Goal: Transaction & Acquisition: Purchase product/service

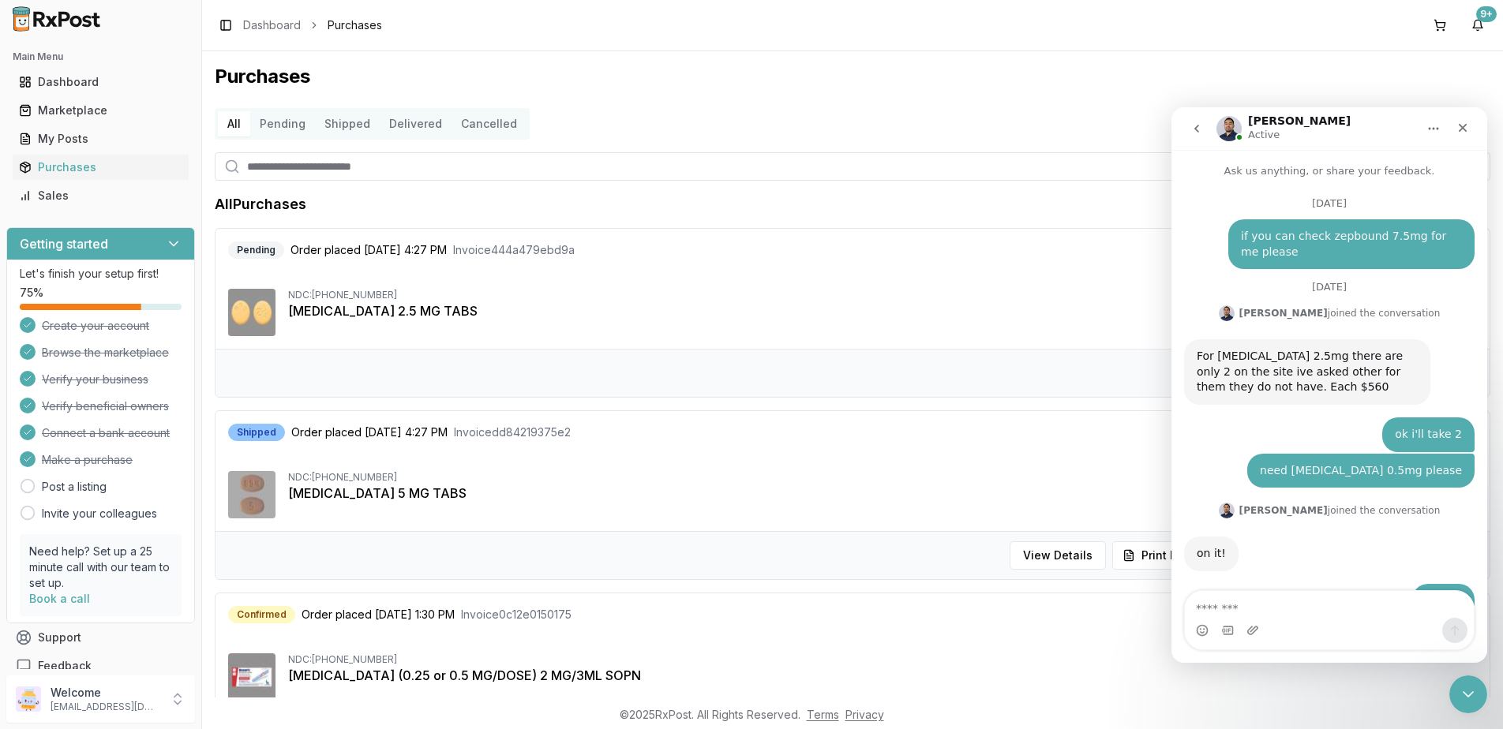
scroll to position [10855, 0]
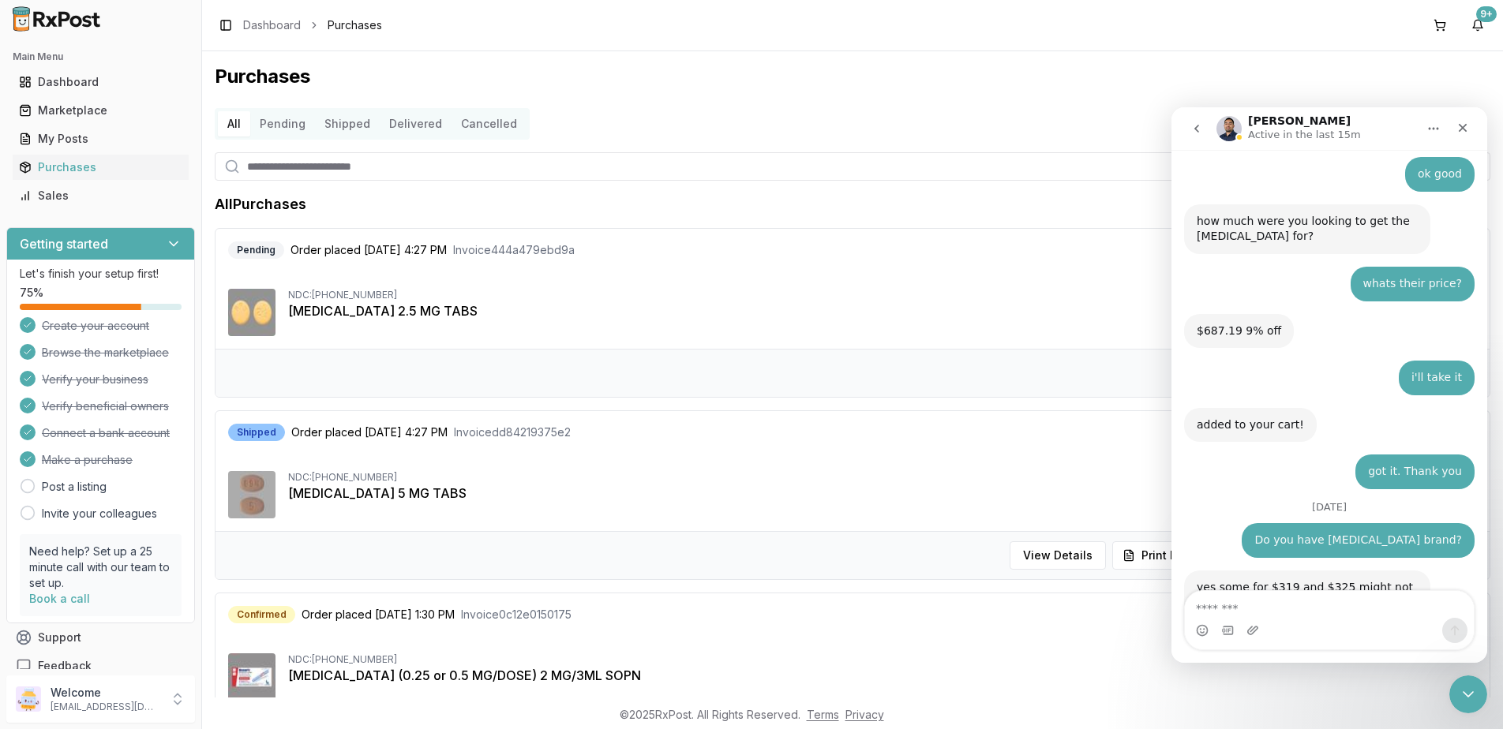
click at [1296, 592] on textarea "Message…" at bounding box center [1329, 604] width 289 height 27
type textarea "**********"
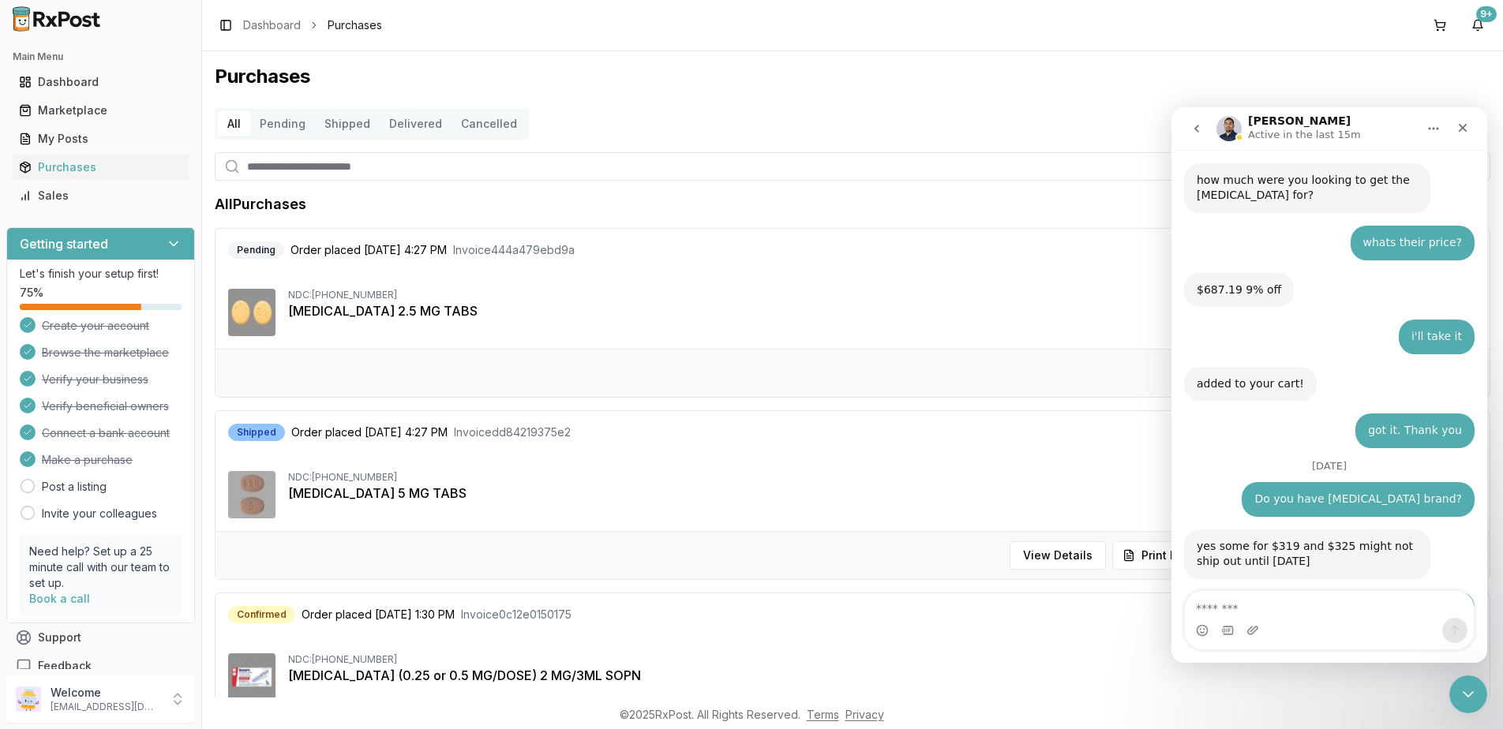
scroll to position [10902, 0]
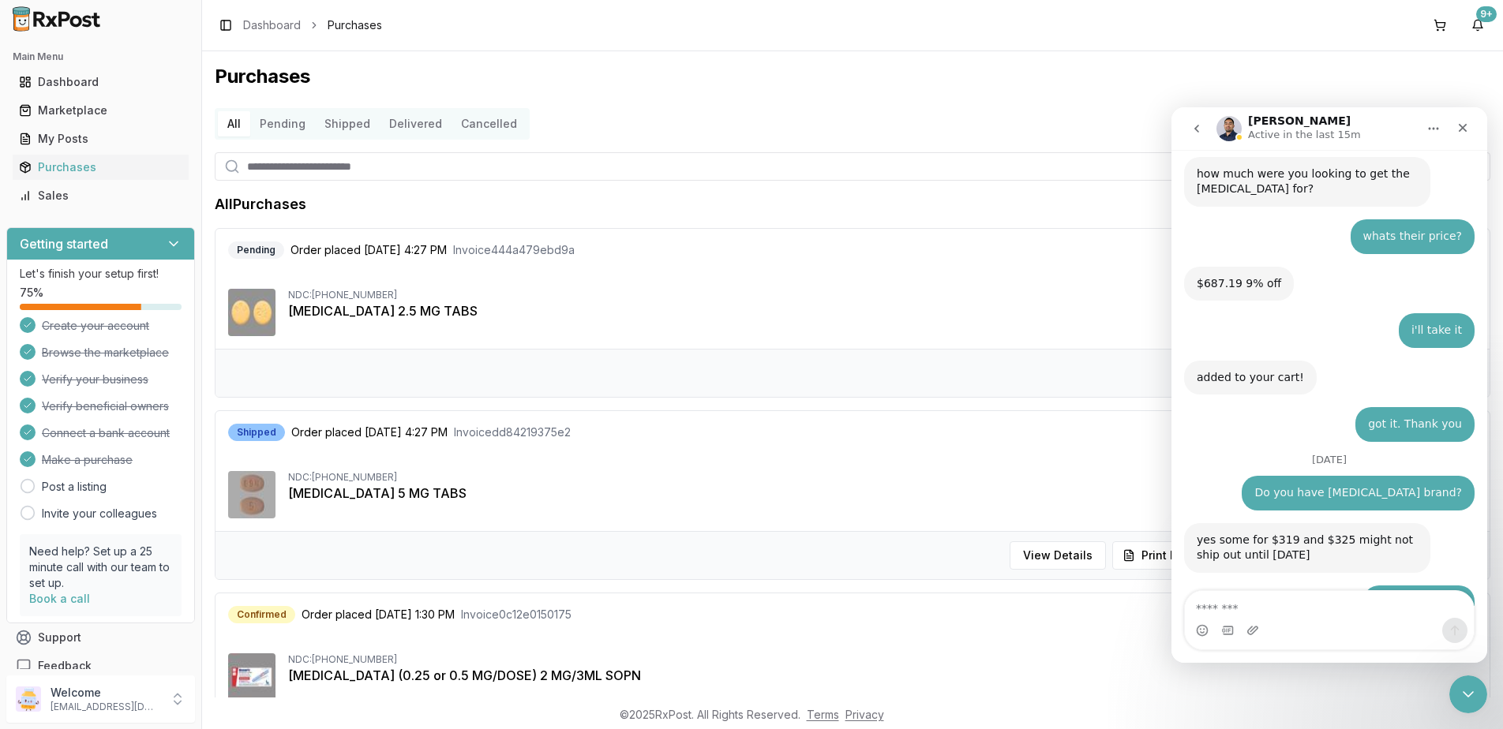
drag, startPoint x: 1444, startPoint y: 17, endPoint x: 1313, endPoint y: 52, distance: 135.5
click at [1444, 17] on button at bounding box center [1439, 25] width 25 height 25
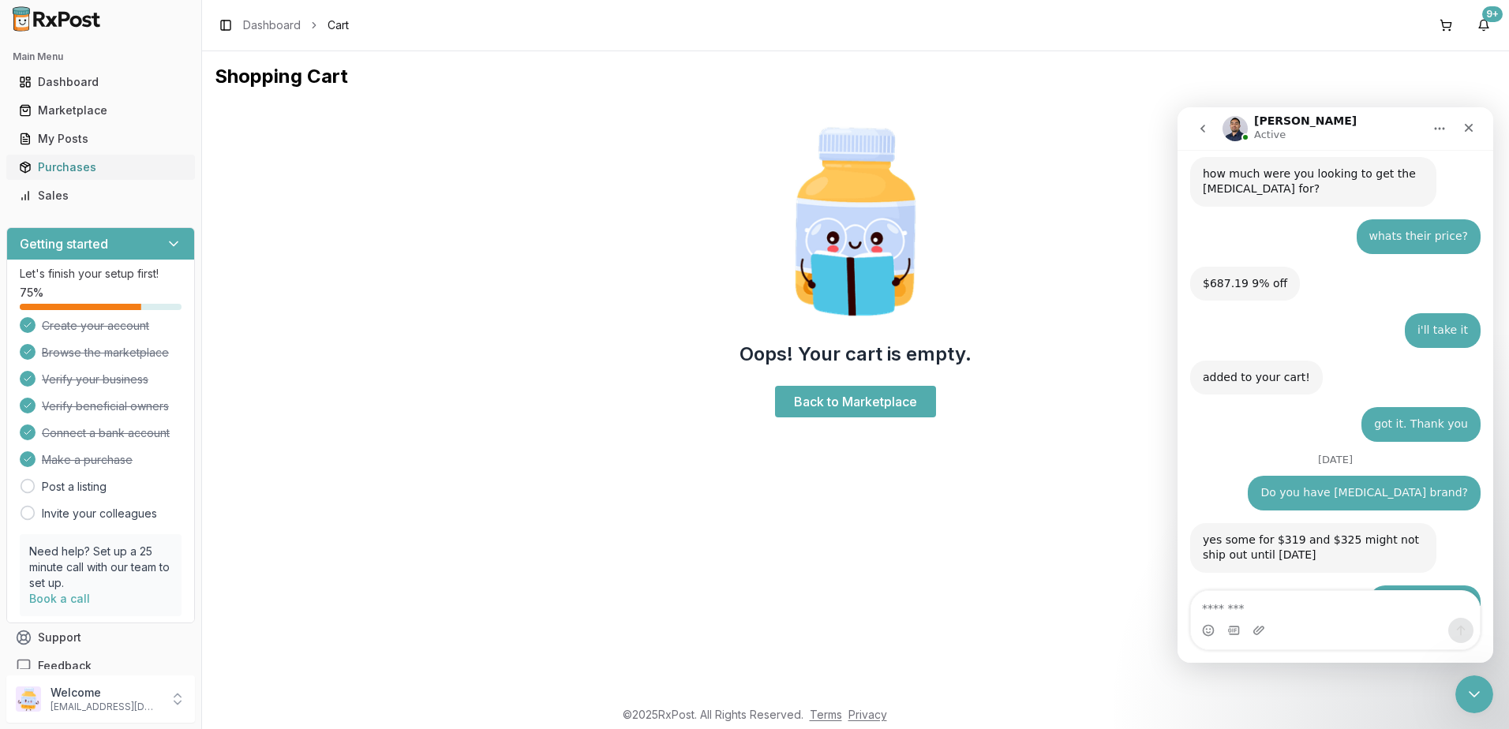
drag, startPoint x: 36, startPoint y: 163, endPoint x: 142, endPoint y: 170, distance: 106.8
click at [37, 163] on div "Purchases" at bounding box center [100, 167] width 163 height 16
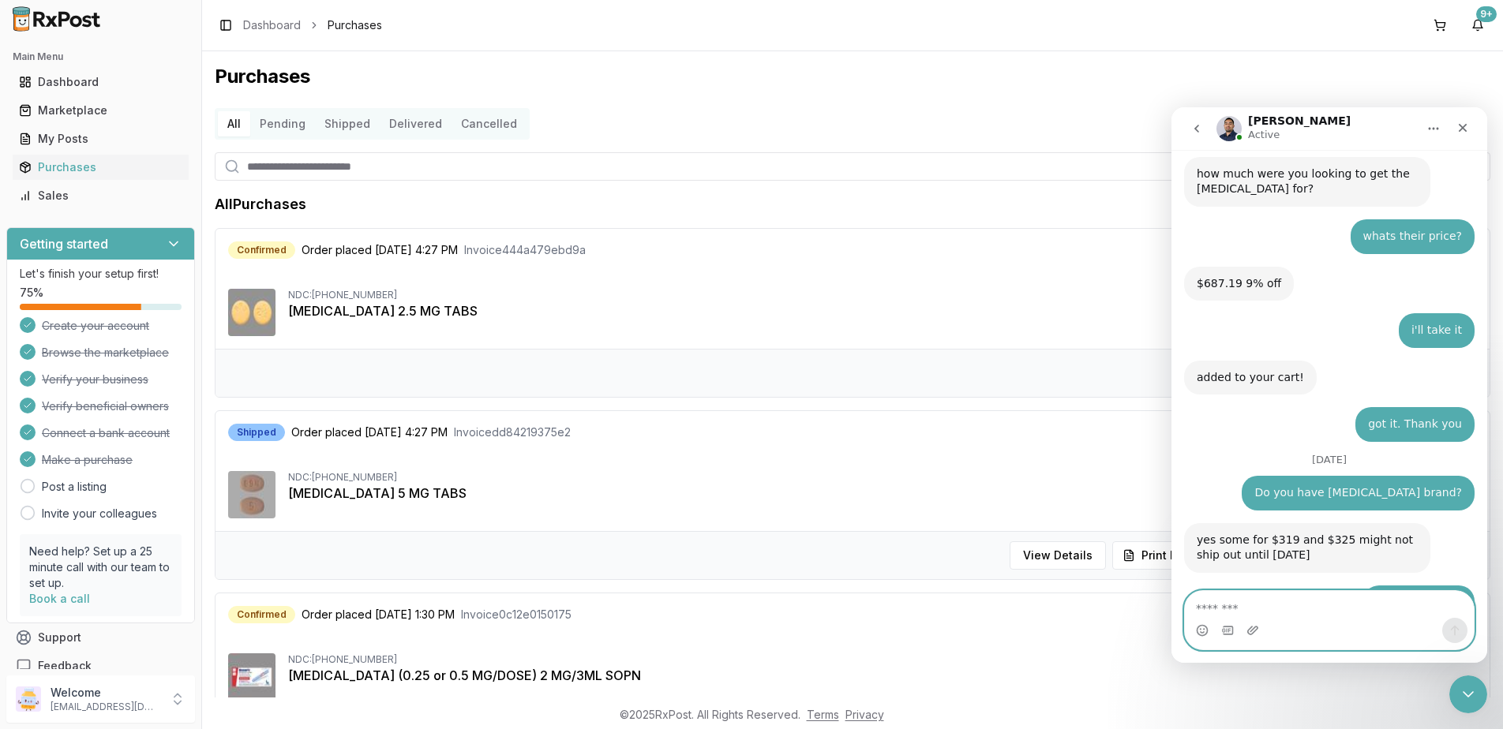
click at [1329, 601] on textarea "Message…" at bounding box center [1329, 604] width 289 height 27
type textarea "*"
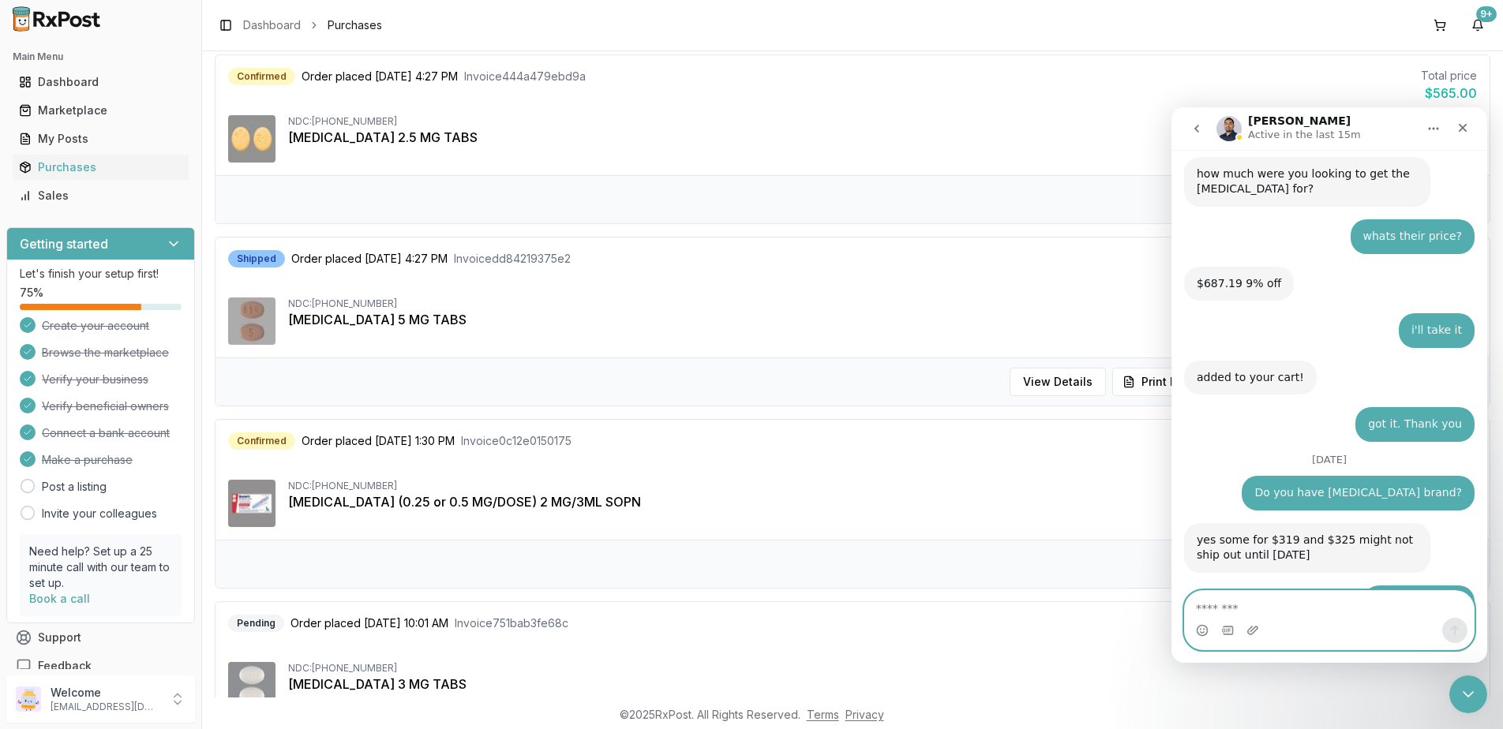
scroll to position [79, 0]
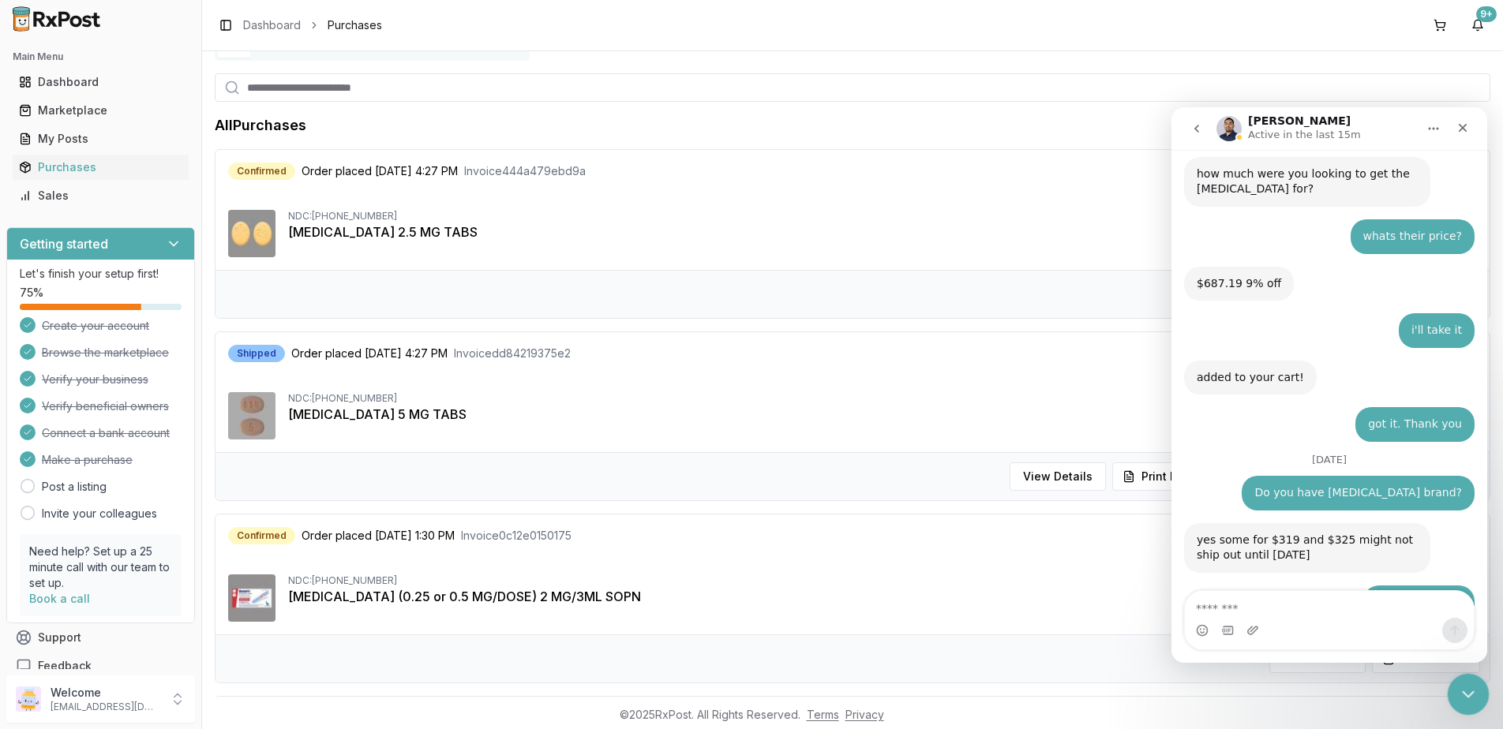
click at [1469, 693] on icon "Close Intercom Messenger" at bounding box center [1465, 692] width 19 height 19
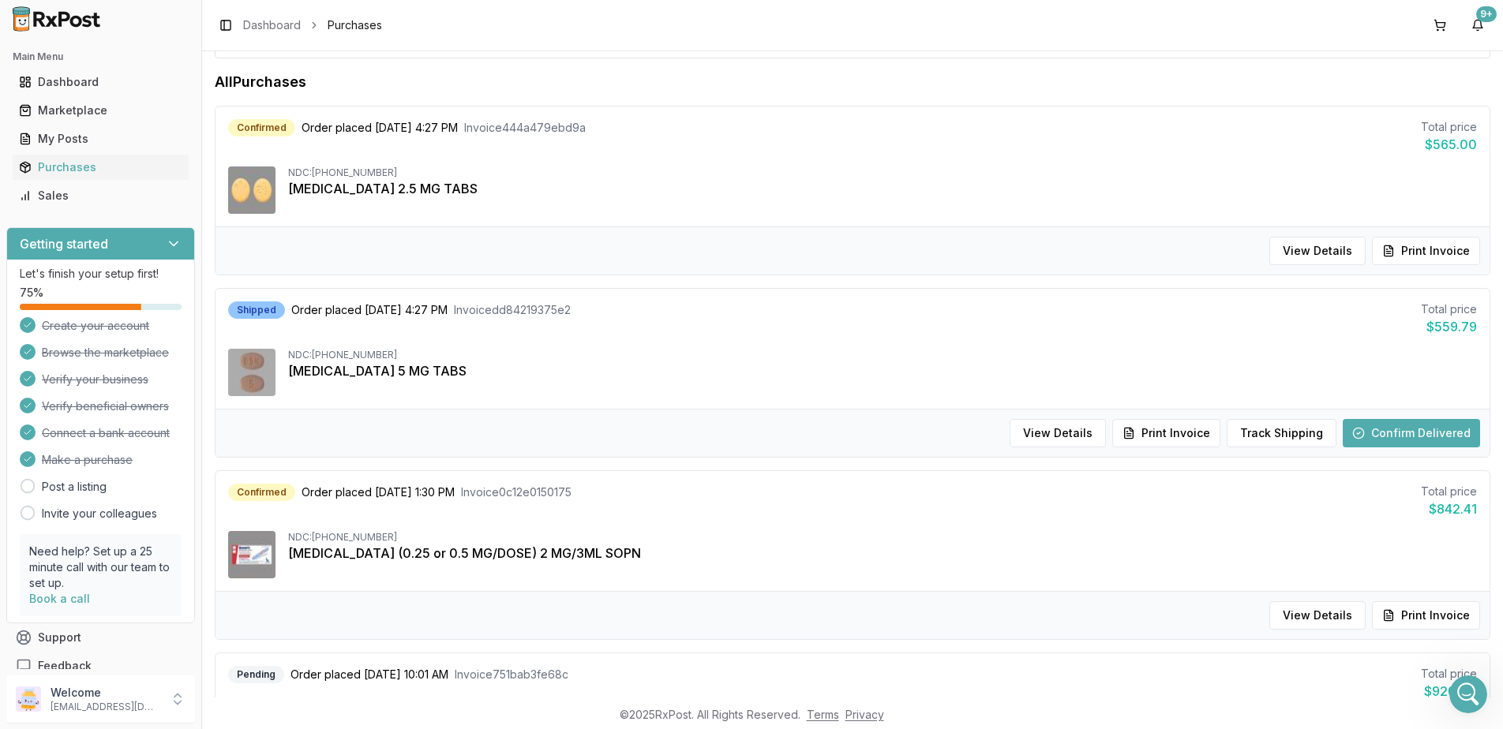
scroll to position [158, 0]
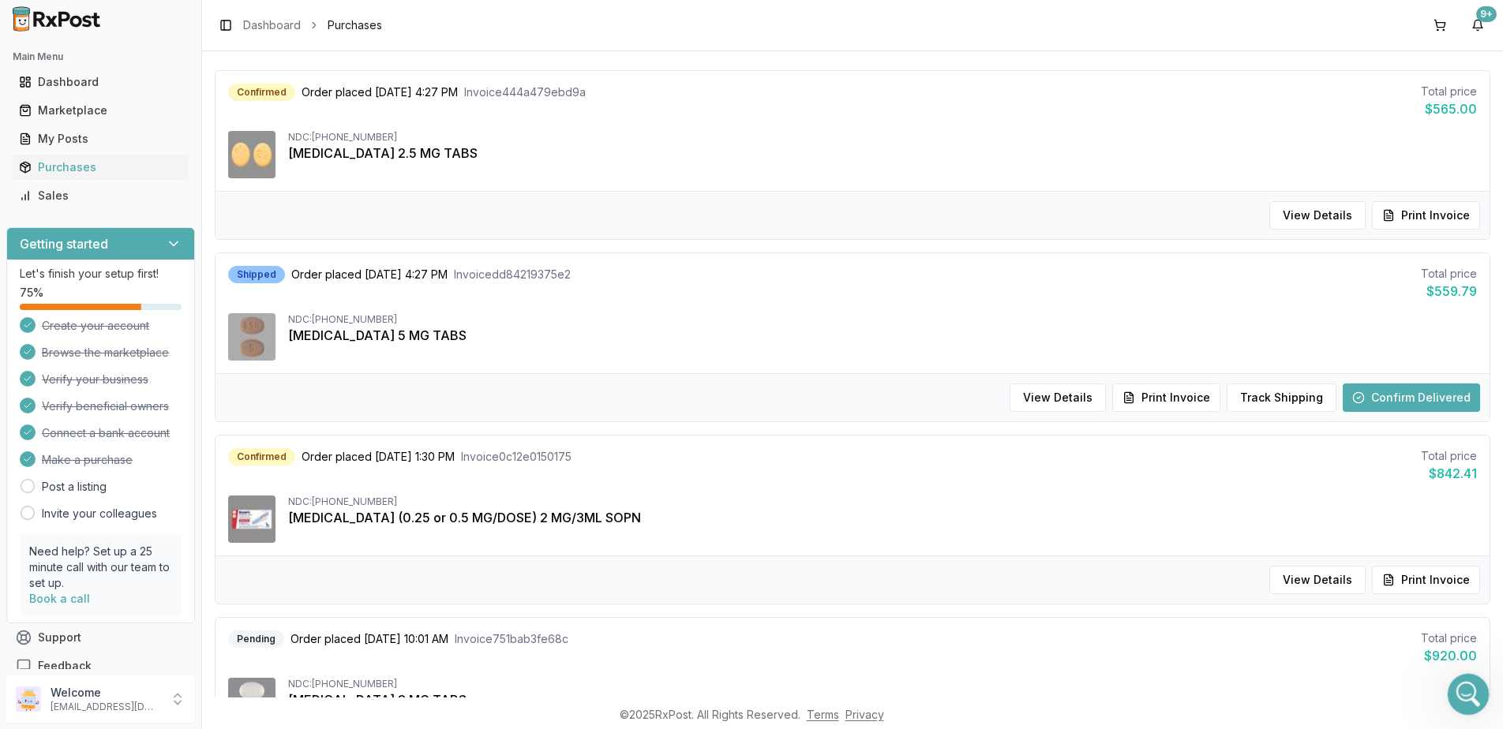
click at [1464, 688] on icon "Open Intercom Messenger" at bounding box center [1466, 693] width 26 height 26
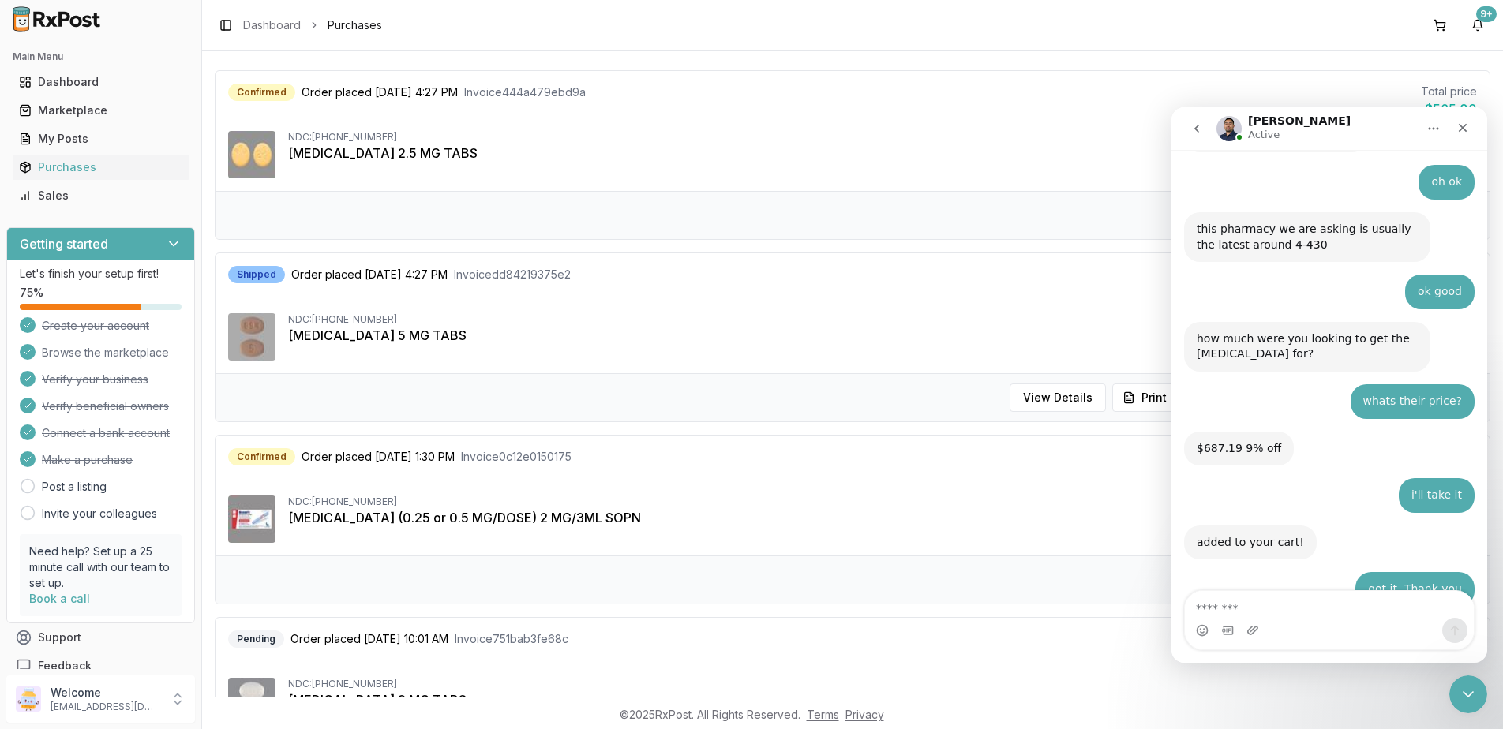
scroll to position [10902, 0]
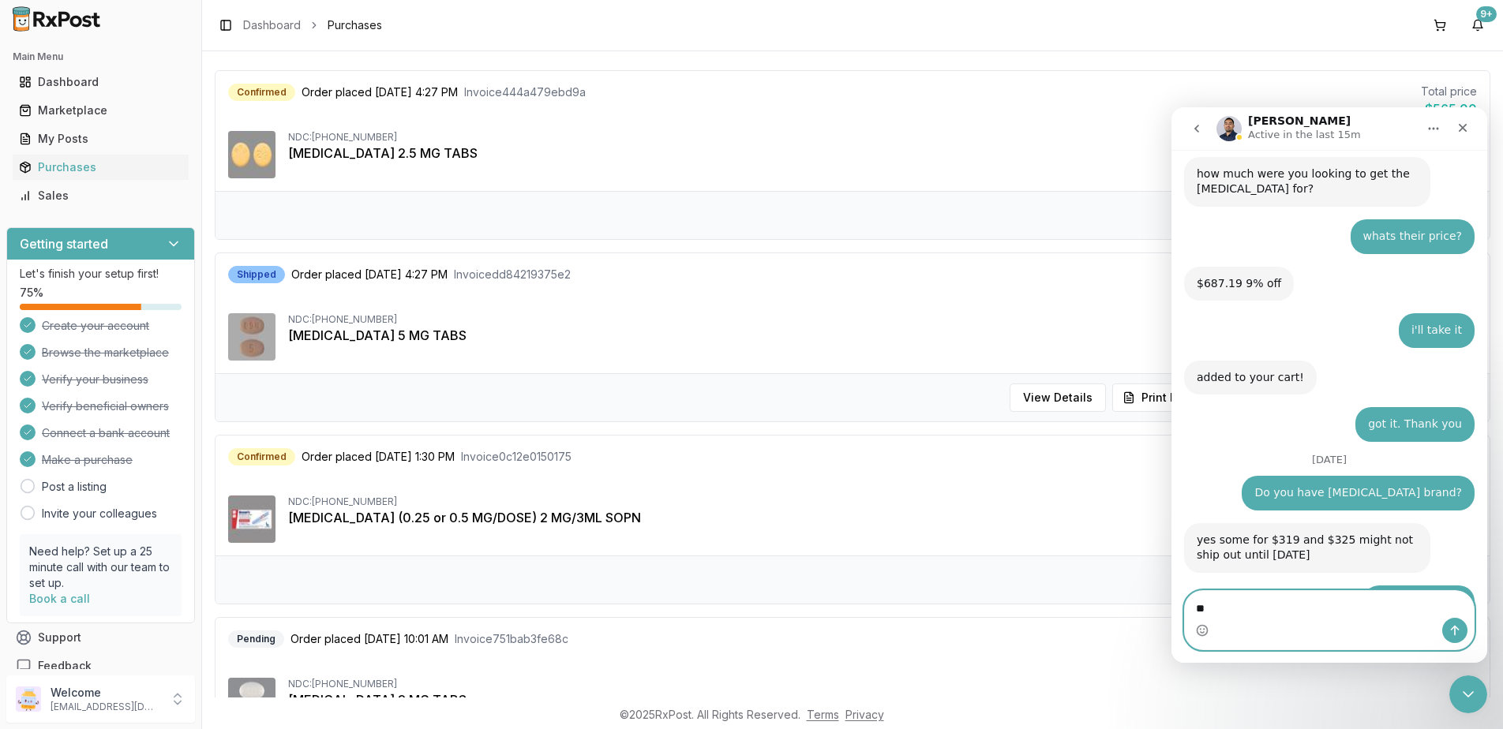
type textarea "*"
type textarea "**********"
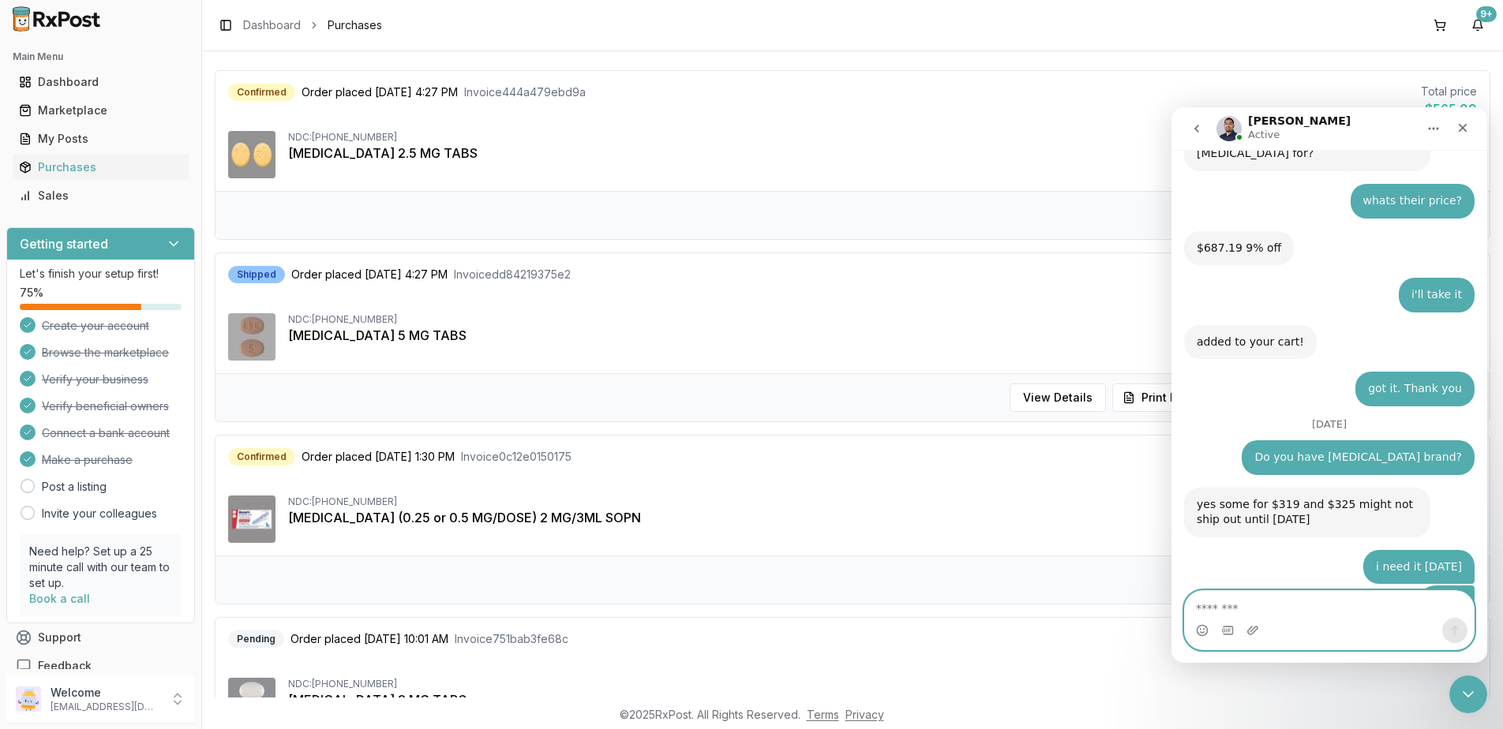
click at [1320, 601] on textarea "Message…" at bounding box center [1329, 604] width 289 height 27
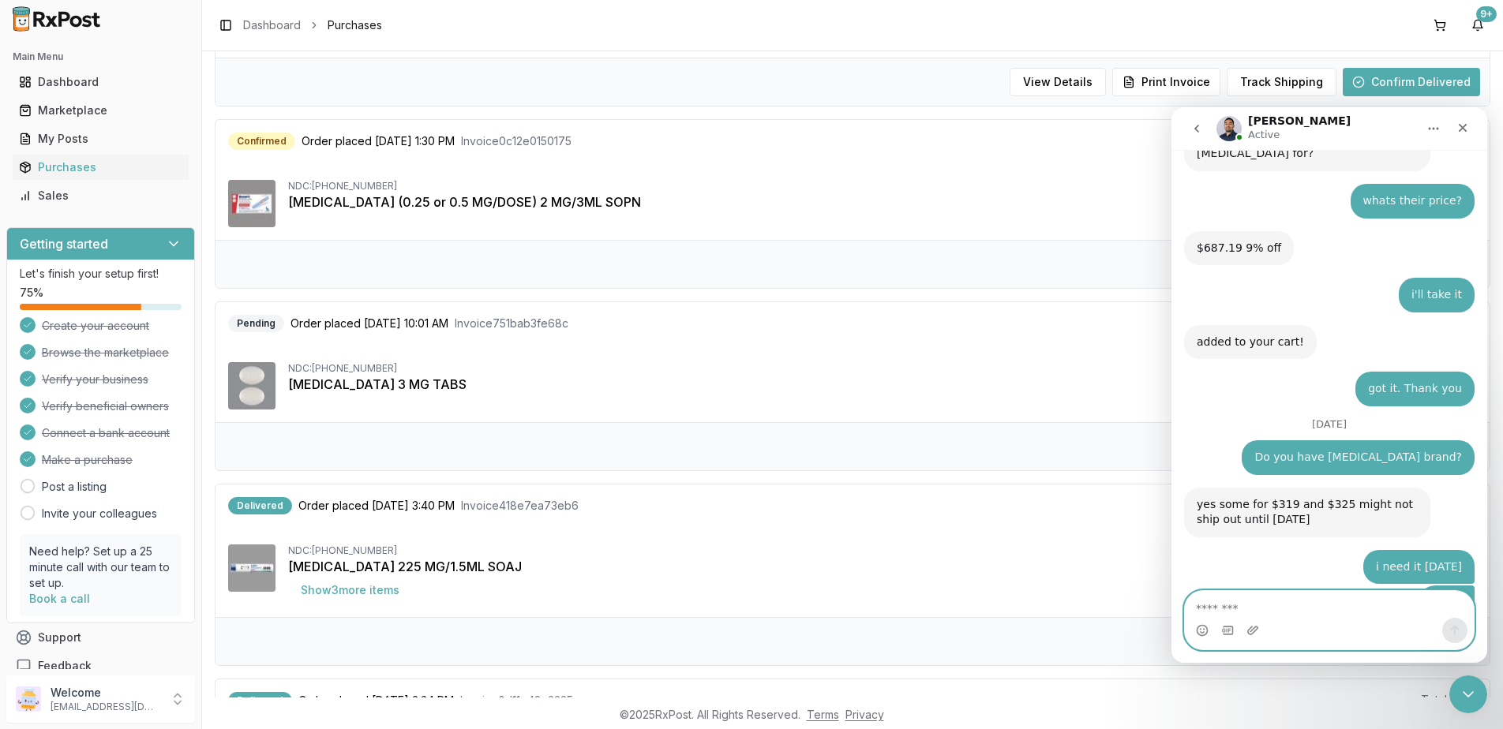
scroll to position [11021, 0]
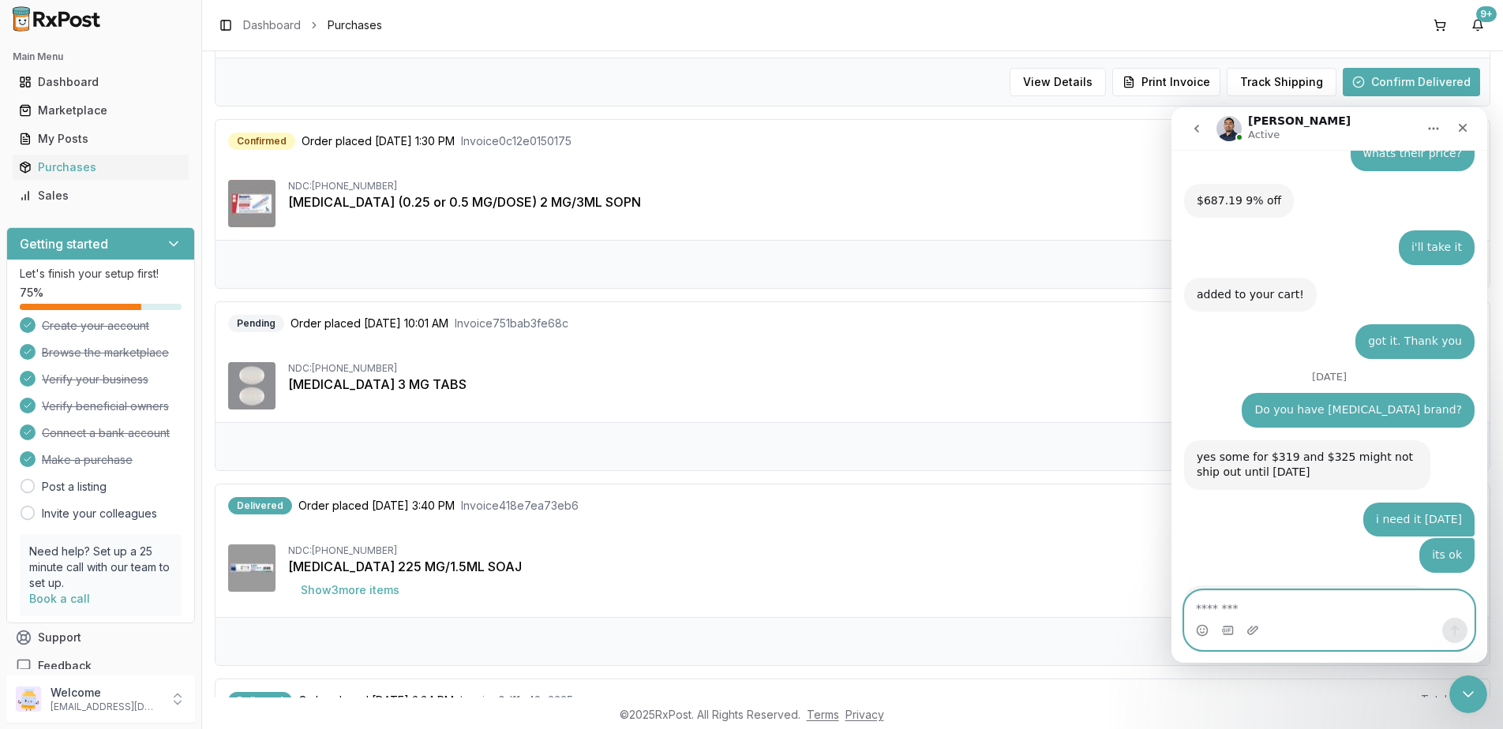
click at [1316, 595] on textarea "Message…" at bounding box center [1329, 604] width 289 height 27
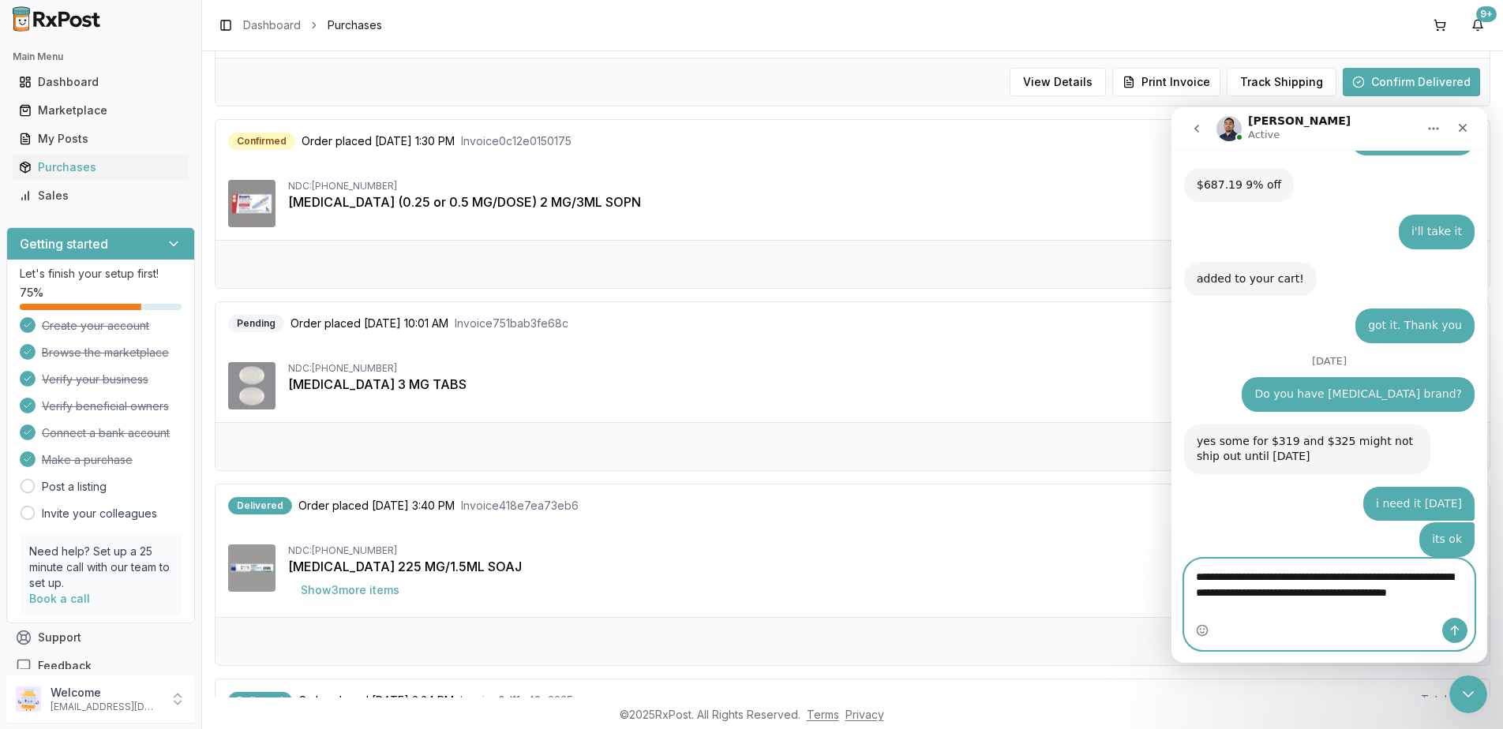
scroll to position [11053, 0]
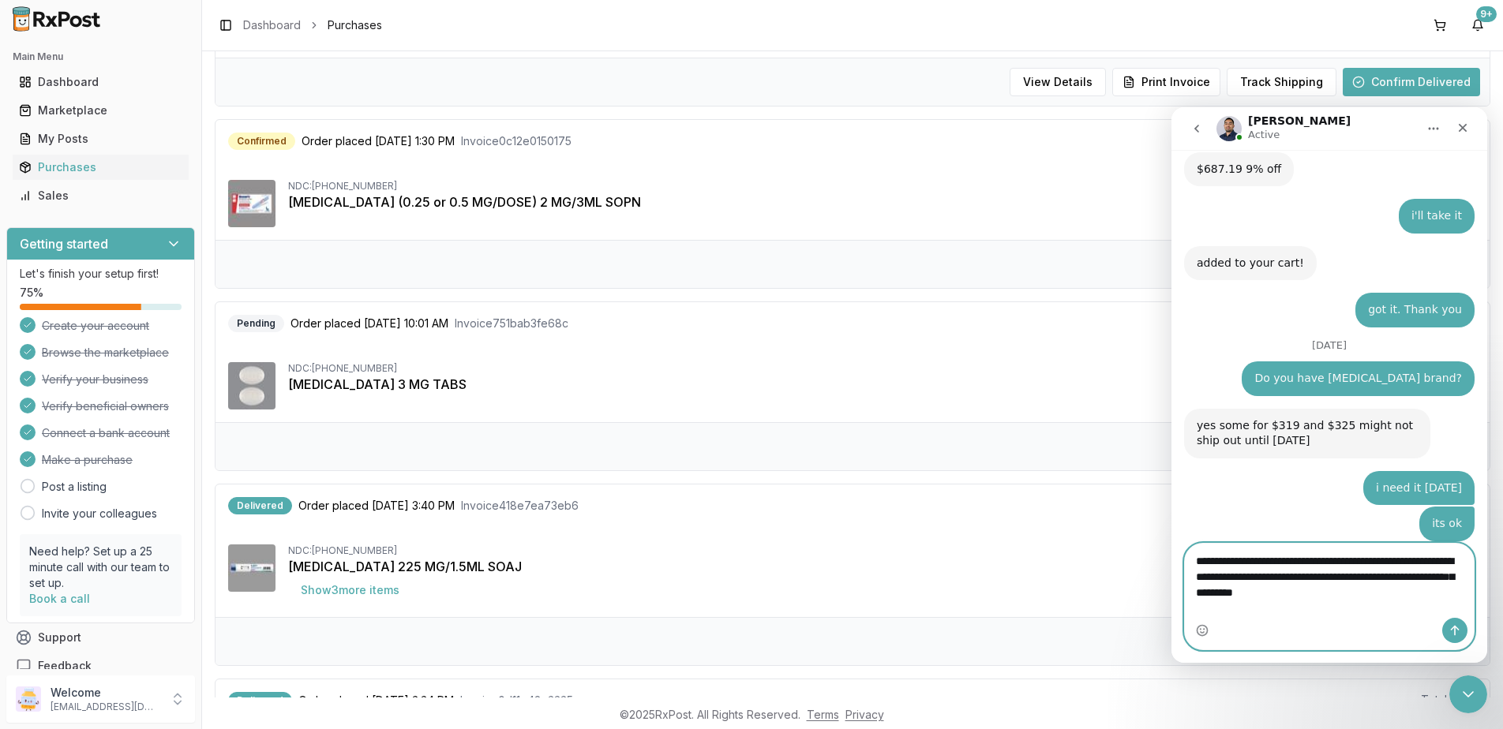
type textarea "**********"
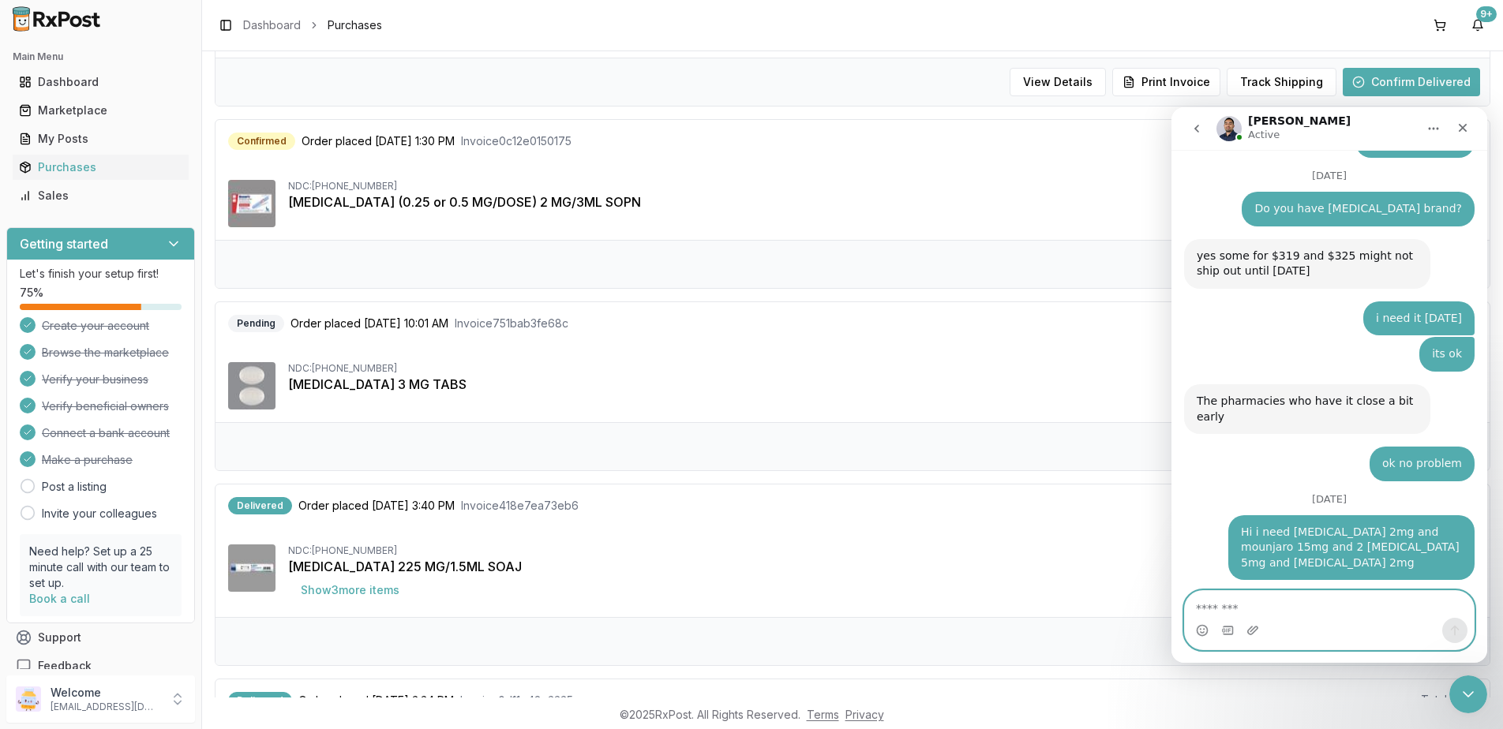
scroll to position [11209, 0]
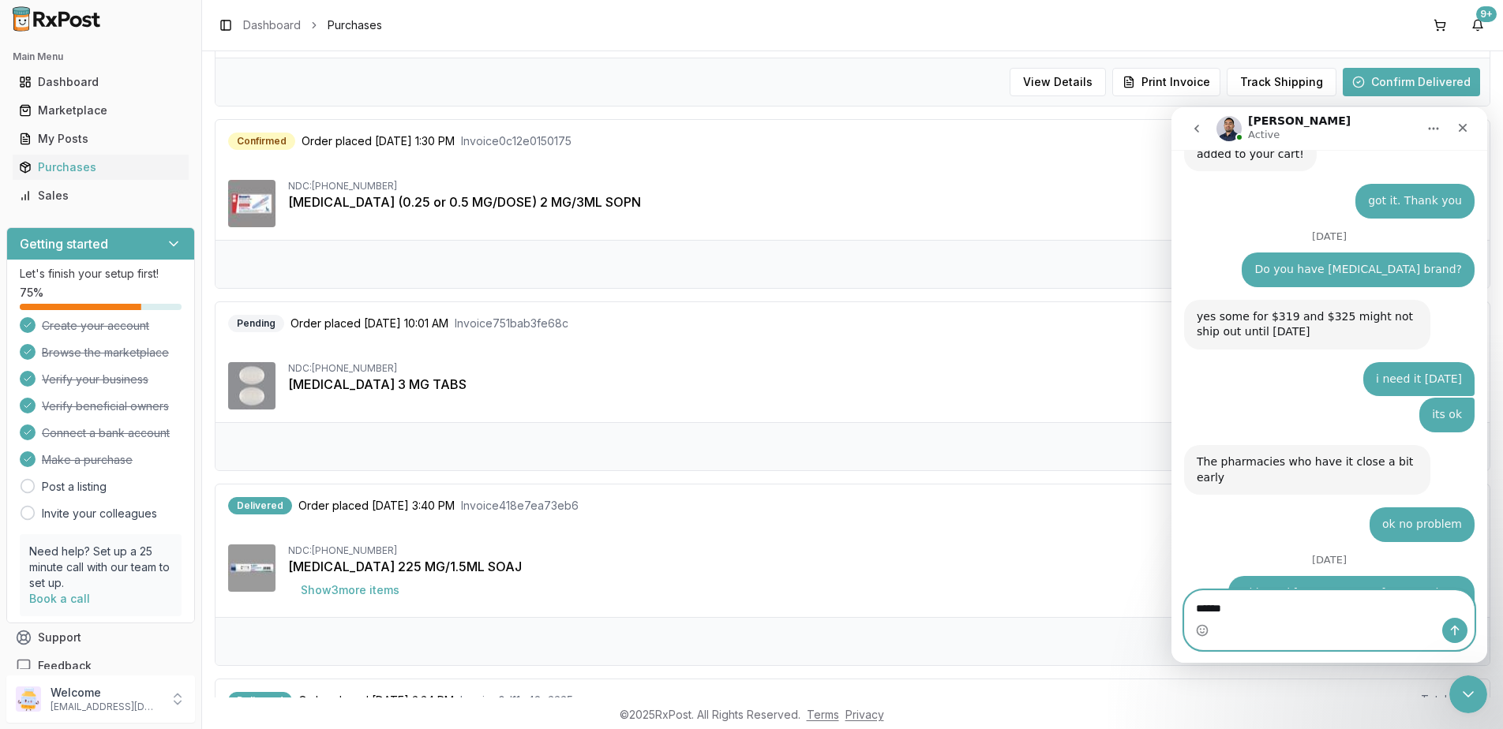
type textarea "******"
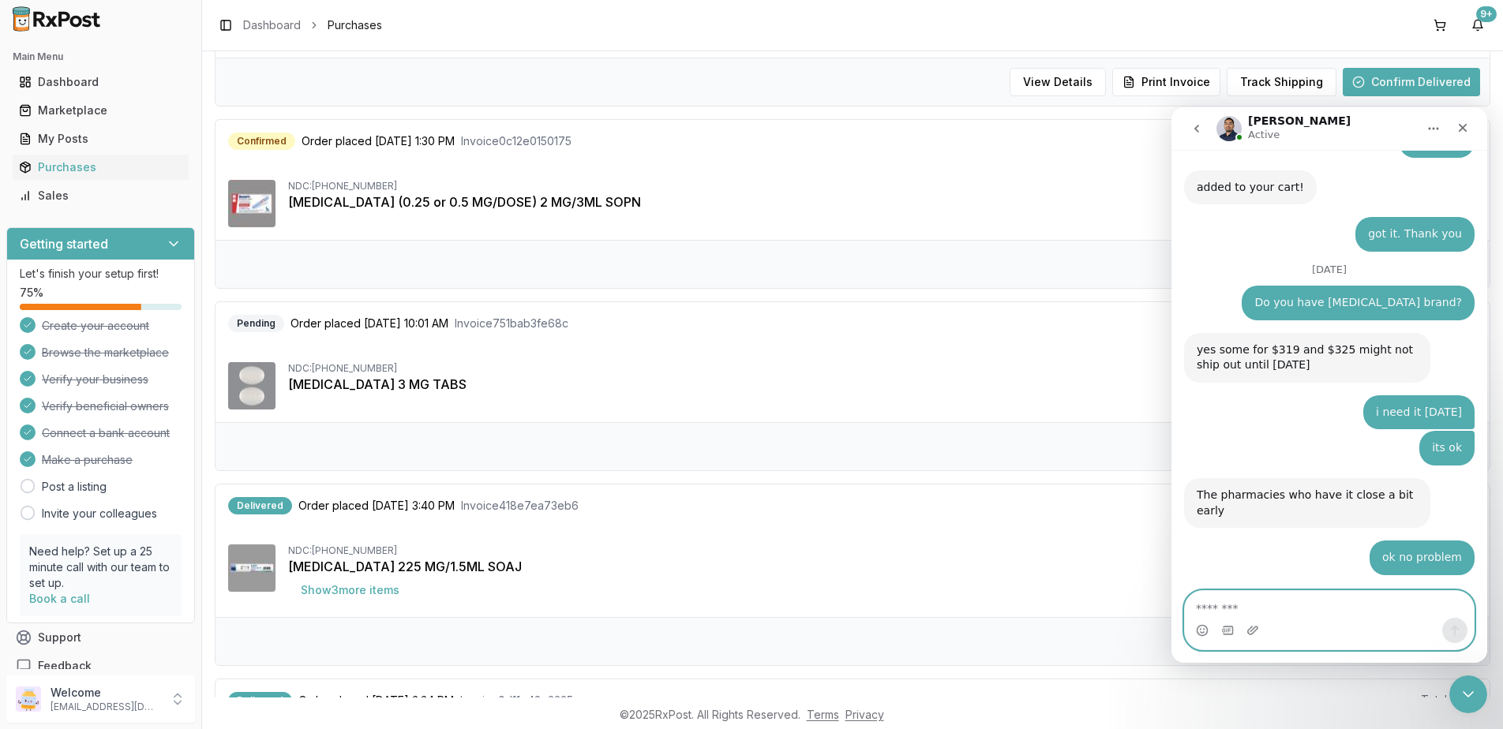
scroll to position [11146, 0]
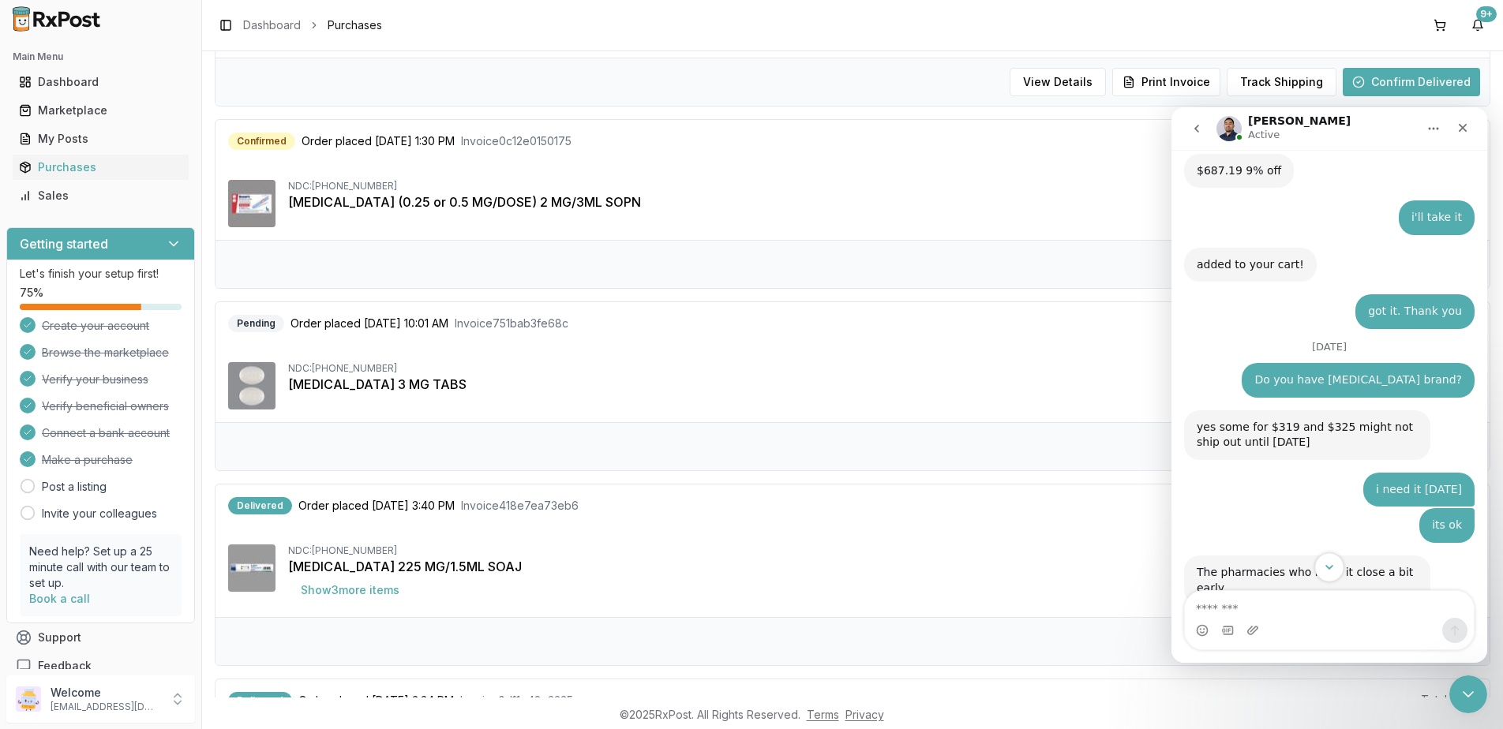
click at [1332, 571] on icon "Scroll to bottom" at bounding box center [1329, 567] width 14 height 14
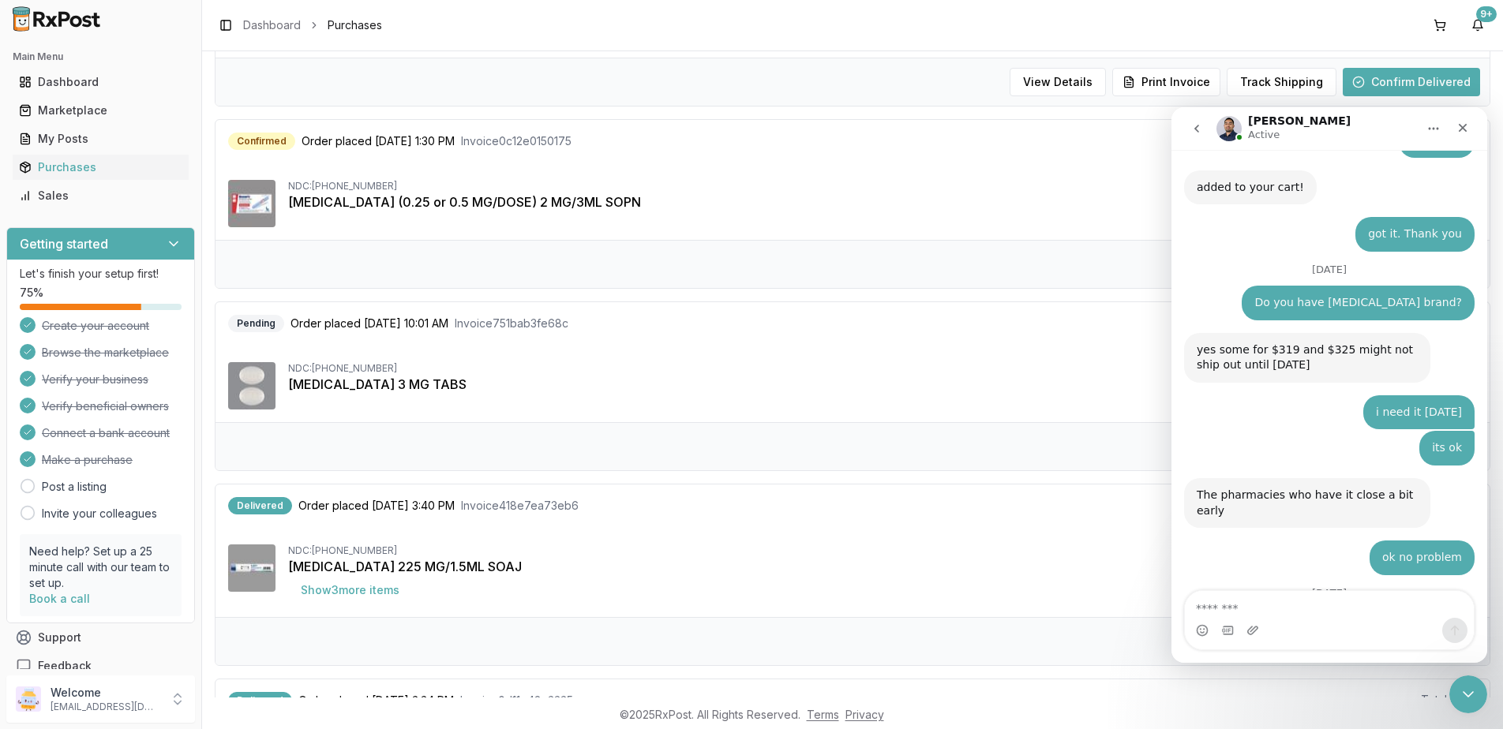
scroll to position [11304, 0]
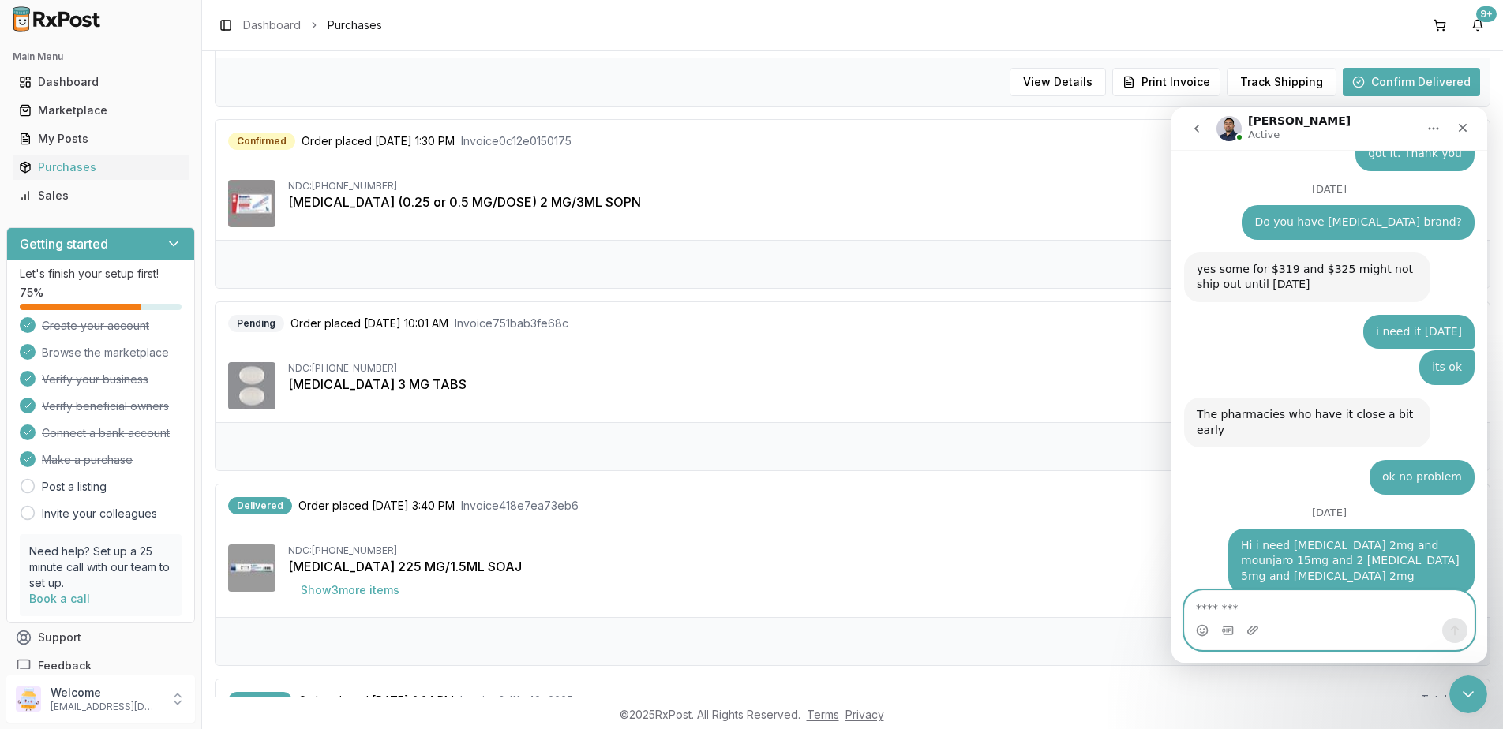
click at [1278, 607] on textarea "Message…" at bounding box center [1329, 604] width 289 height 27
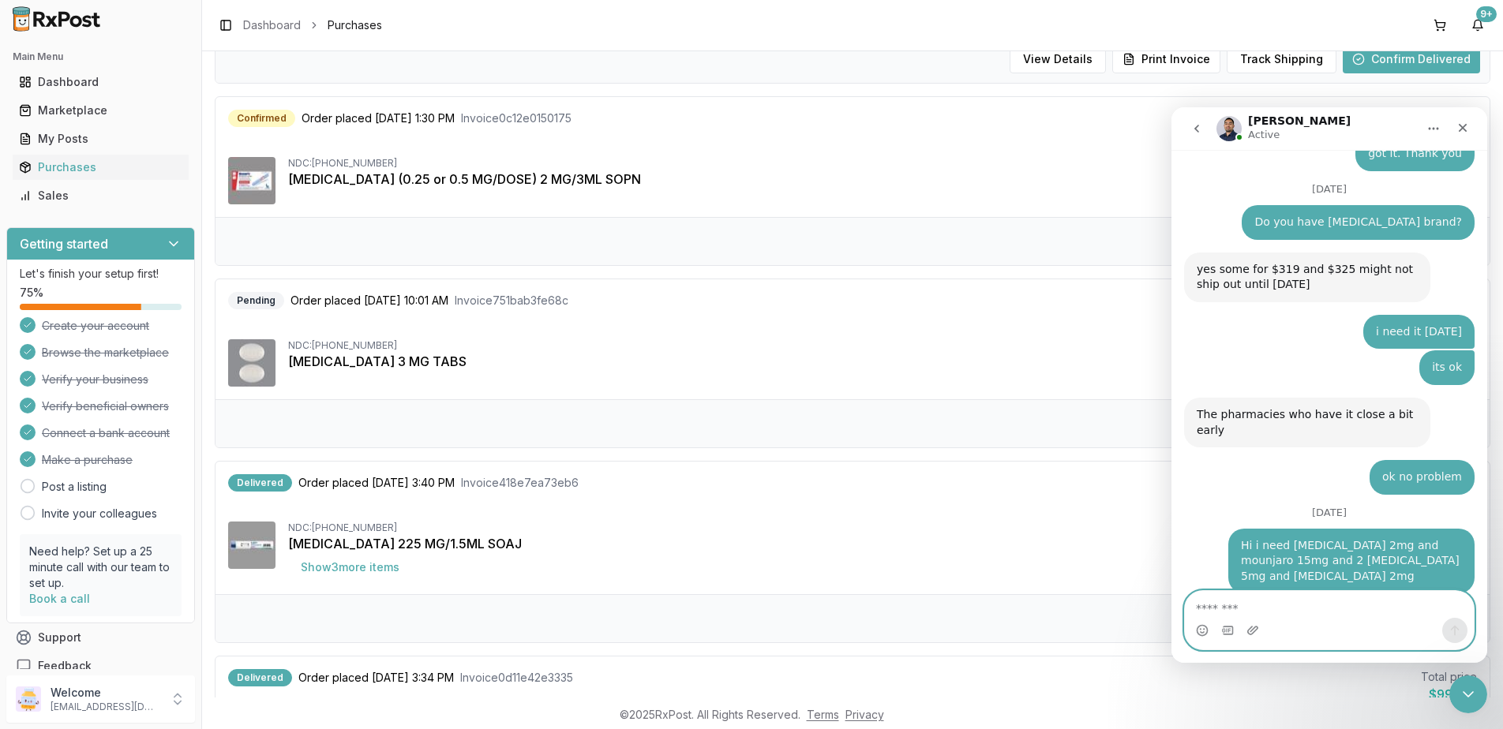
scroll to position [552, 0]
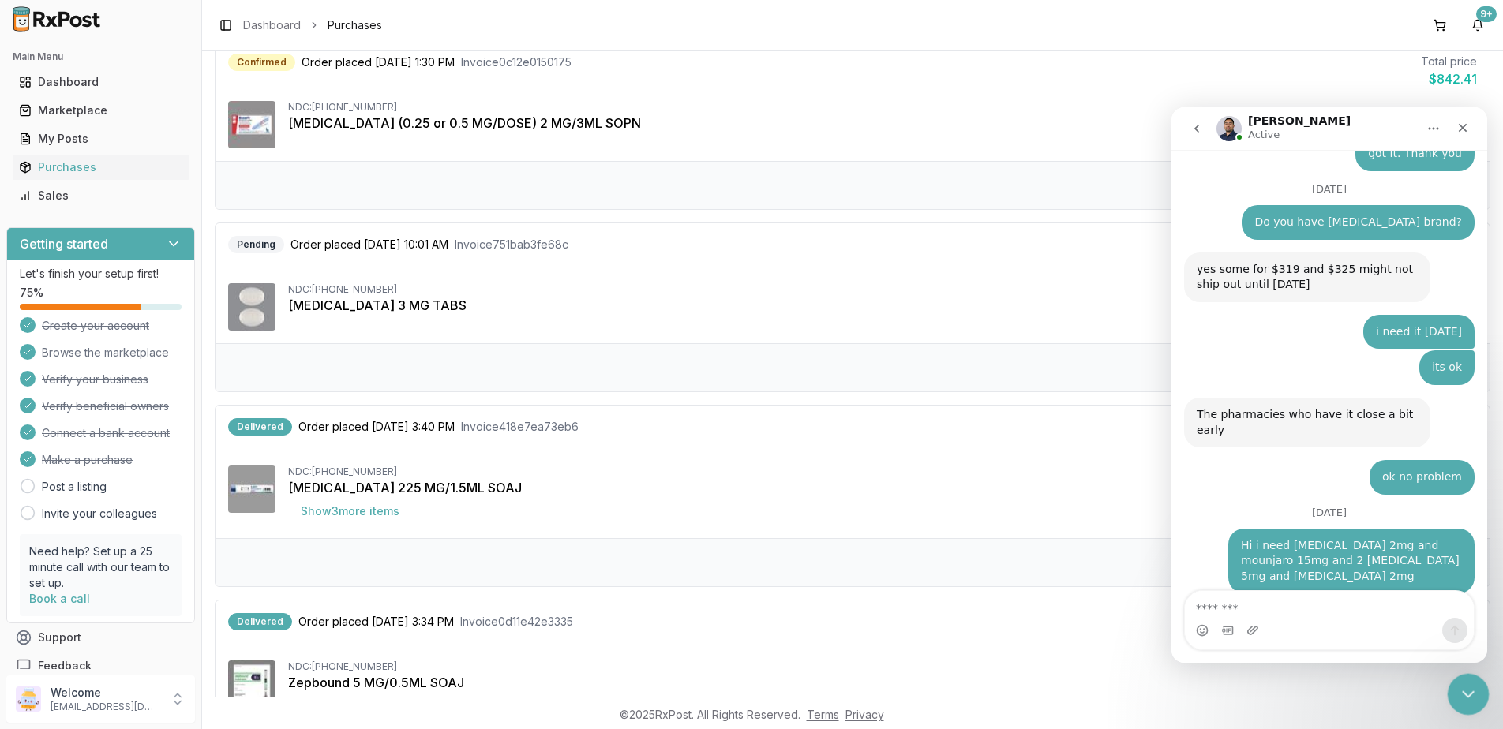
click at [1466, 690] on icon "Close Intercom Messenger" at bounding box center [1465, 692] width 19 height 19
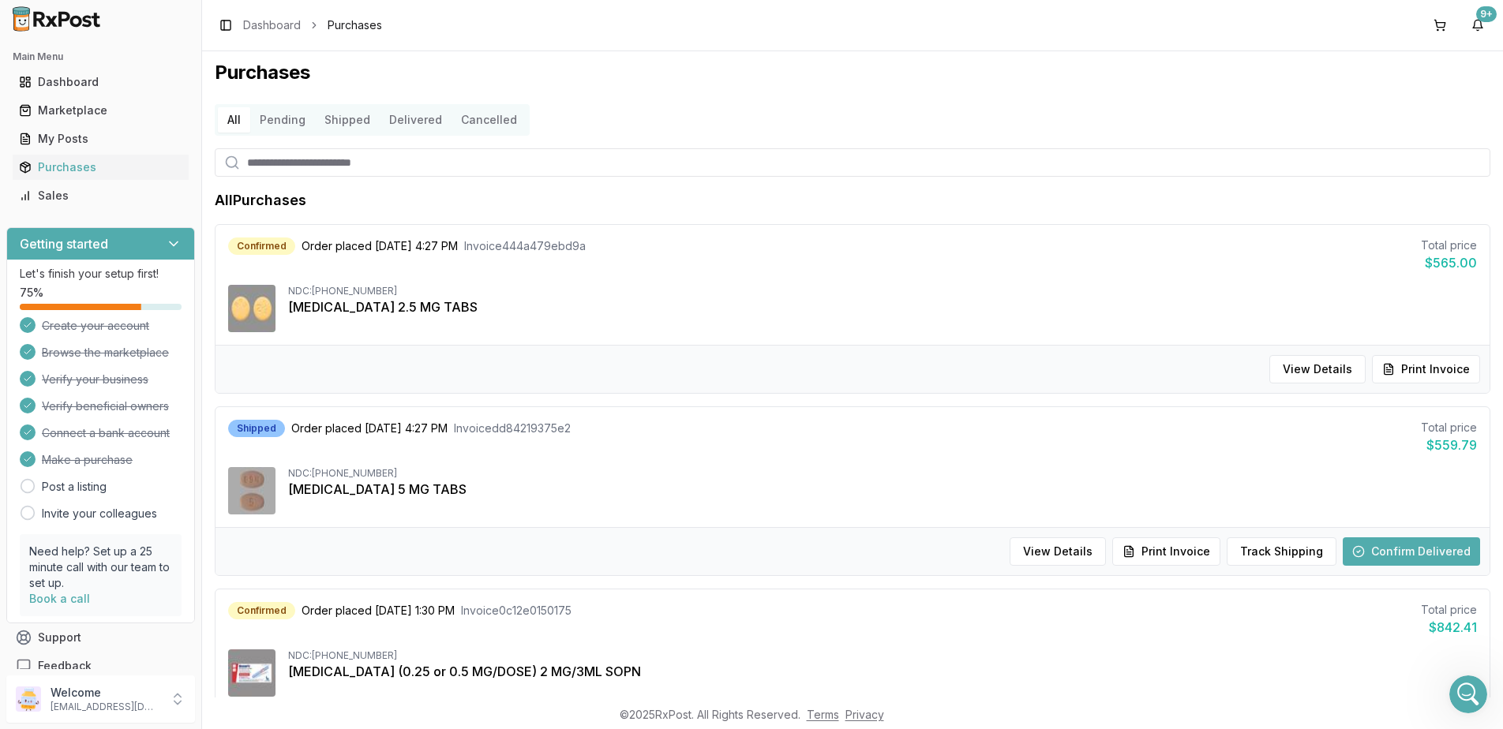
scroll to position [0, 0]
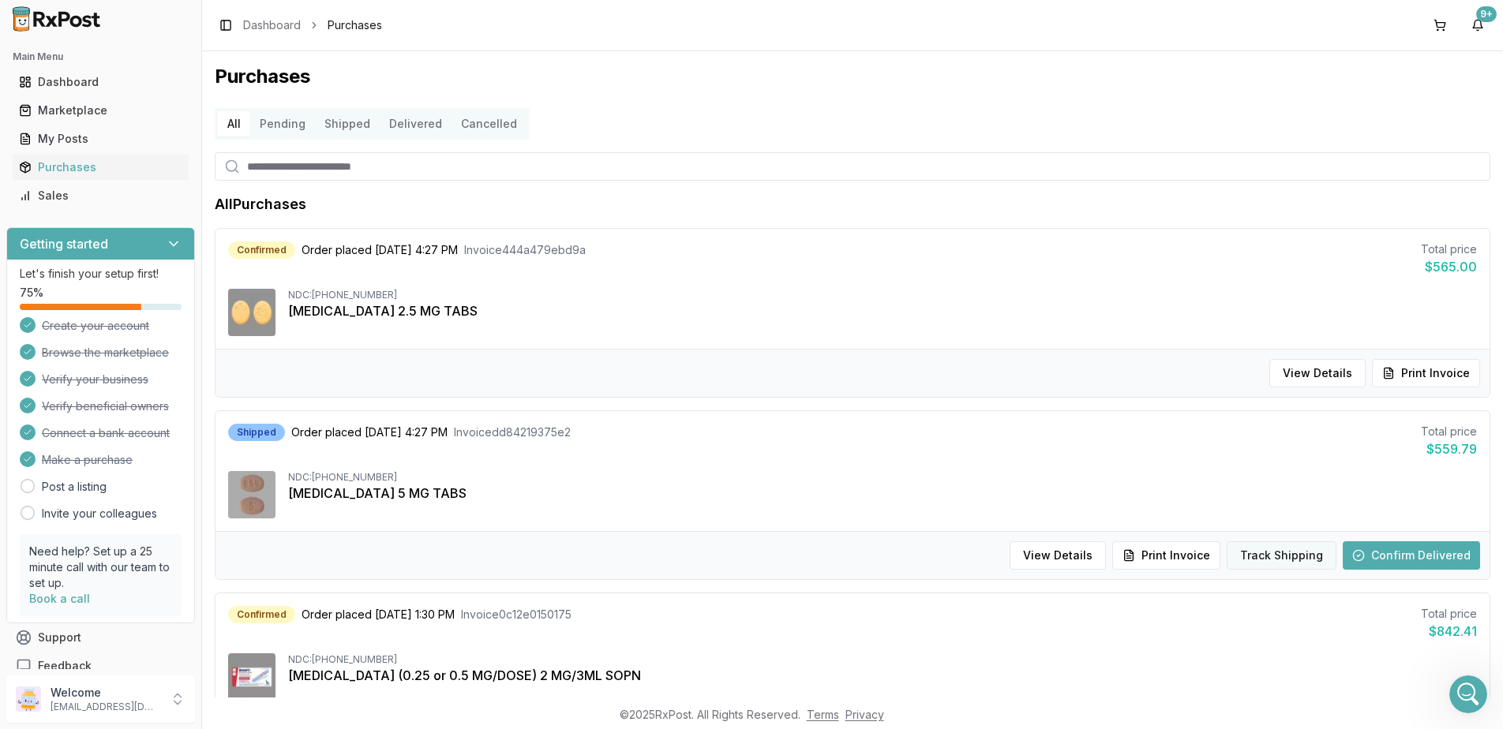
click at [1277, 557] on button "Track Shipping" at bounding box center [1282, 555] width 110 height 28
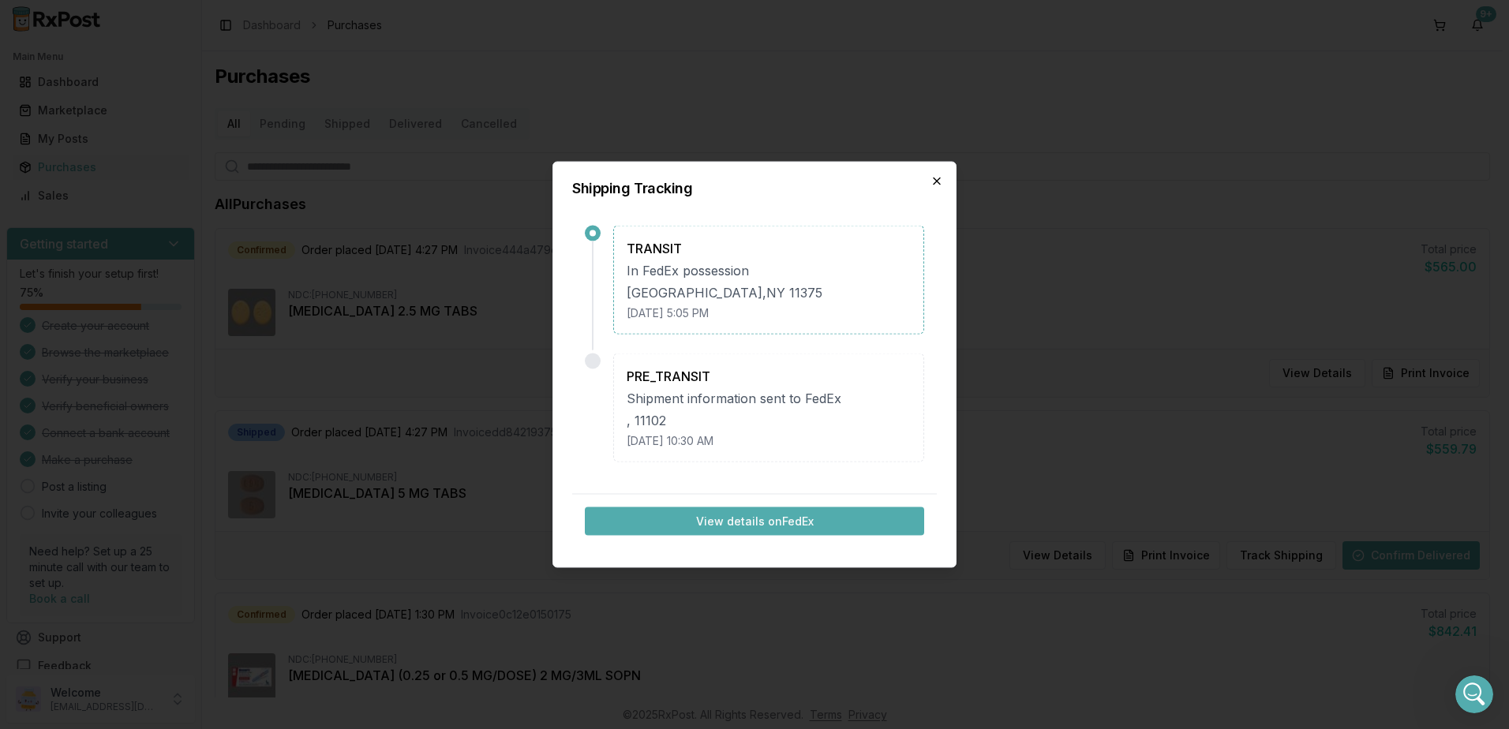
click at [933, 183] on icon "button" at bounding box center [937, 181] width 13 height 13
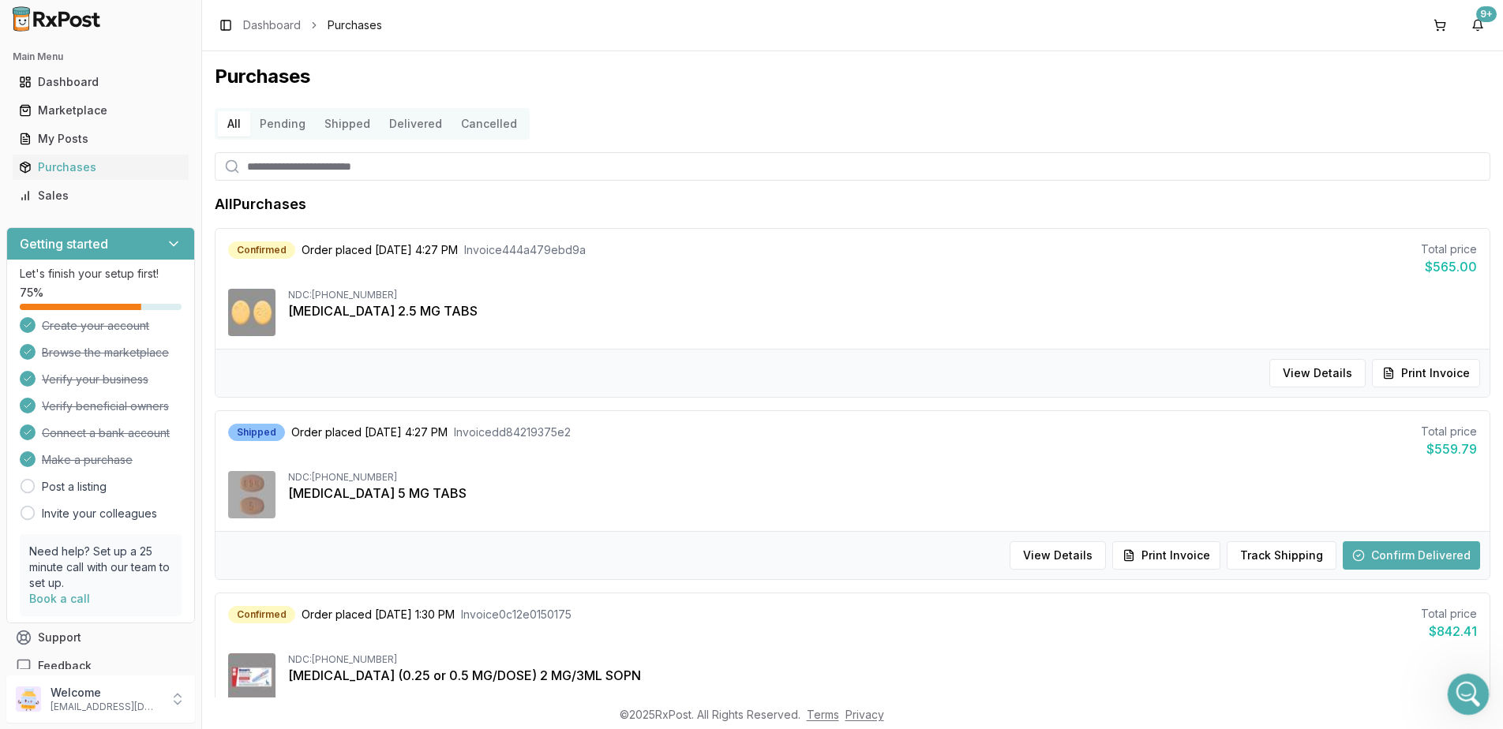
click at [1458, 689] on icon "Open Intercom Messenger" at bounding box center [1466, 693] width 26 height 26
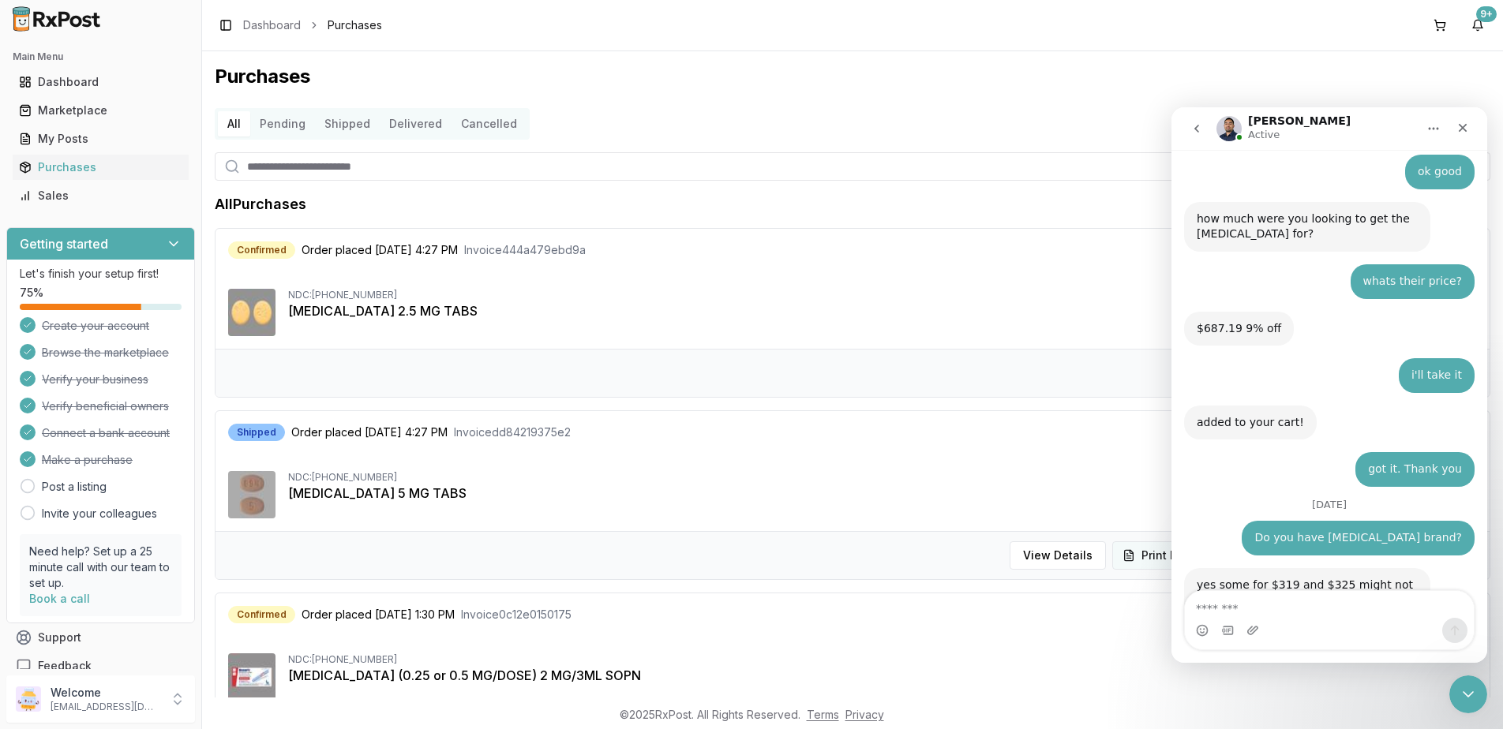
scroll to position [11304, 0]
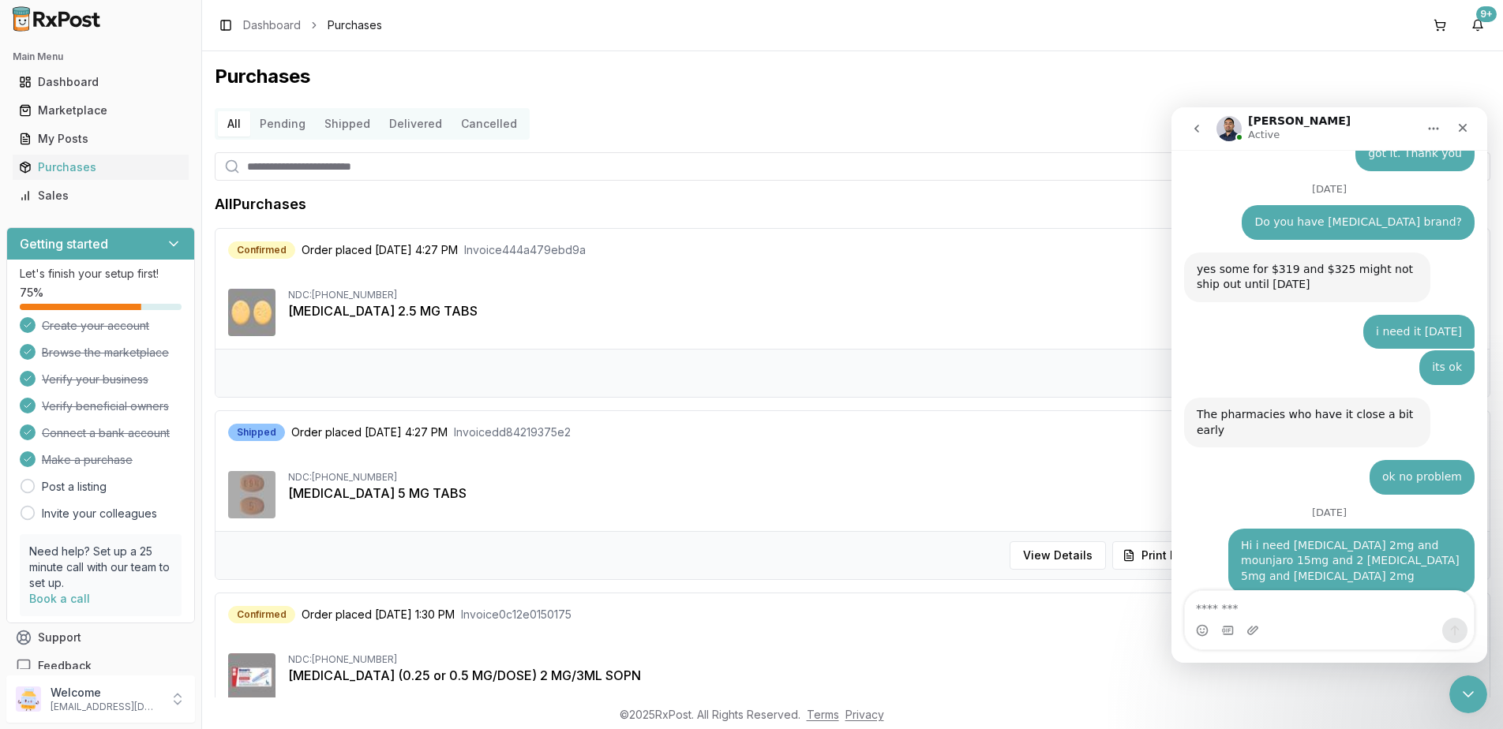
click at [1274, 604] on textarea "Message…" at bounding box center [1329, 604] width 289 height 27
click at [1434, 29] on button at bounding box center [1439, 25] width 25 height 25
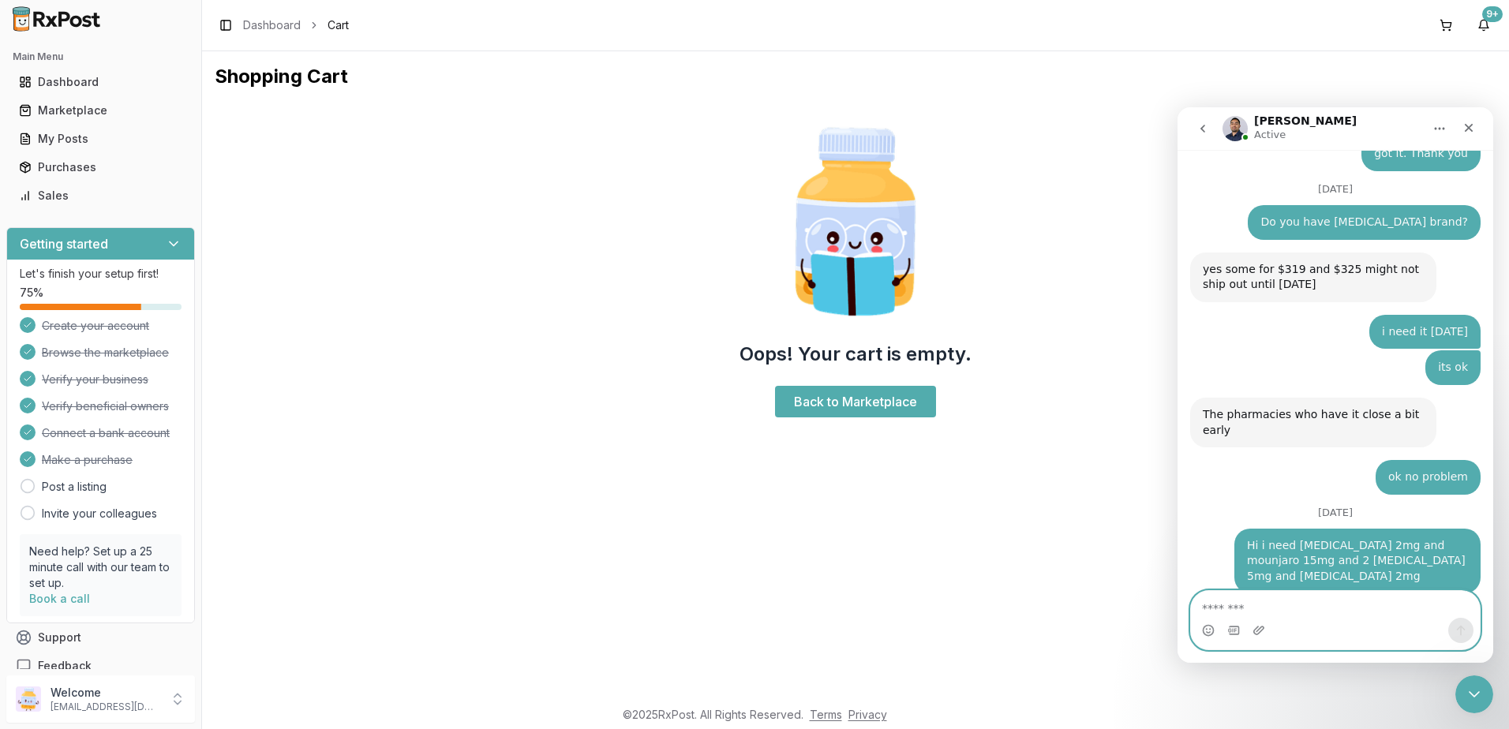
click at [1292, 611] on textarea "Message…" at bounding box center [1335, 604] width 289 height 27
click at [1486, 678] on div "Close Intercom Messenger" at bounding box center [1472, 692] width 38 height 38
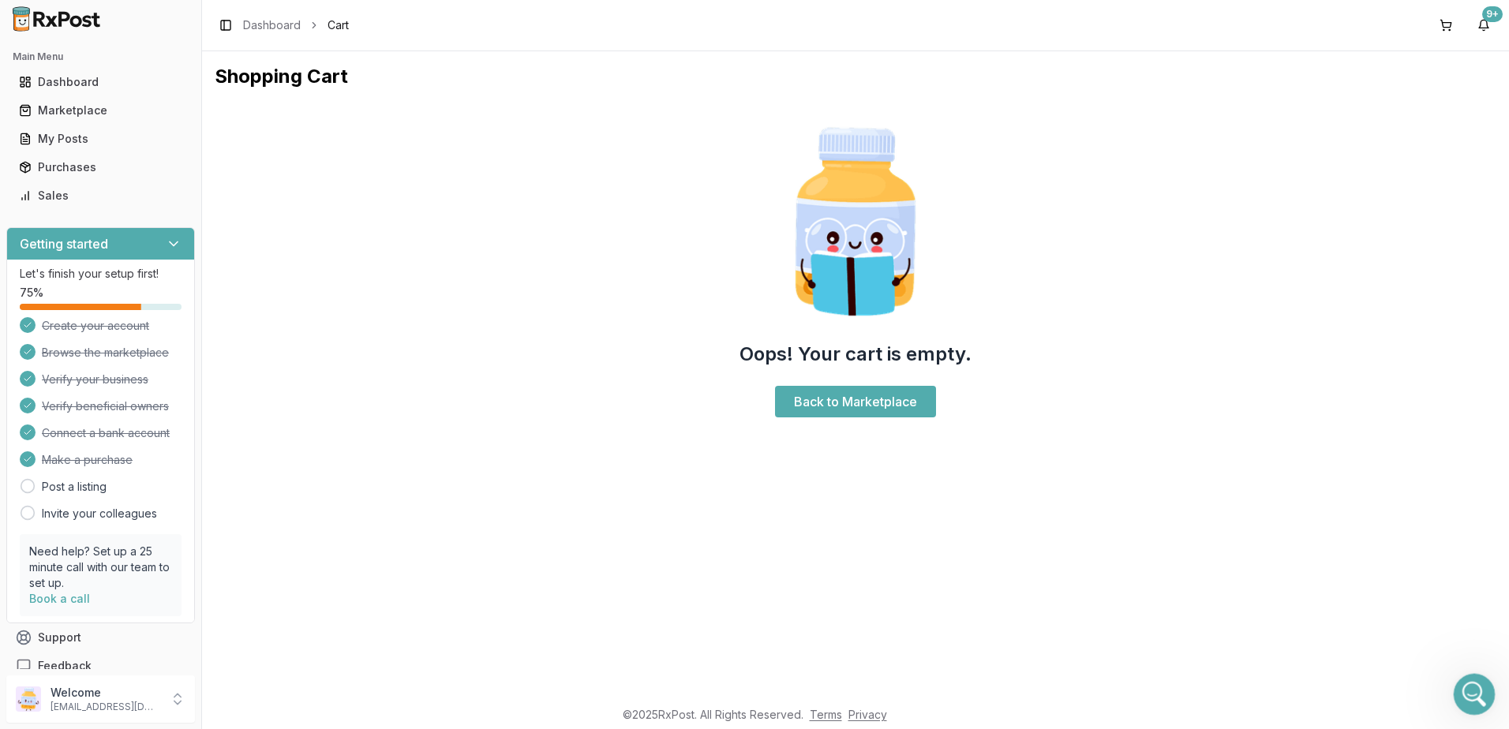
click at [1474, 684] on icon "Open Intercom Messenger" at bounding box center [1472, 693] width 26 height 26
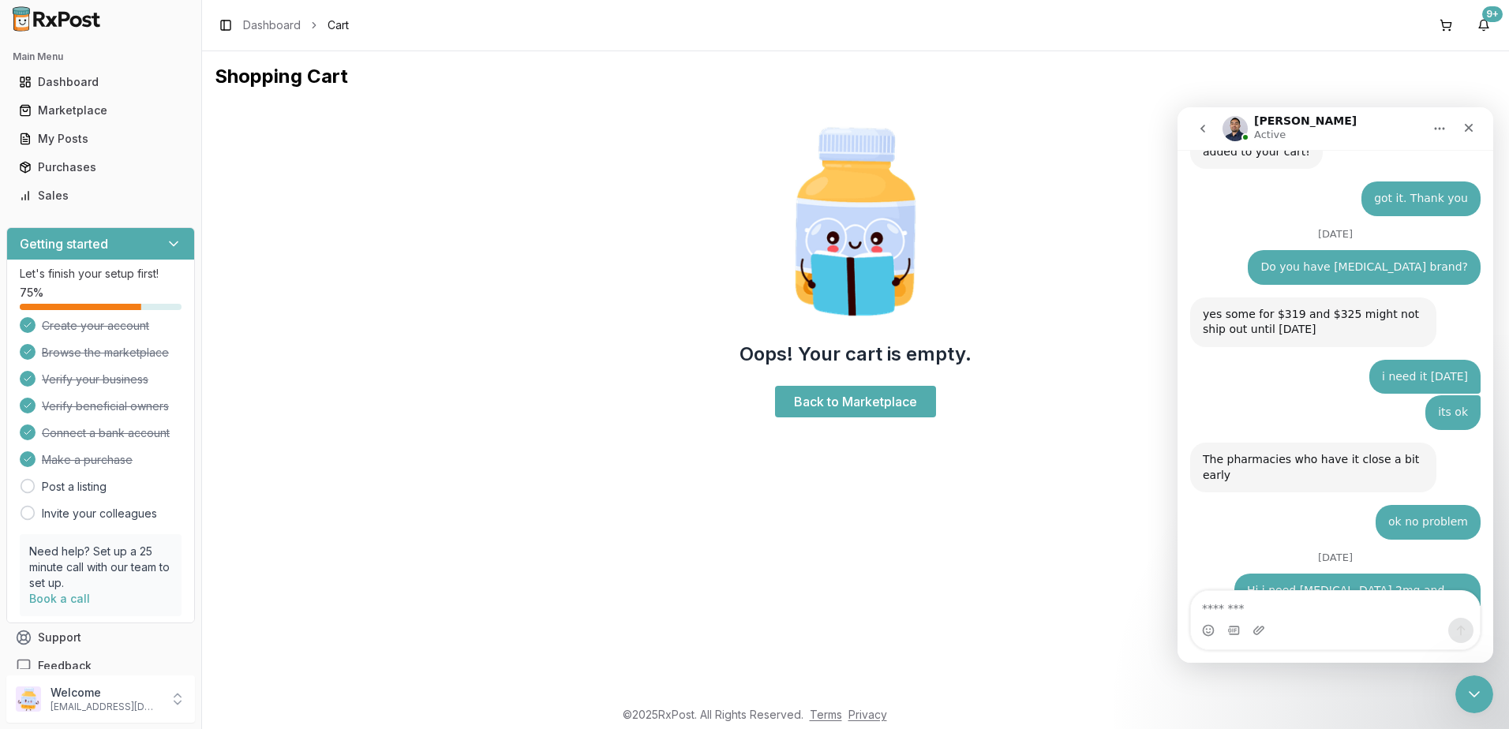
scroll to position [11304, 0]
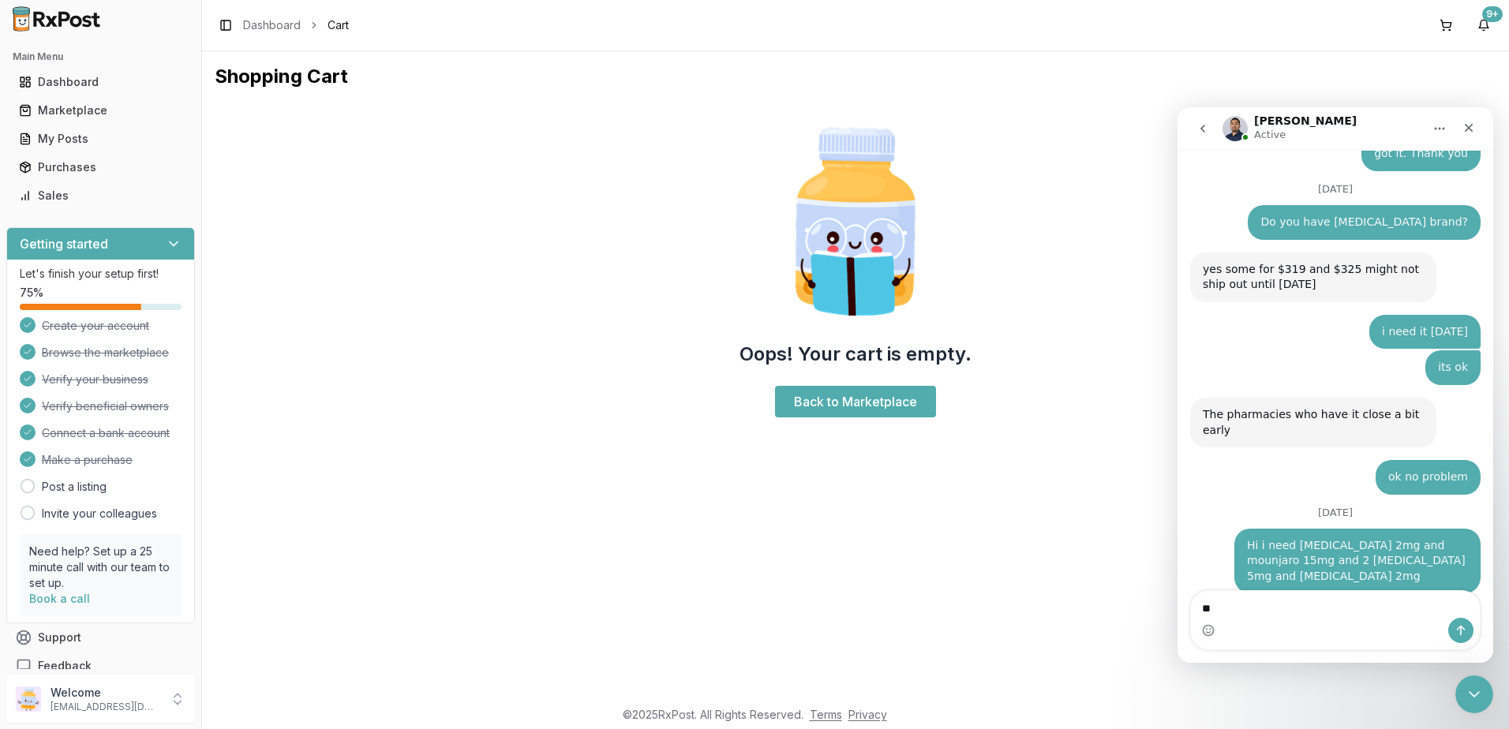
type textarea "*"
type textarea "**********"
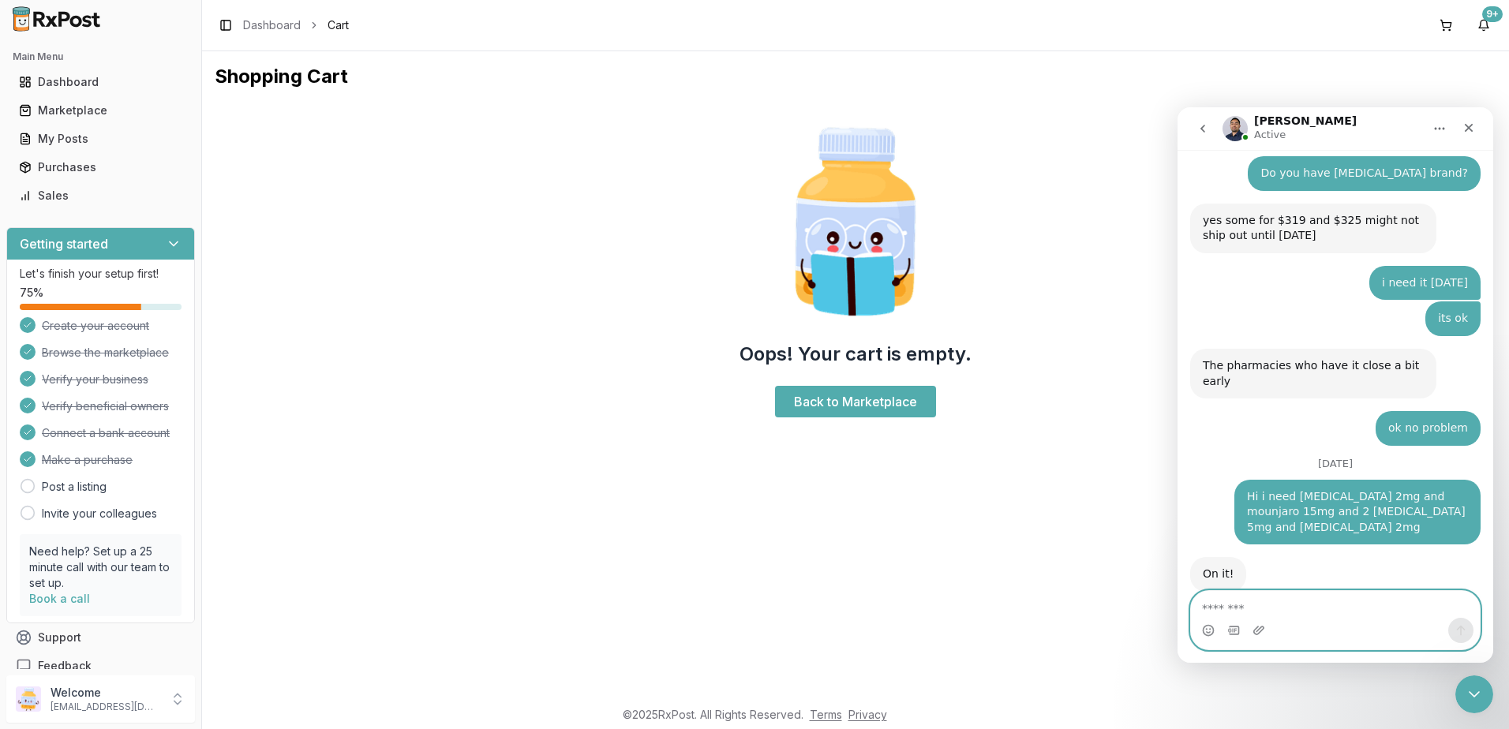
scroll to position [11454, 0]
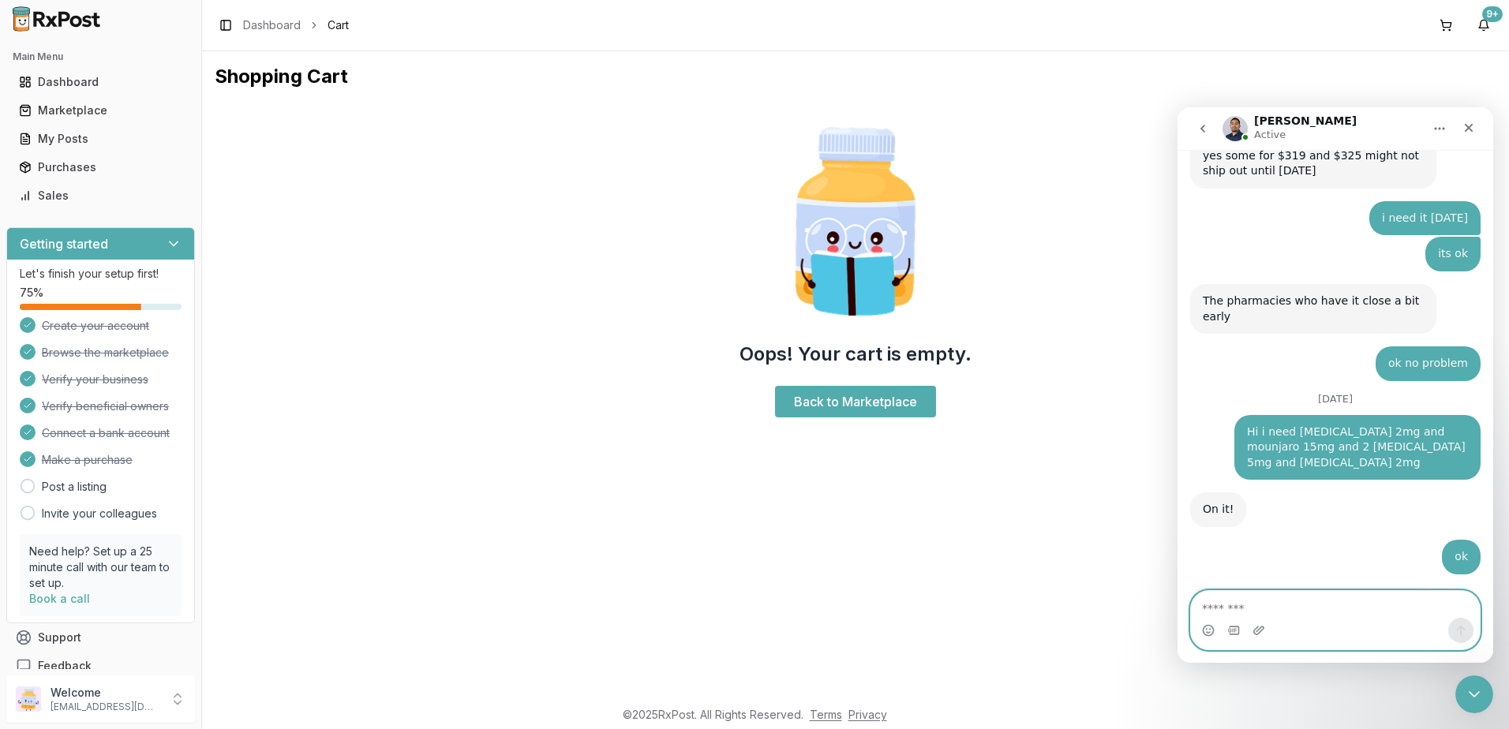
click at [1319, 600] on textarea "Message…" at bounding box center [1335, 604] width 289 height 27
type textarea "**********"
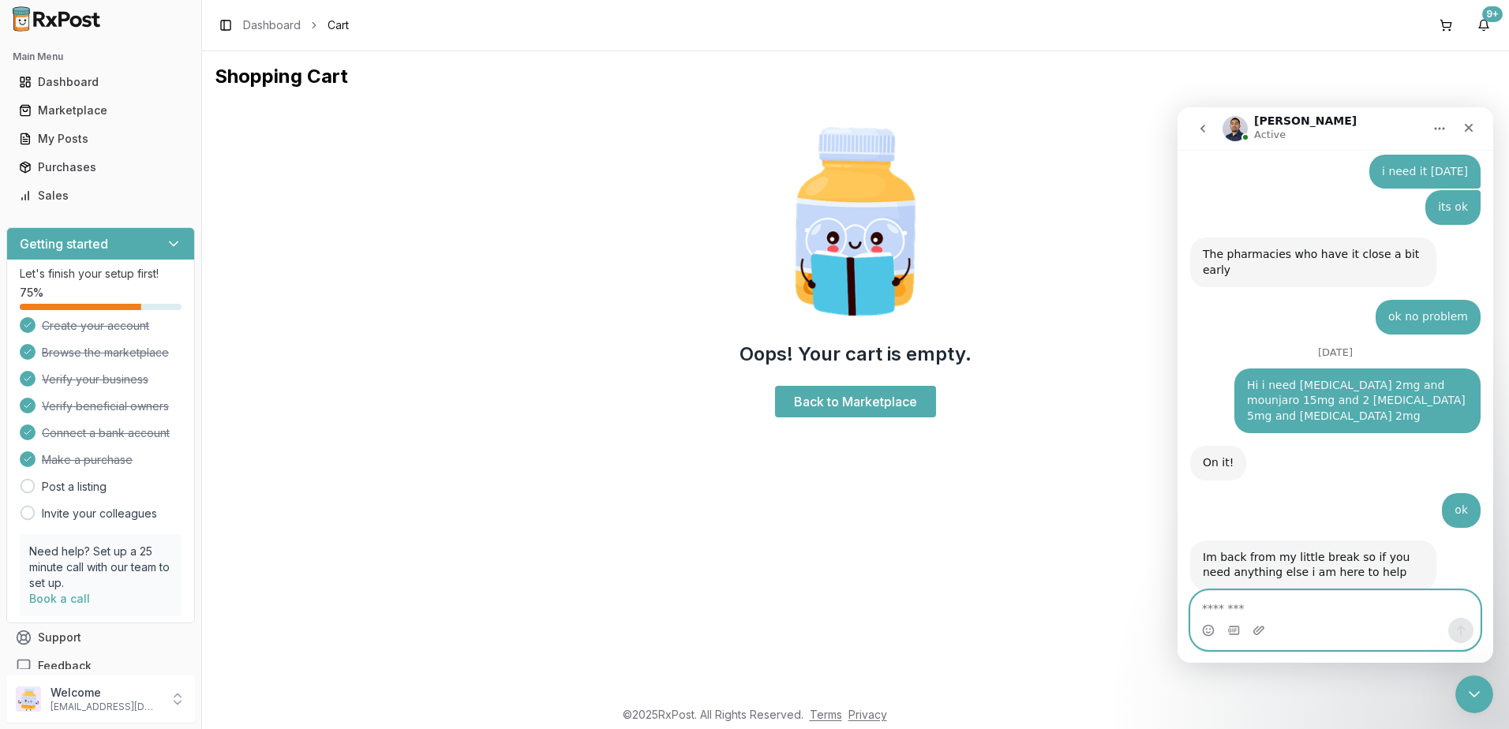
scroll to position [11501, 0]
type textarea "**********"
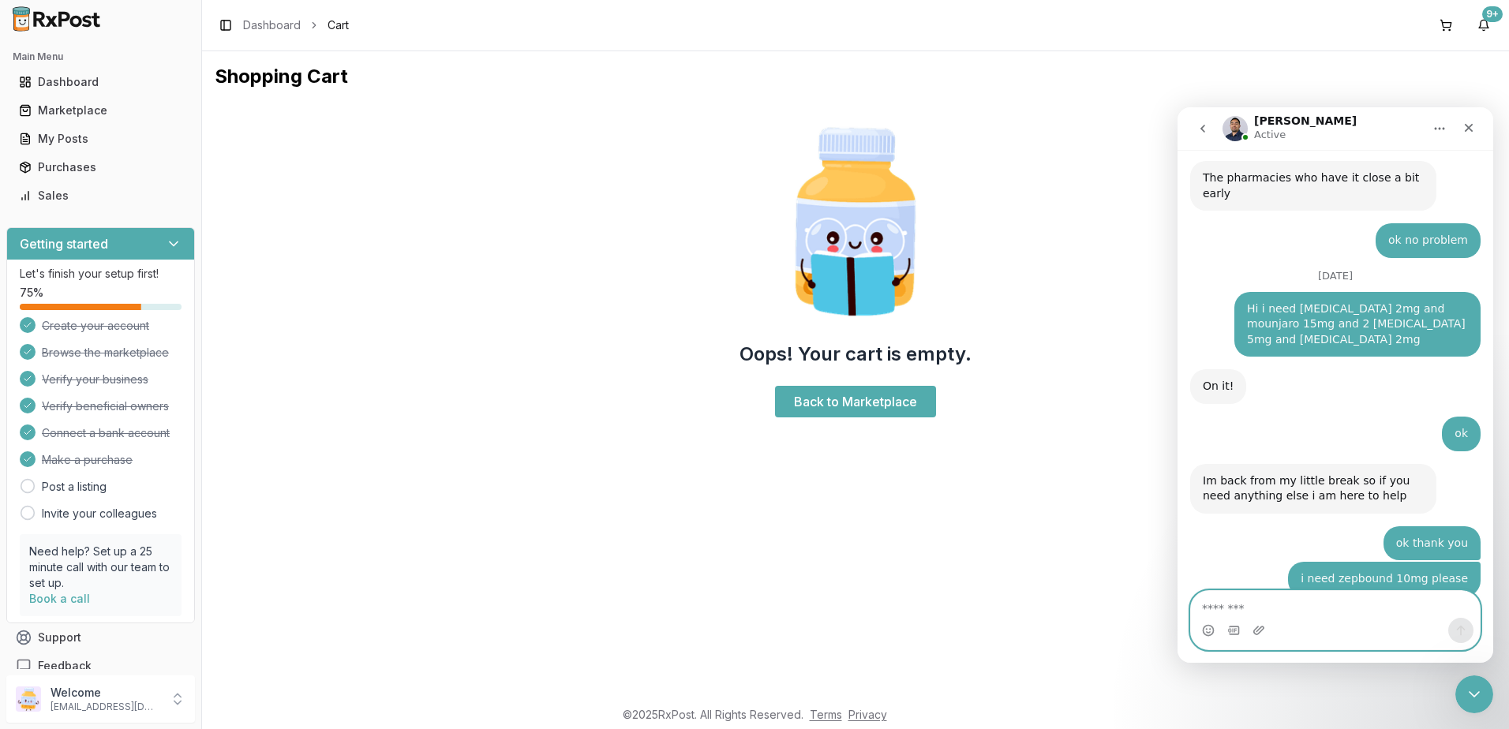
scroll to position [11651, 0]
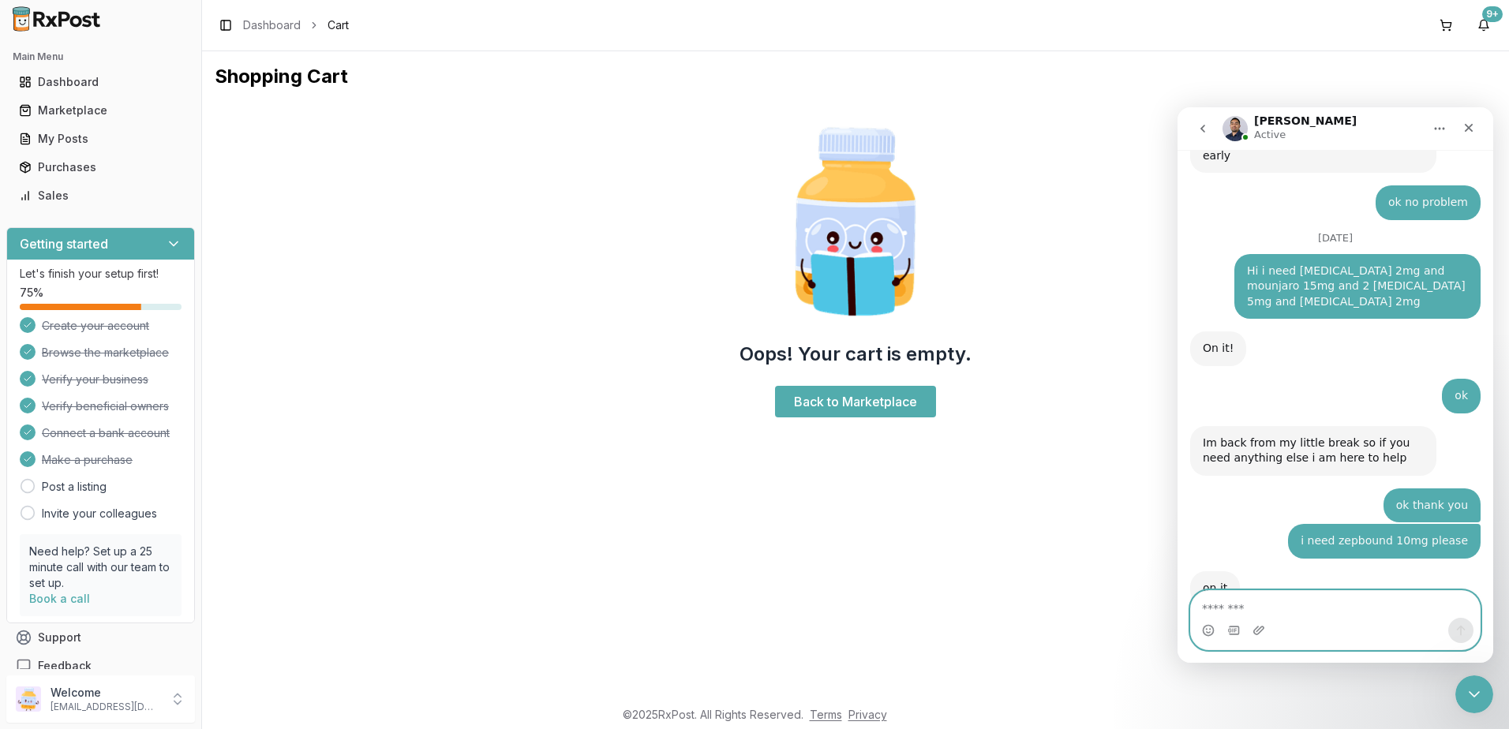
click at [1320, 612] on textarea "Message…" at bounding box center [1335, 604] width 289 height 27
click at [1305, 607] on textarea "Message…" at bounding box center [1335, 604] width 289 height 27
type textarea "**"
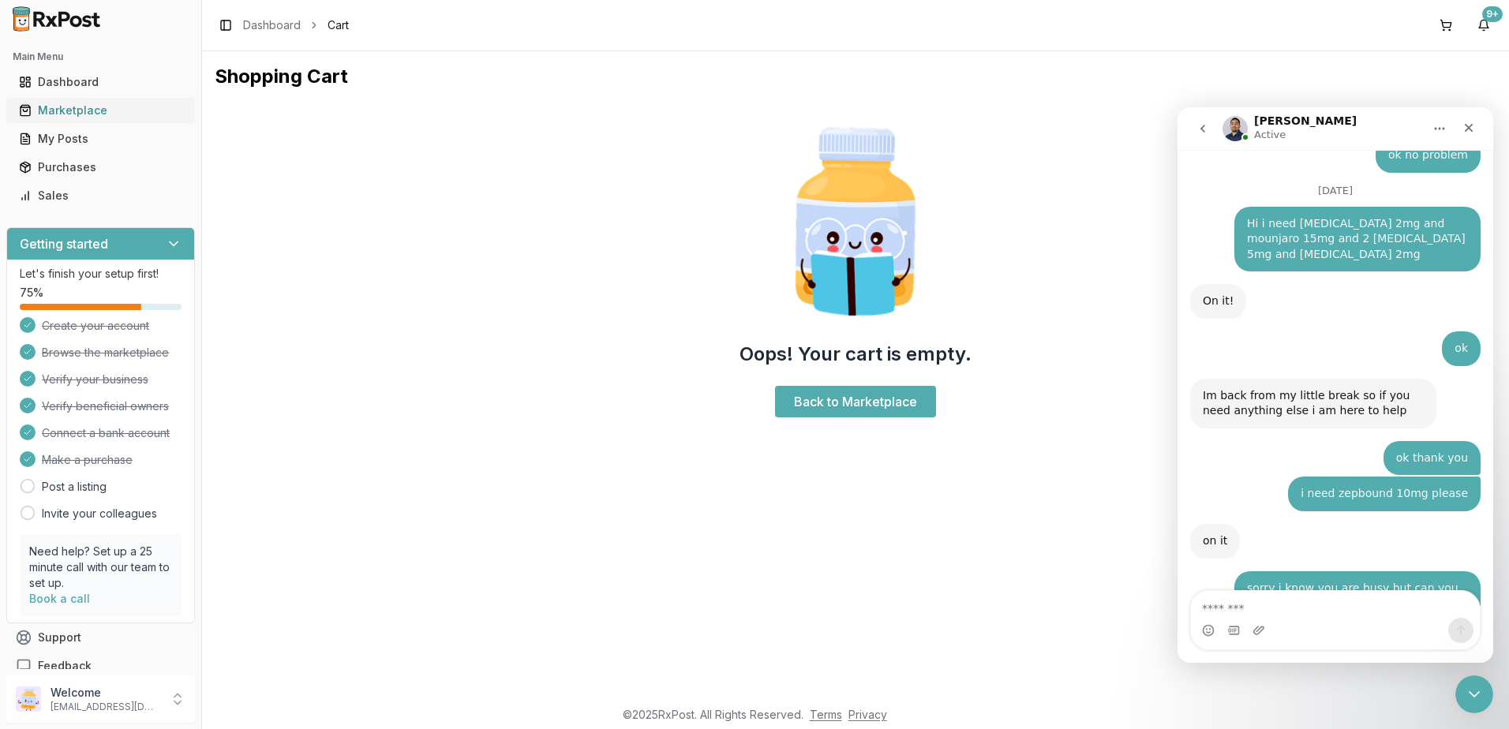
click at [68, 110] on div "Marketplace" at bounding box center [100, 111] width 163 height 16
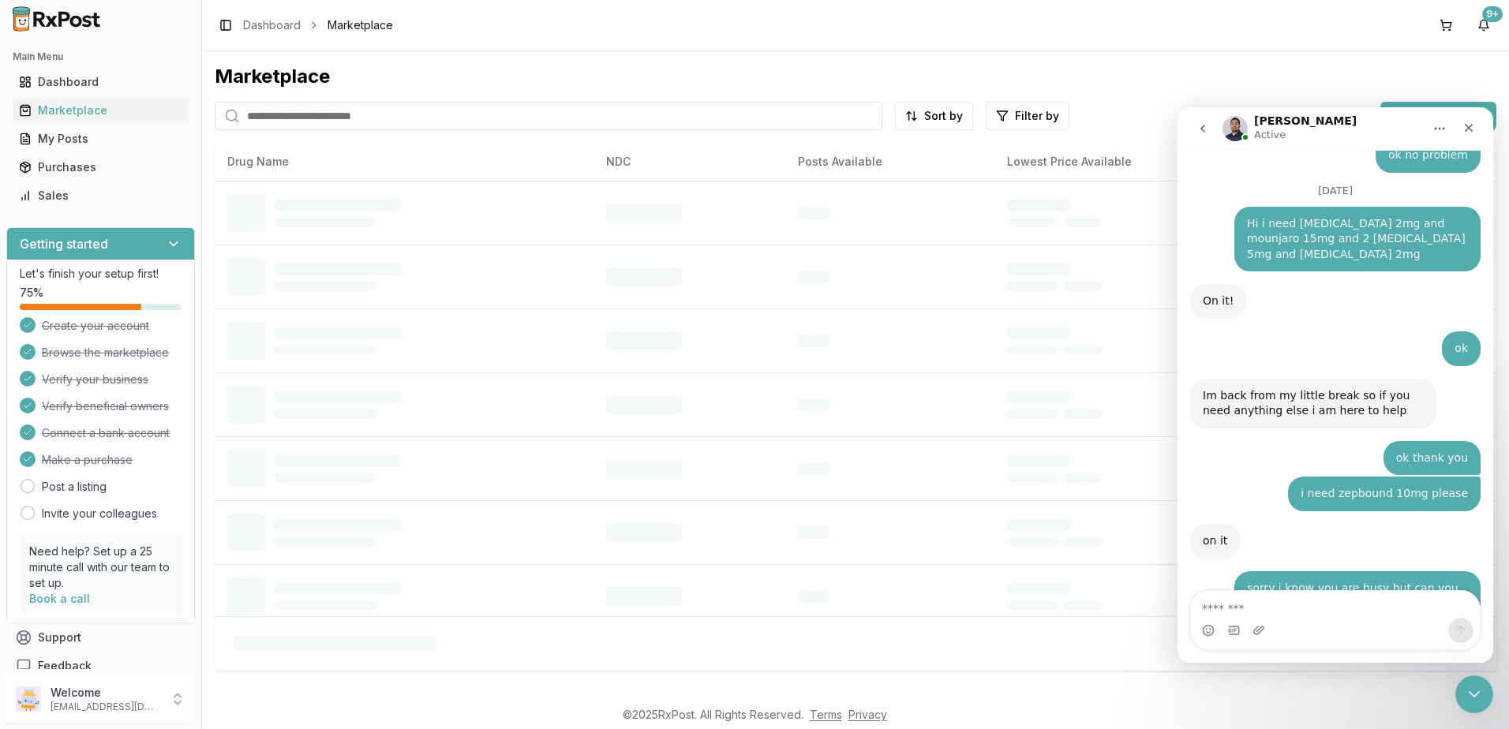
click at [466, 115] on input "search" at bounding box center [549, 116] width 668 height 28
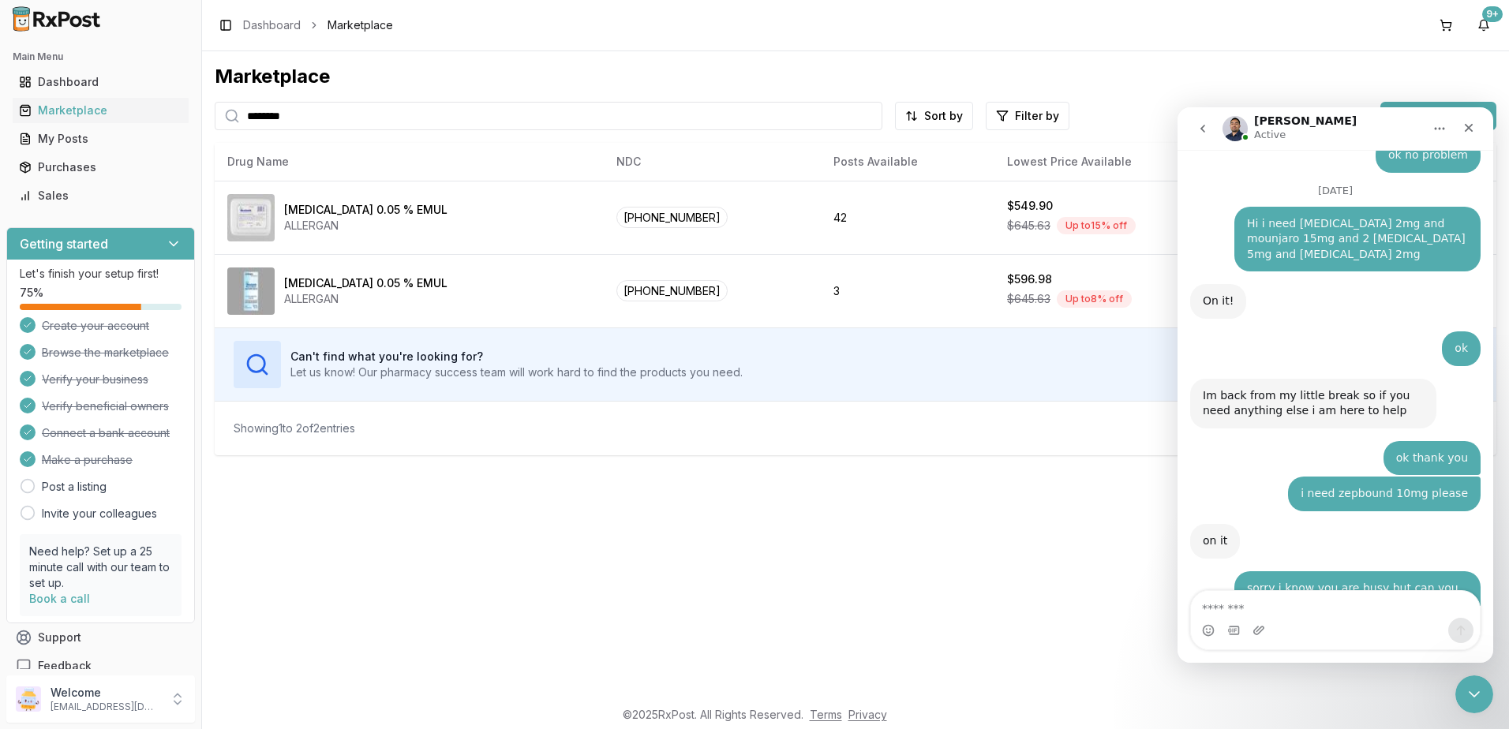
type input "********"
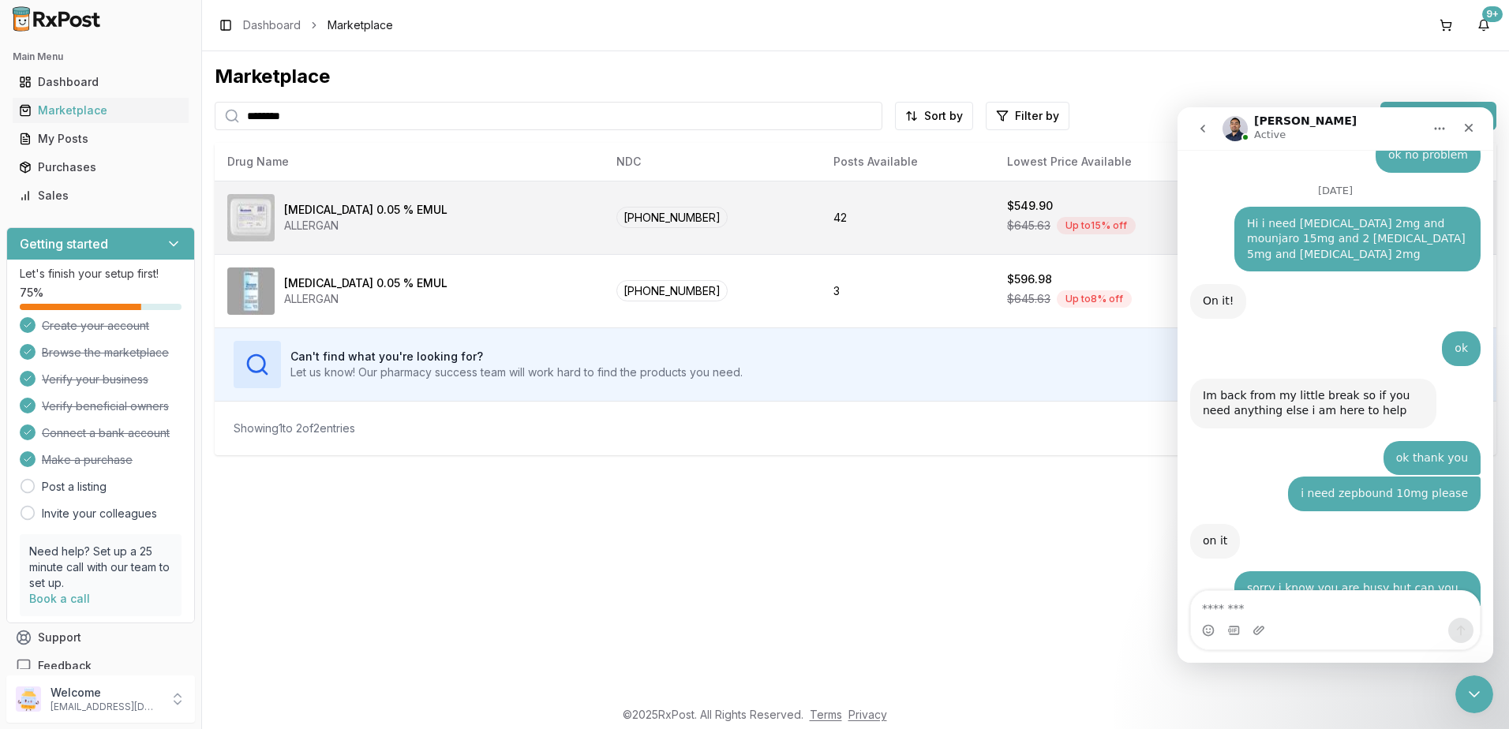
click at [909, 213] on td "42" at bounding box center [908, 217] width 174 height 73
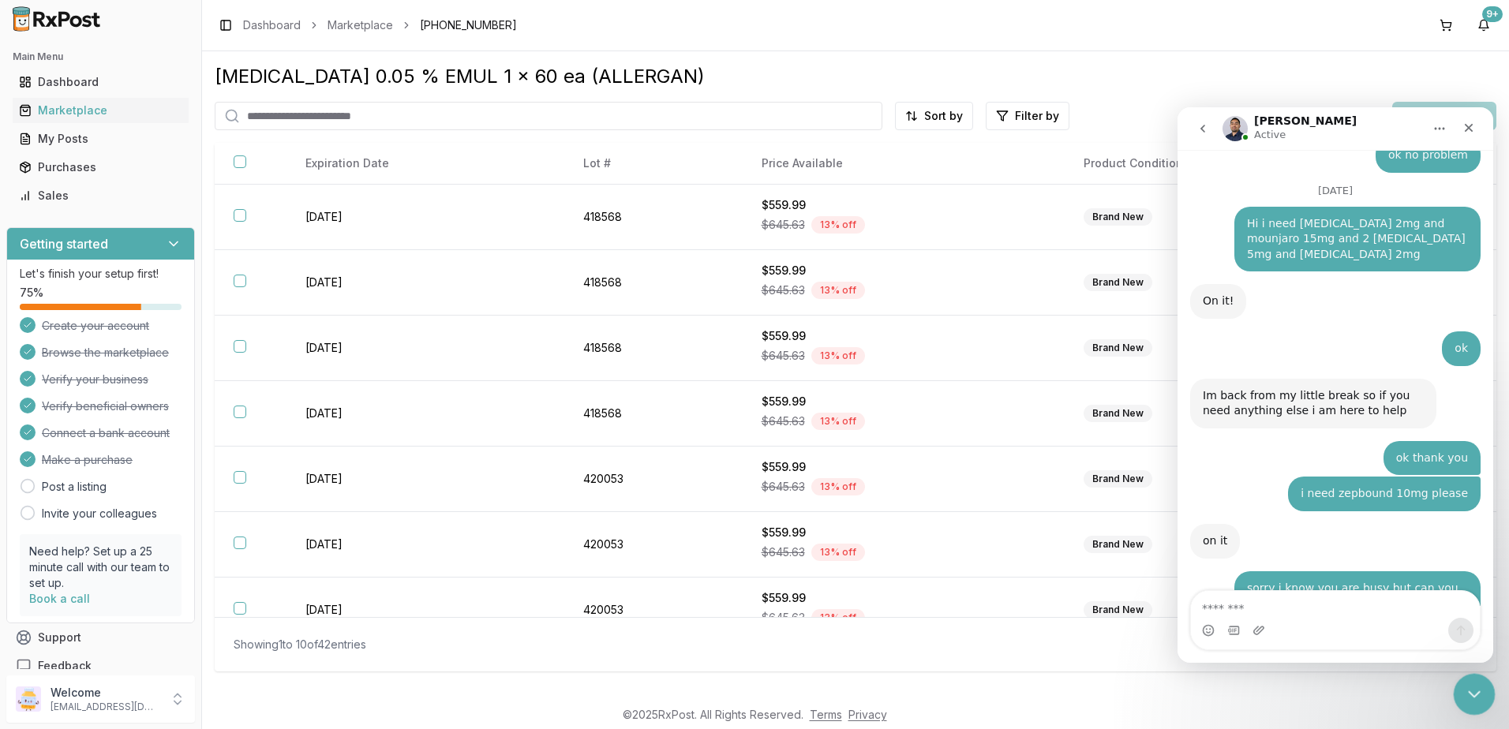
click at [1459, 687] on div "Close Intercom Messenger" at bounding box center [1472, 692] width 38 height 38
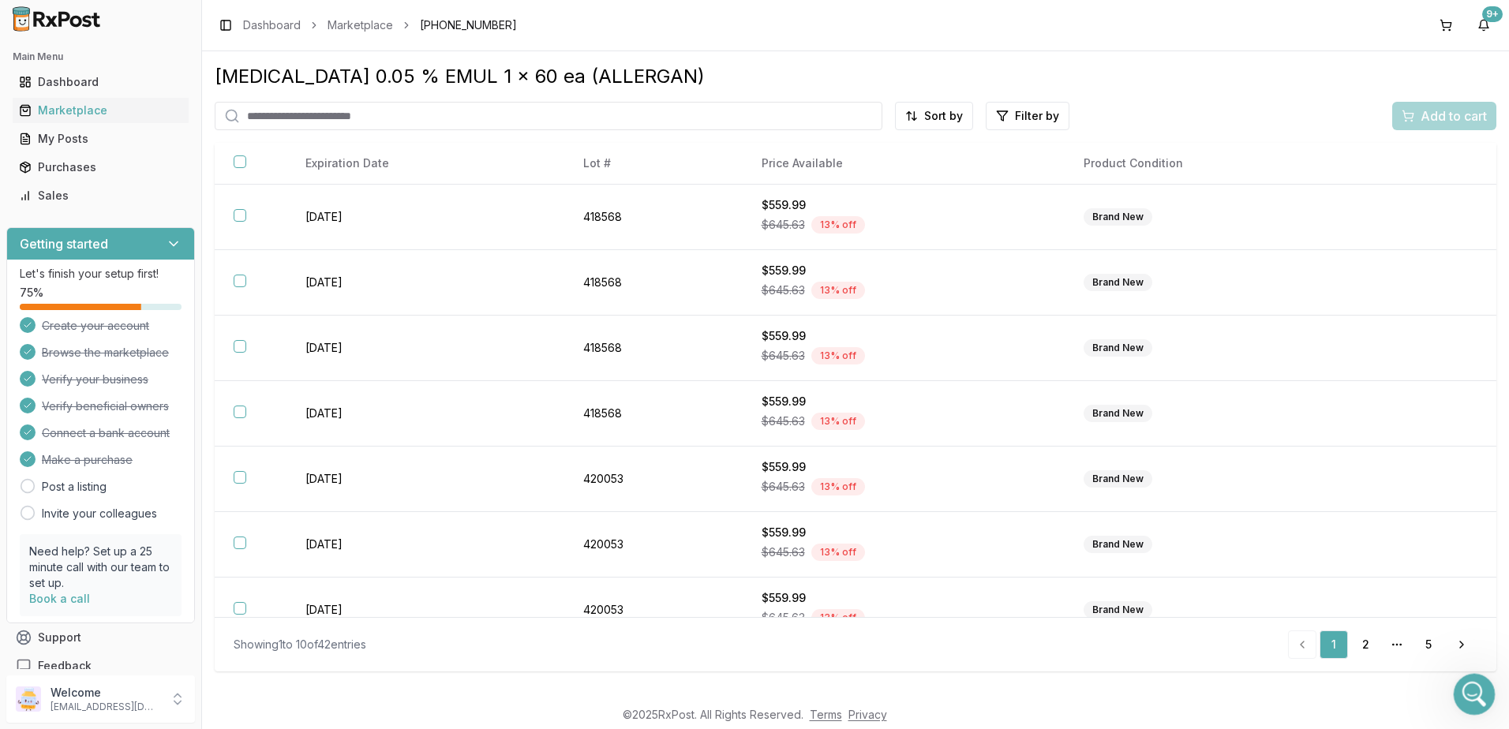
click at [1463, 695] on icon "Open Intercom Messenger" at bounding box center [1472, 693] width 26 height 26
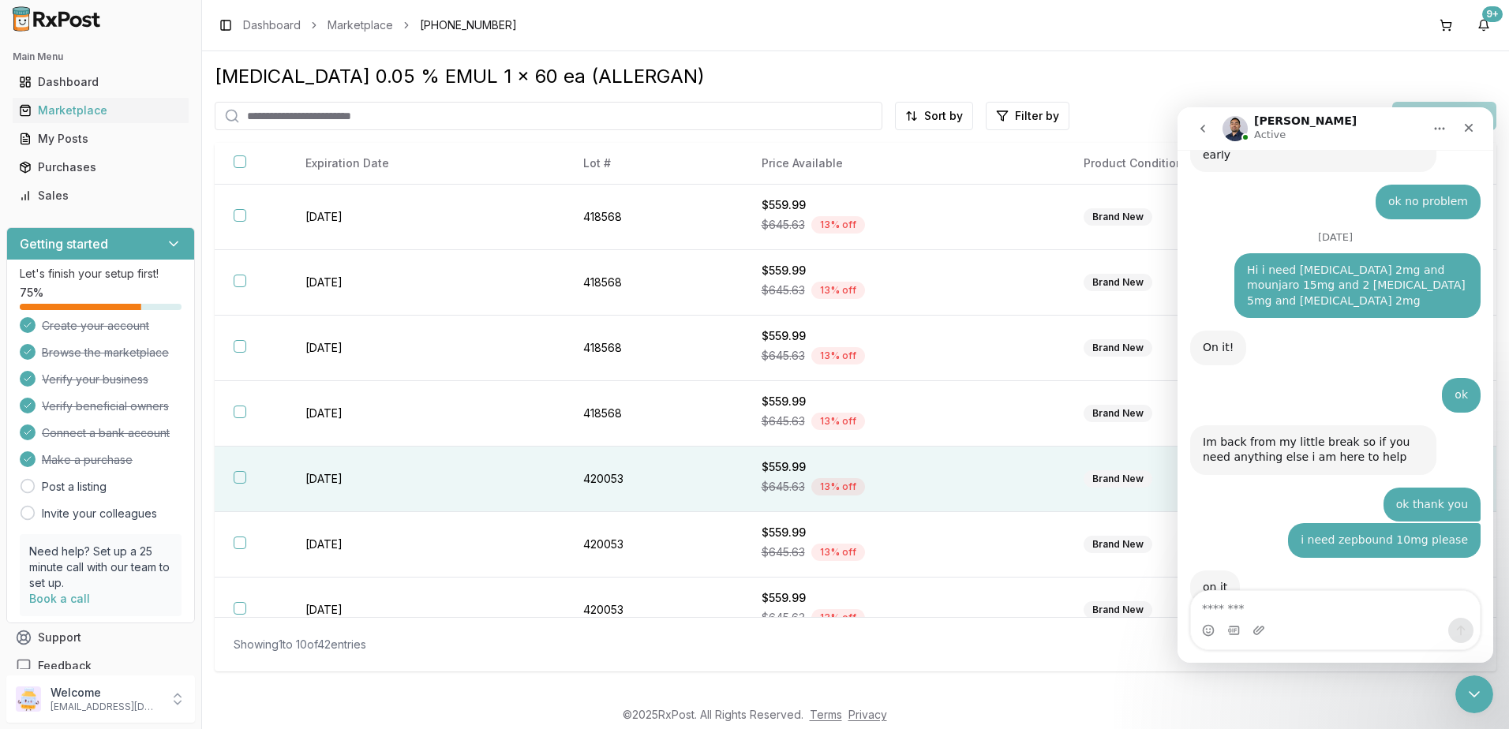
scroll to position [11699, 0]
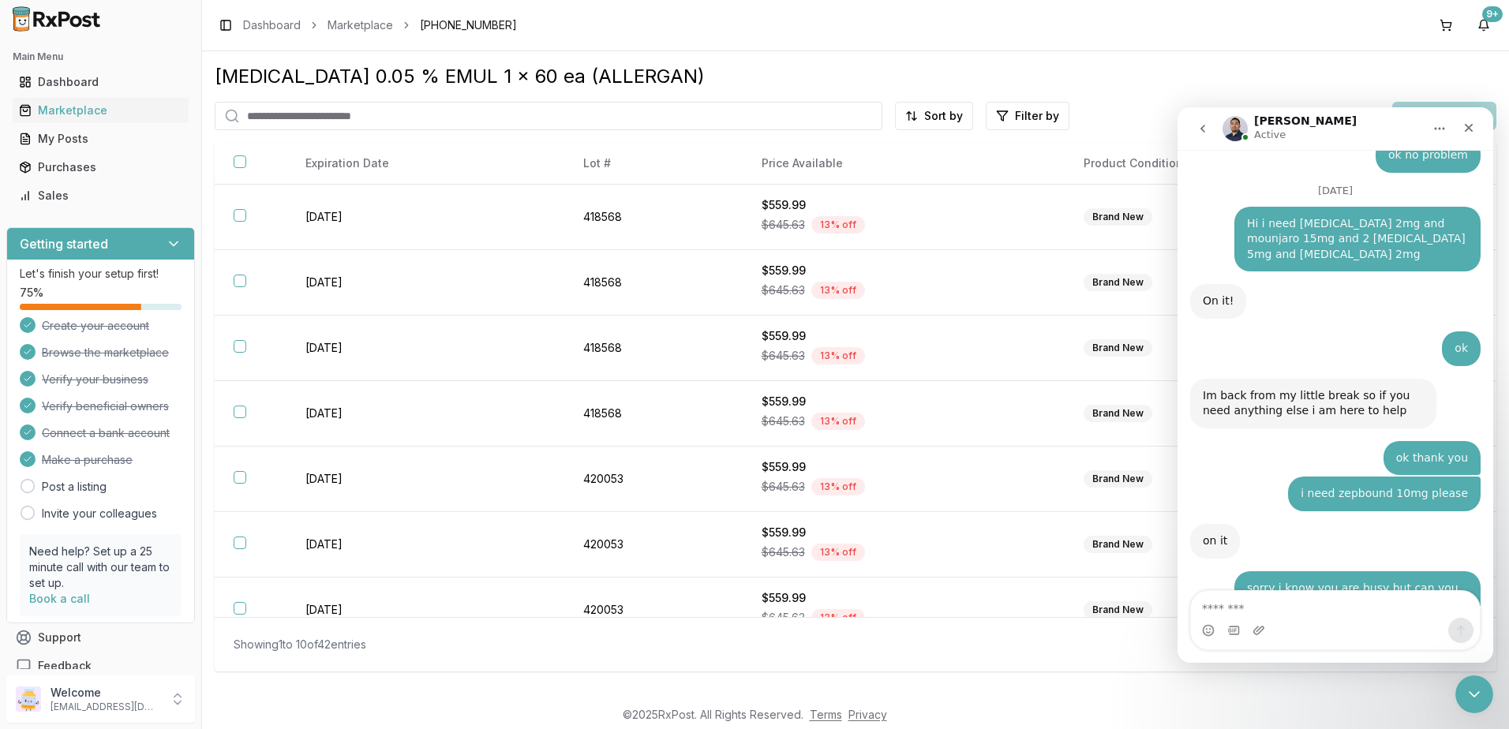
click at [1279, 607] on textarea "Message…" at bounding box center [1335, 604] width 289 height 27
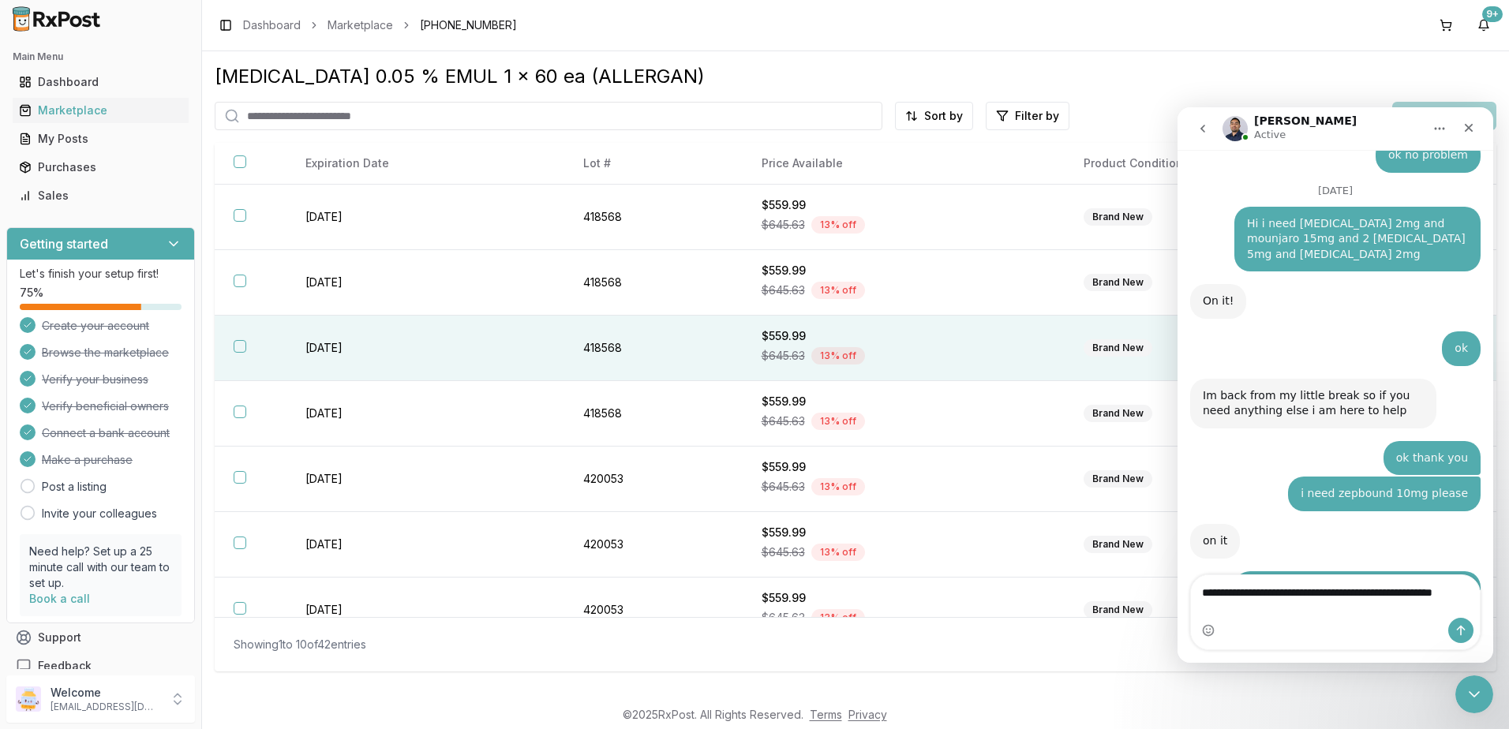
scroll to position [11714, 0]
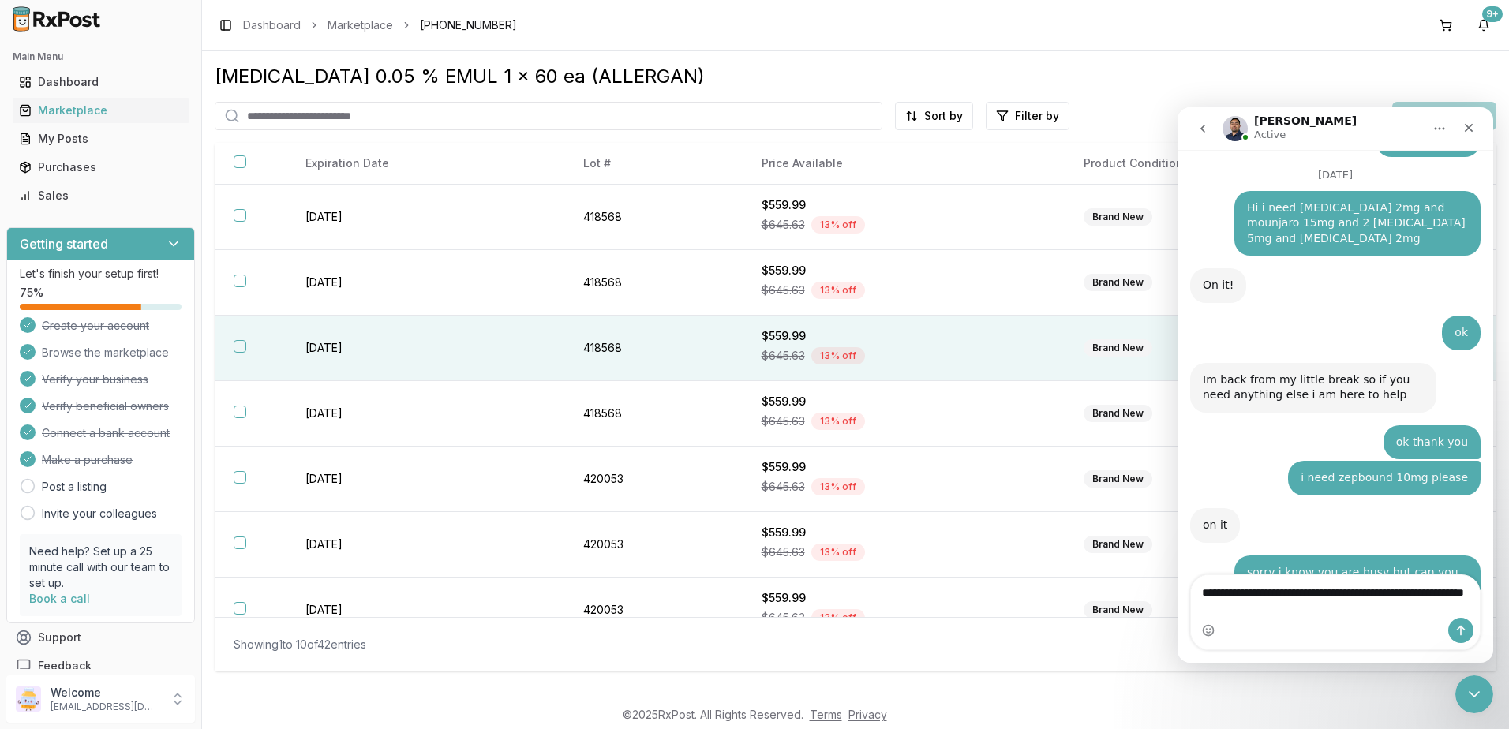
type textarea "**********"
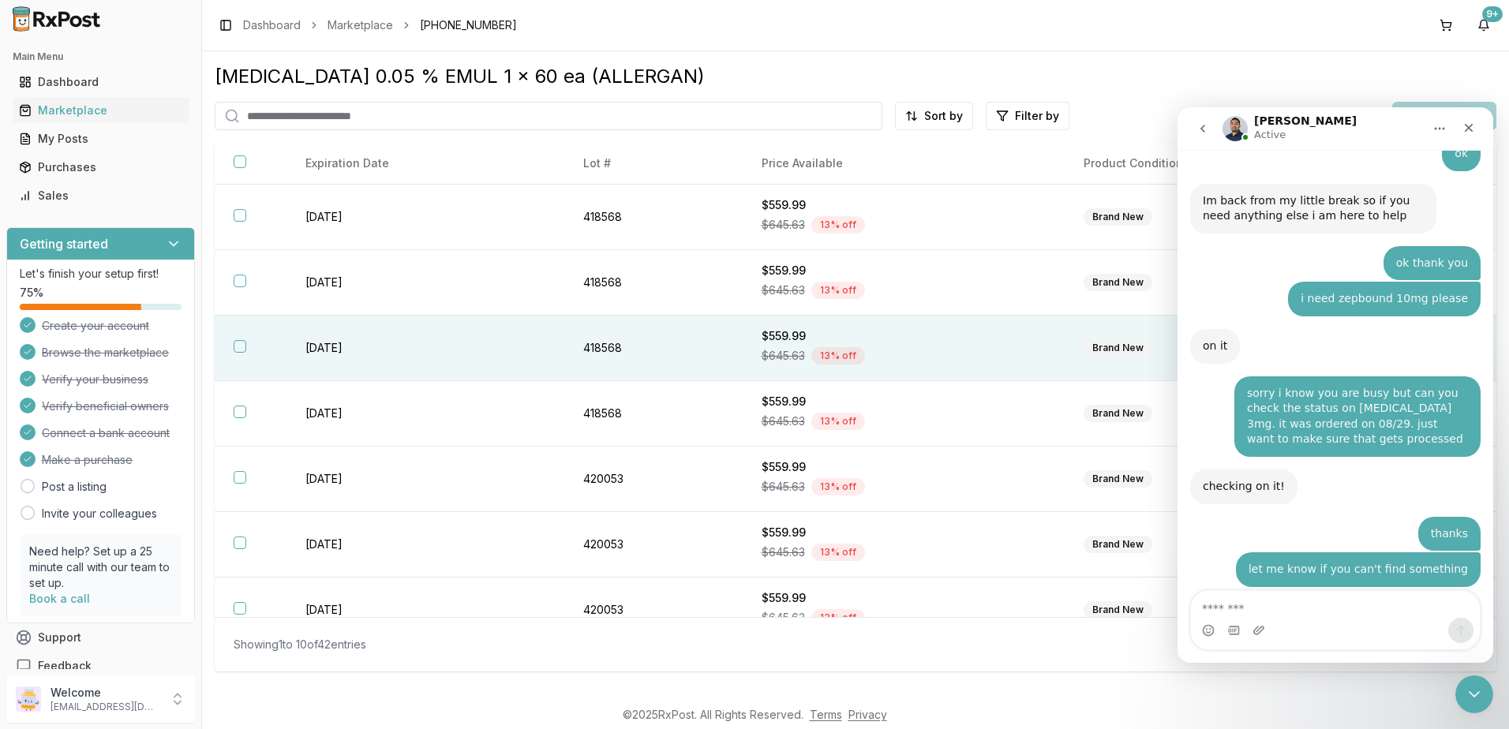
scroll to position [11905, 0]
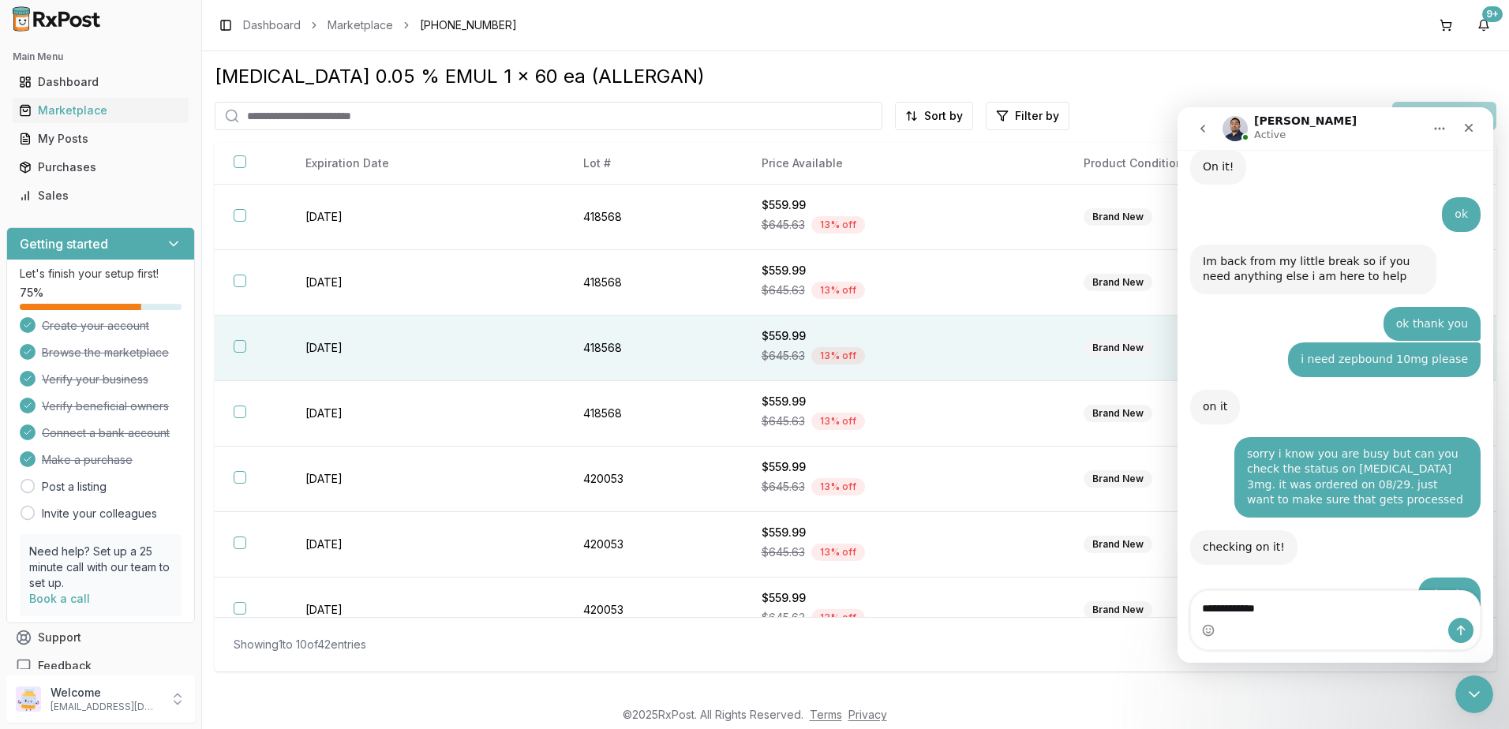
type textarea "**********"
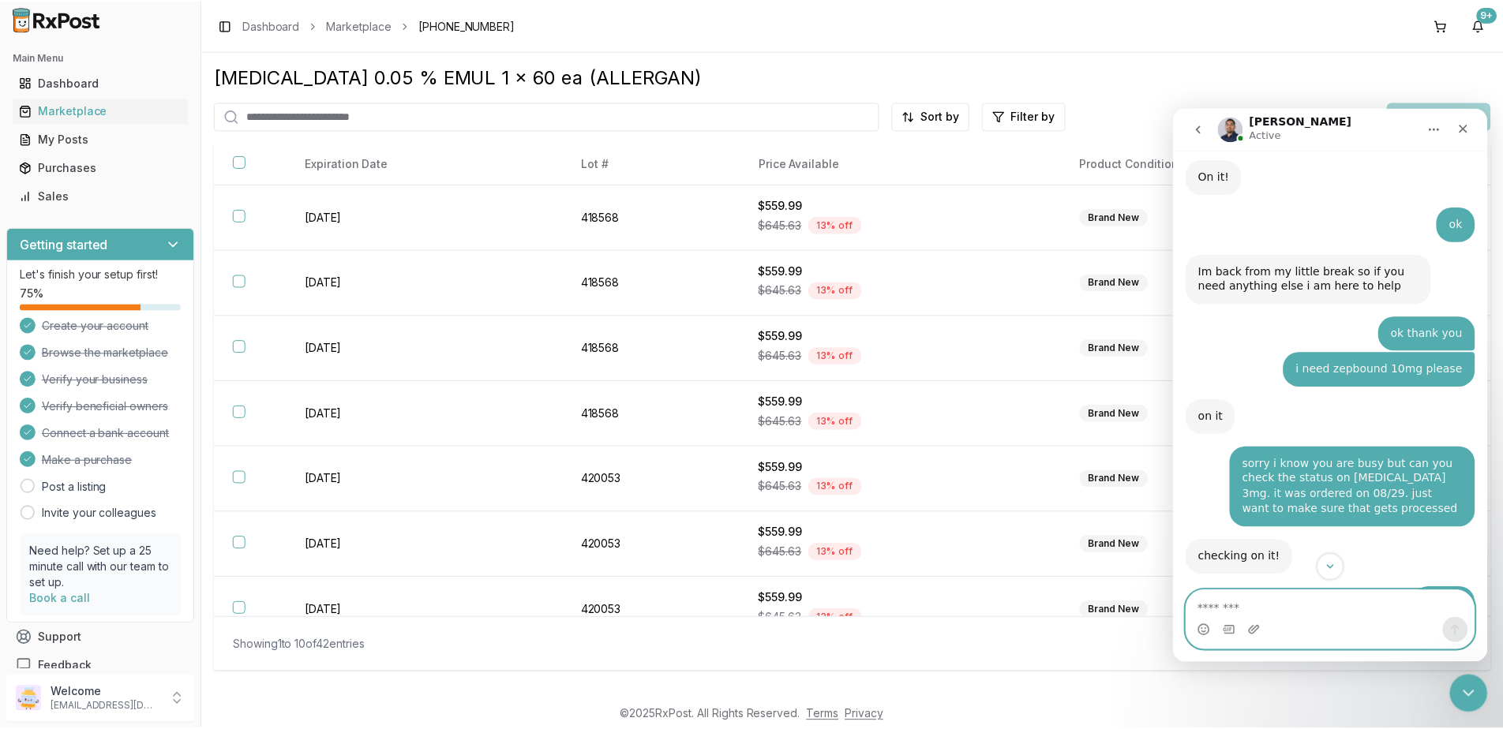
scroll to position [11953, 0]
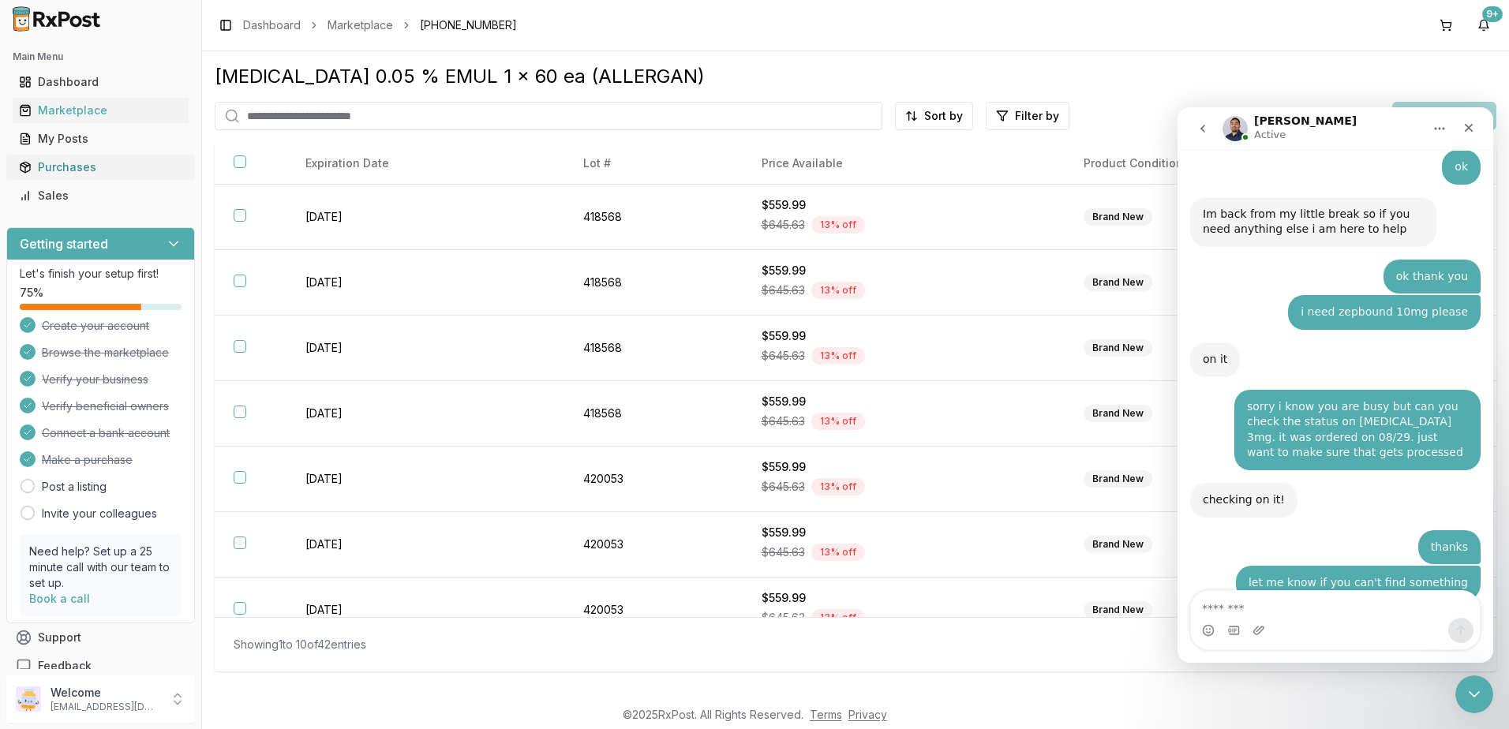
drag, startPoint x: 66, startPoint y: 167, endPoint x: 92, endPoint y: 167, distance: 25.3
click at [66, 167] on div "Purchases" at bounding box center [100, 167] width 163 height 16
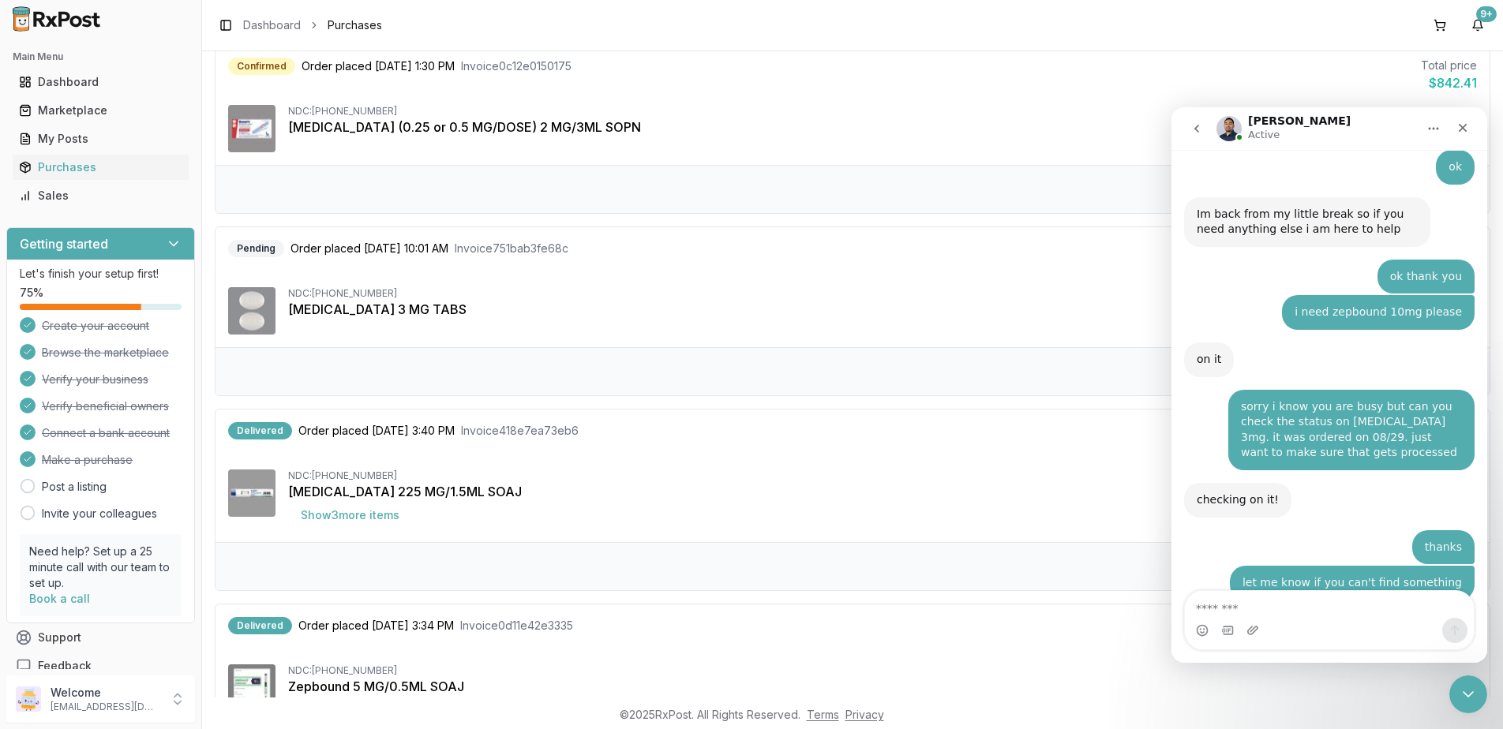
scroll to position [631, 0]
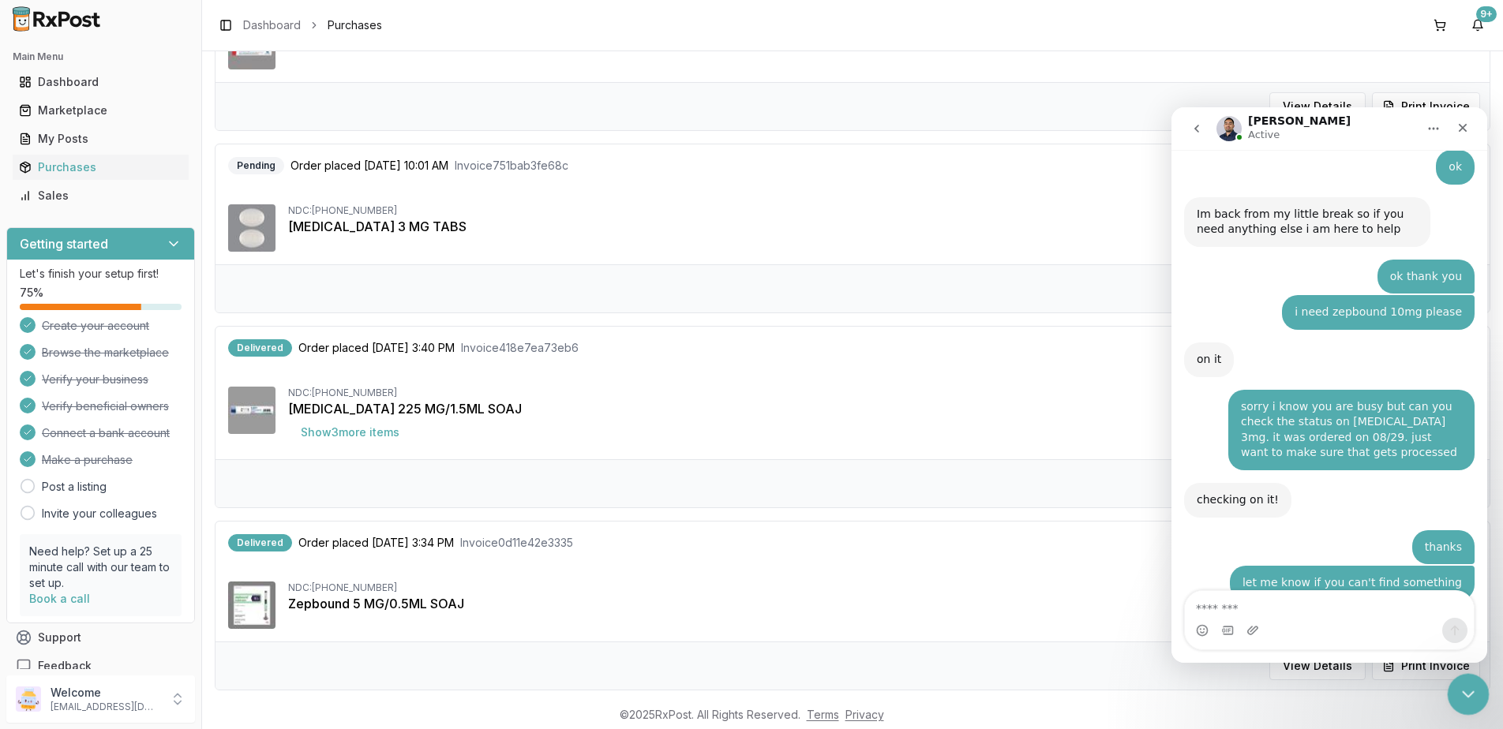
click at [1463, 687] on icon "Close Intercom Messenger" at bounding box center [1465, 692] width 19 height 19
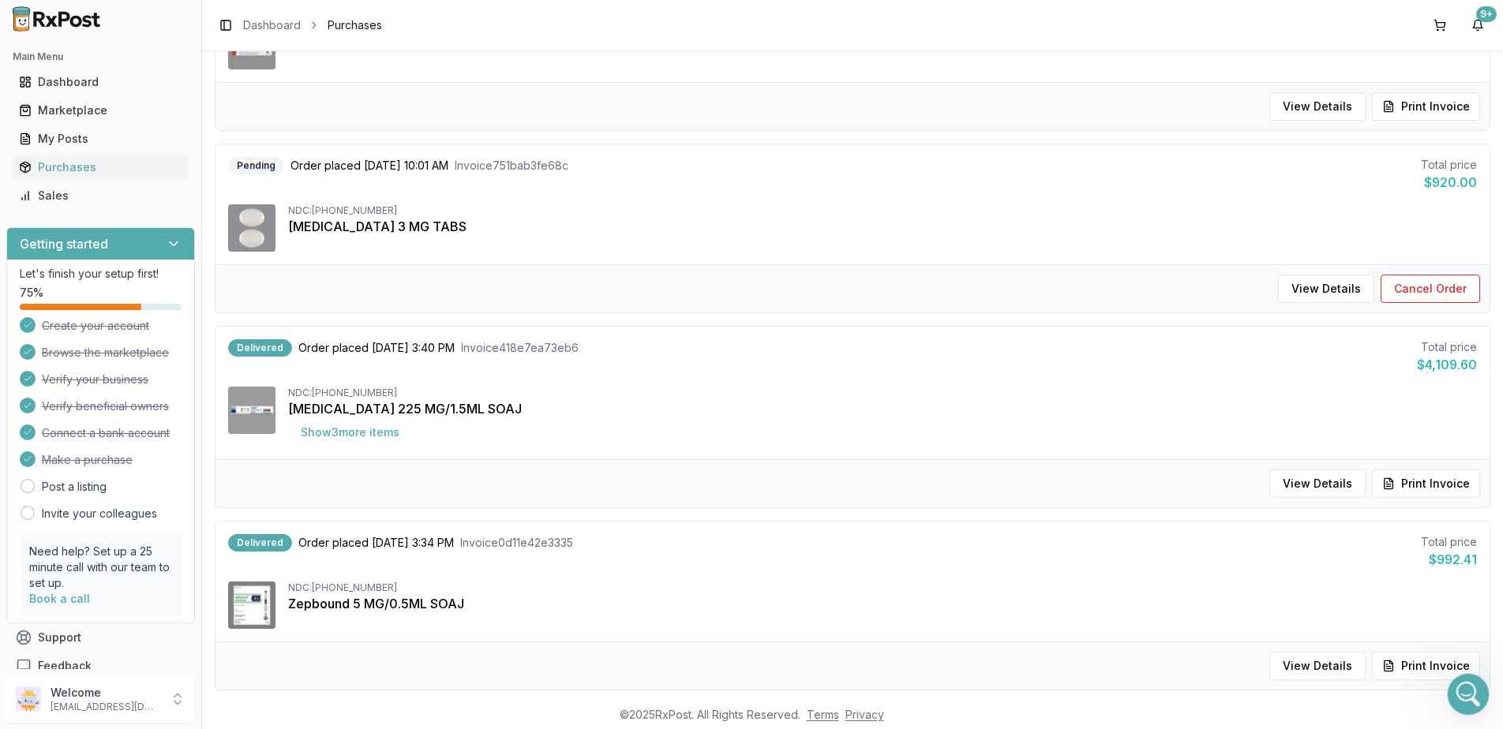
click at [1464, 687] on icon "Open Intercom Messenger" at bounding box center [1466, 693] width 26 height 26
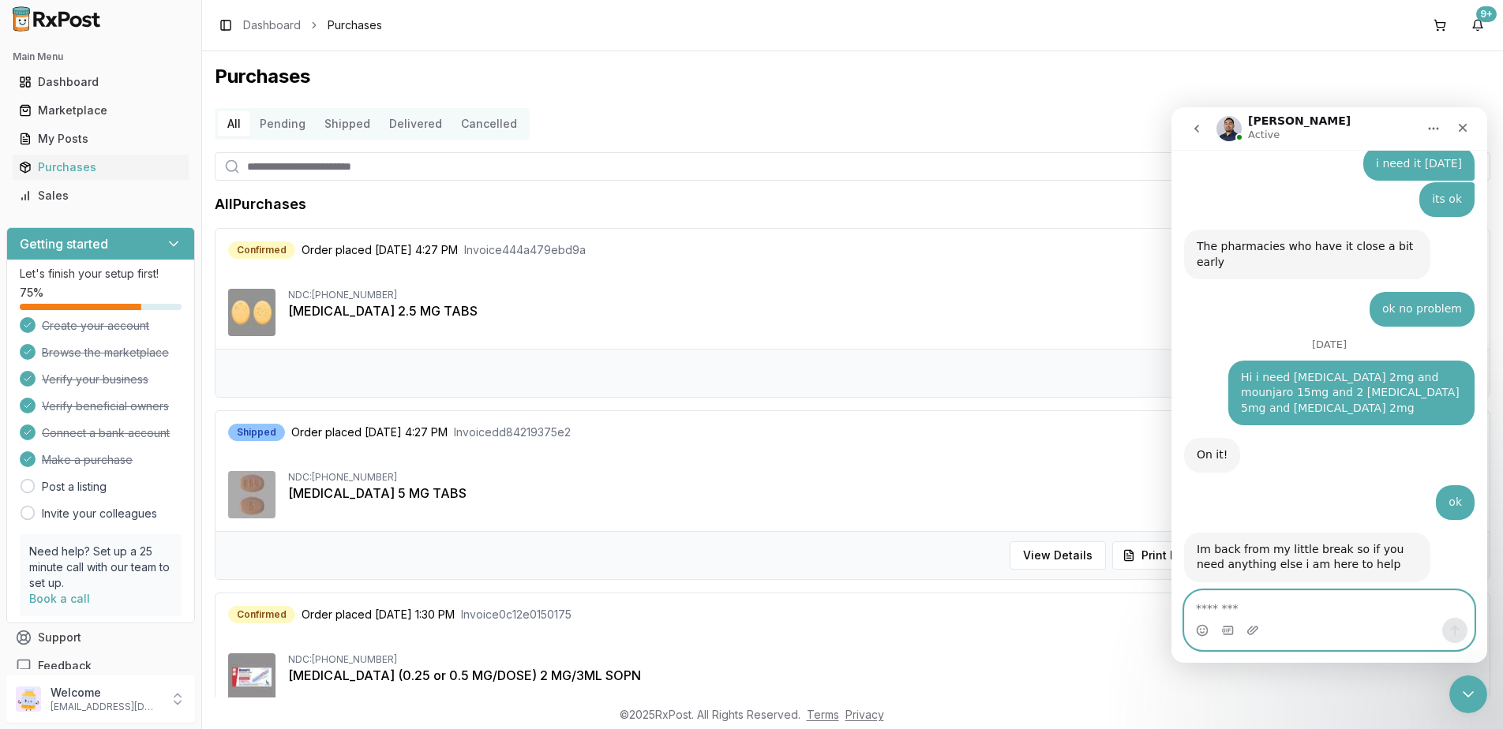
scroll to position [11953, 0]
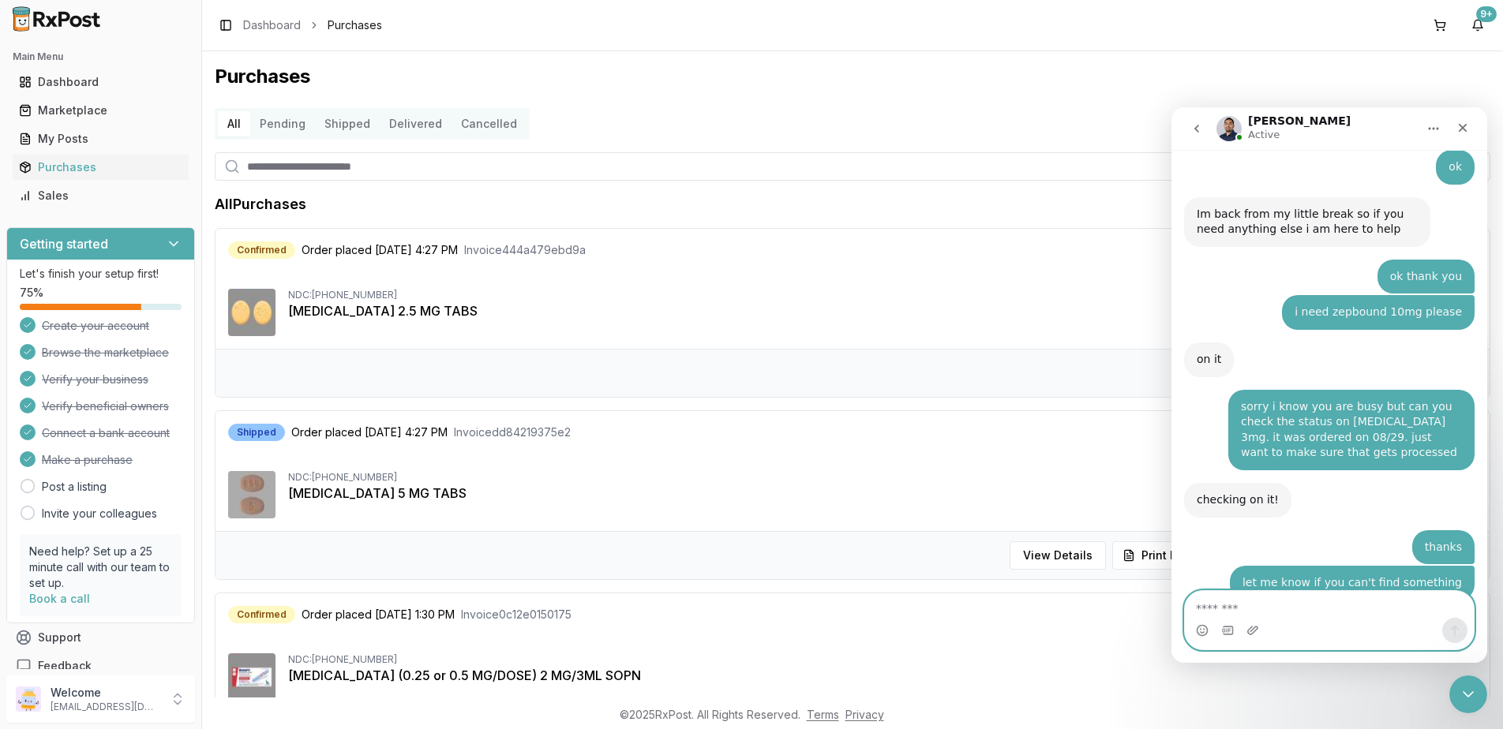
click at [1299, 603] on textarea "Message…" at bounding box center [1329, 604] width 289 height 27
click at [1290, 609] on textarea "Message…" at bounding box center [1329, 604] width 289 height 27
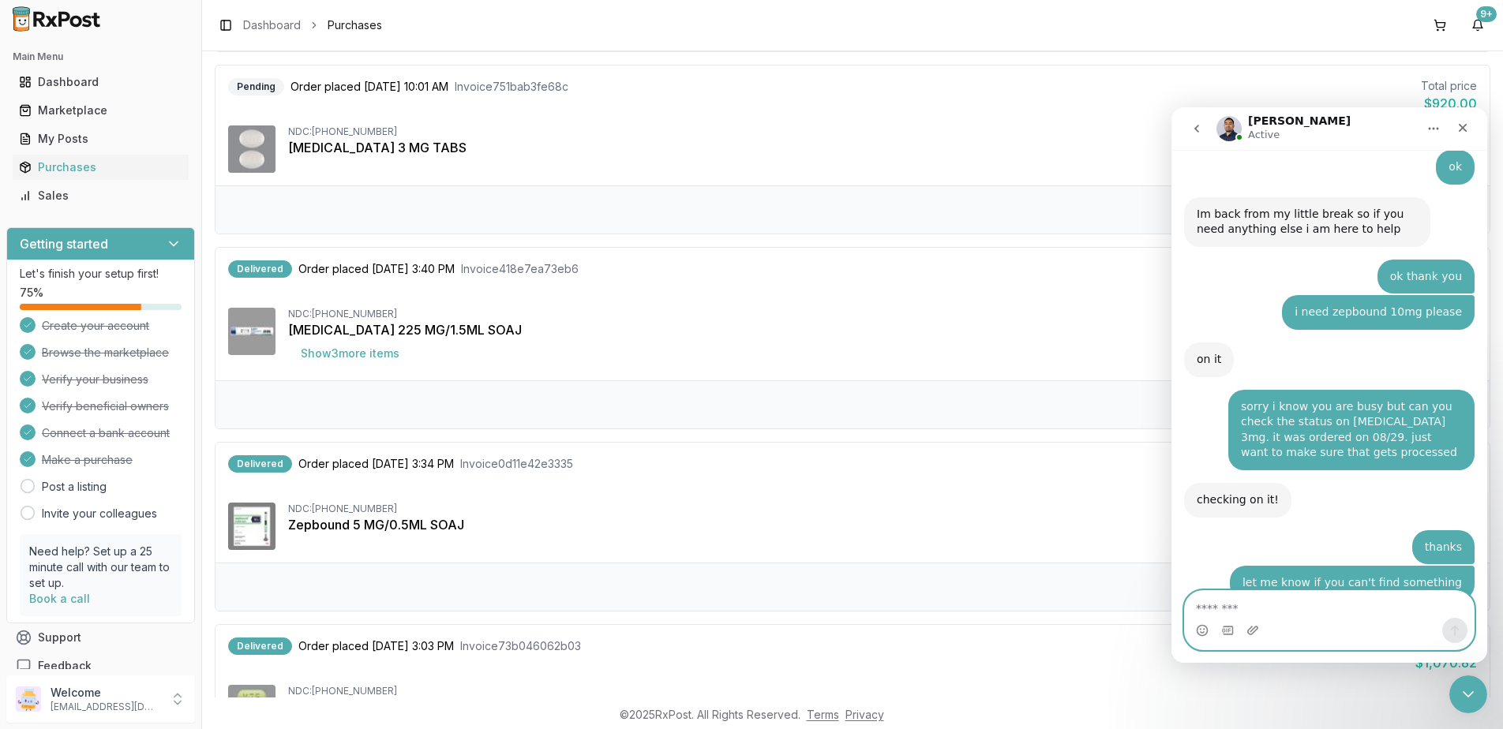
scroll to position [11795, 0]
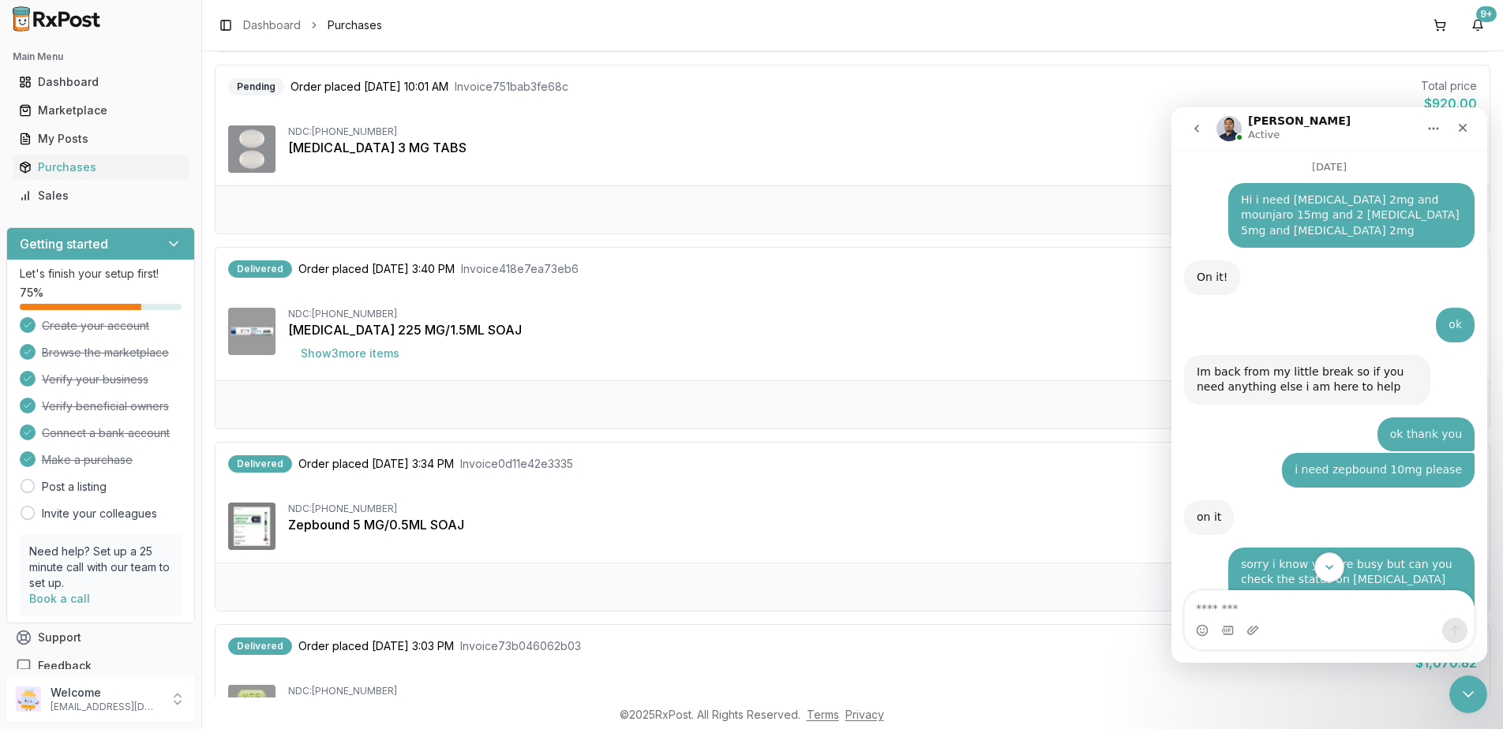
click at [1321, 571] on button "Scroll to bottom" at bounding box center [1328, 566] width 29 height 29
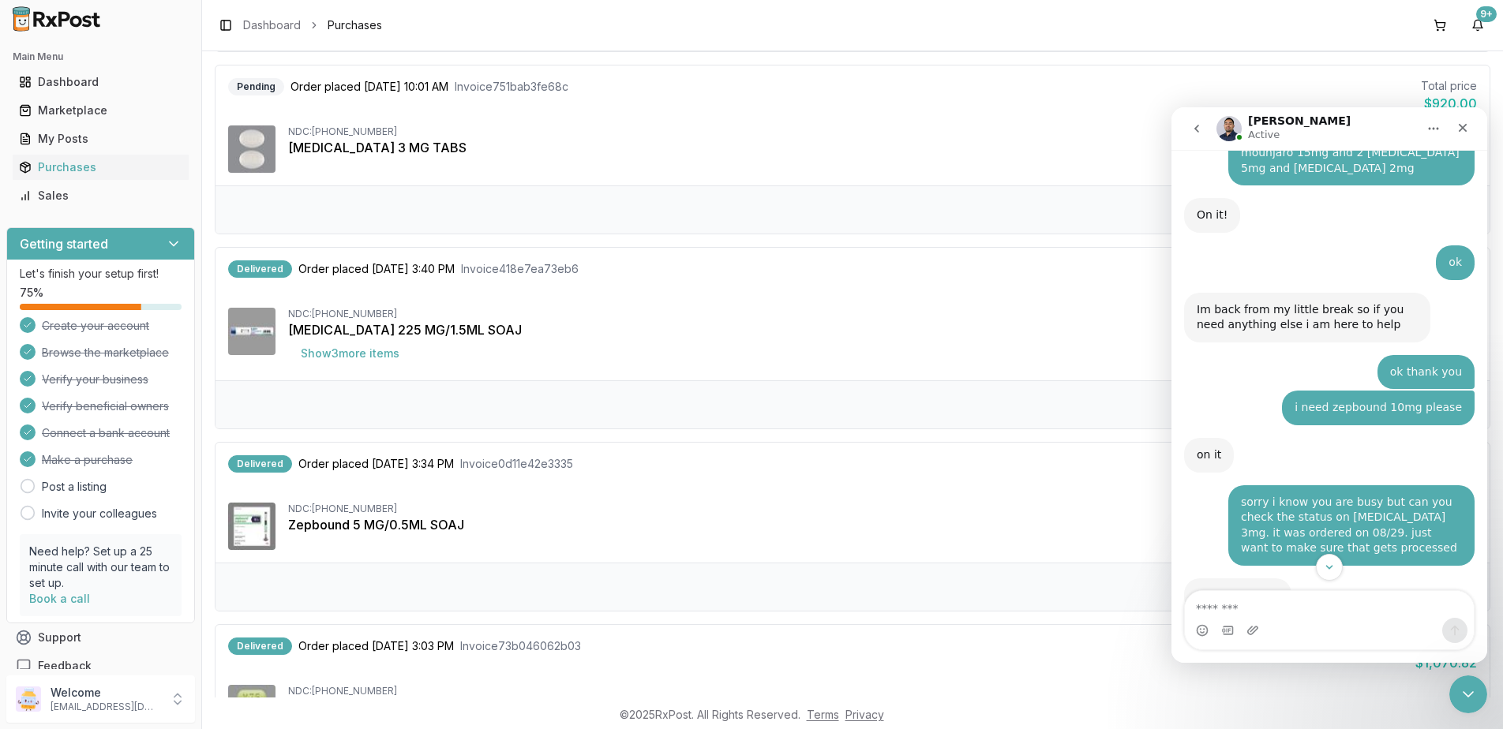
scroll to position [11953, 0]
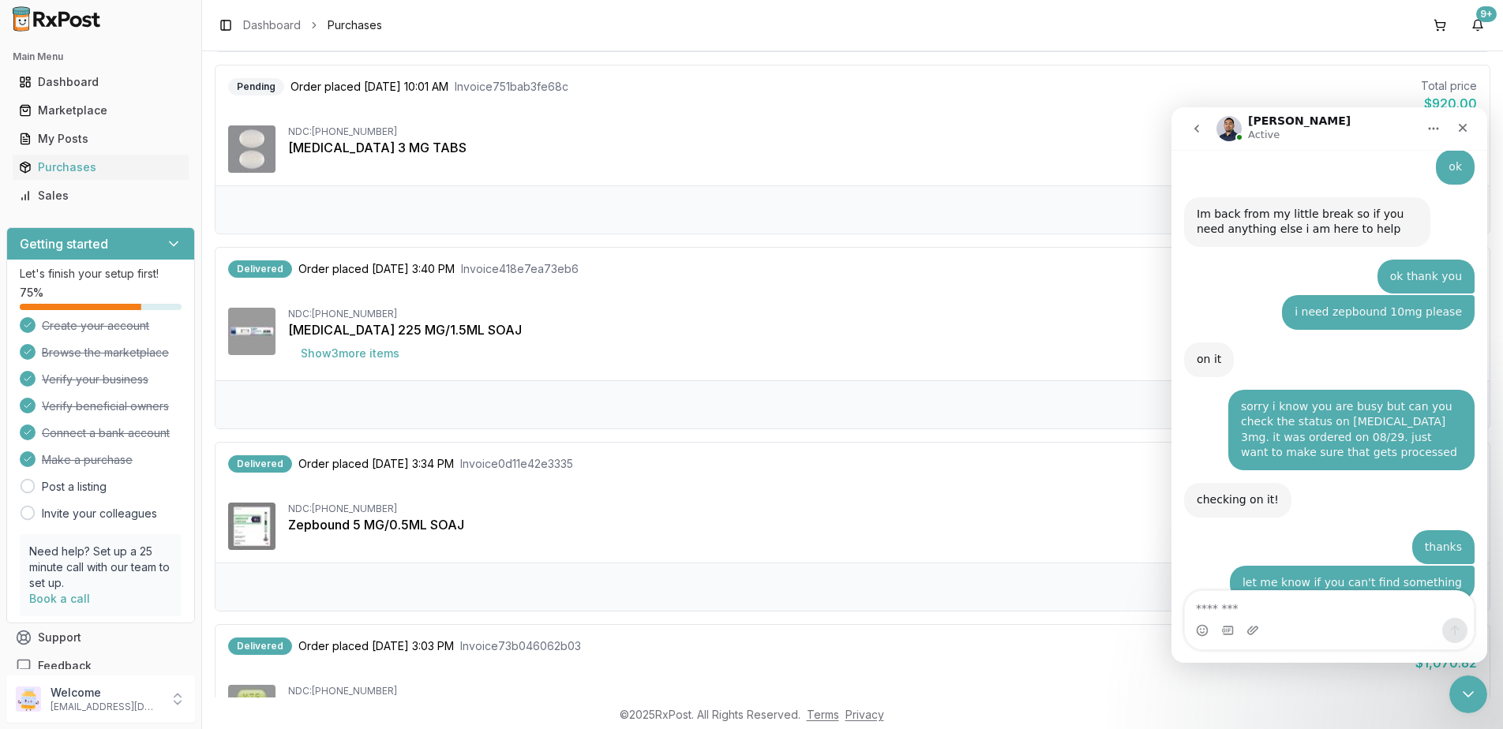
click at [1367, 619] on div "Intercom messenger" at bounding box center [1329, 630] width 289 height 25
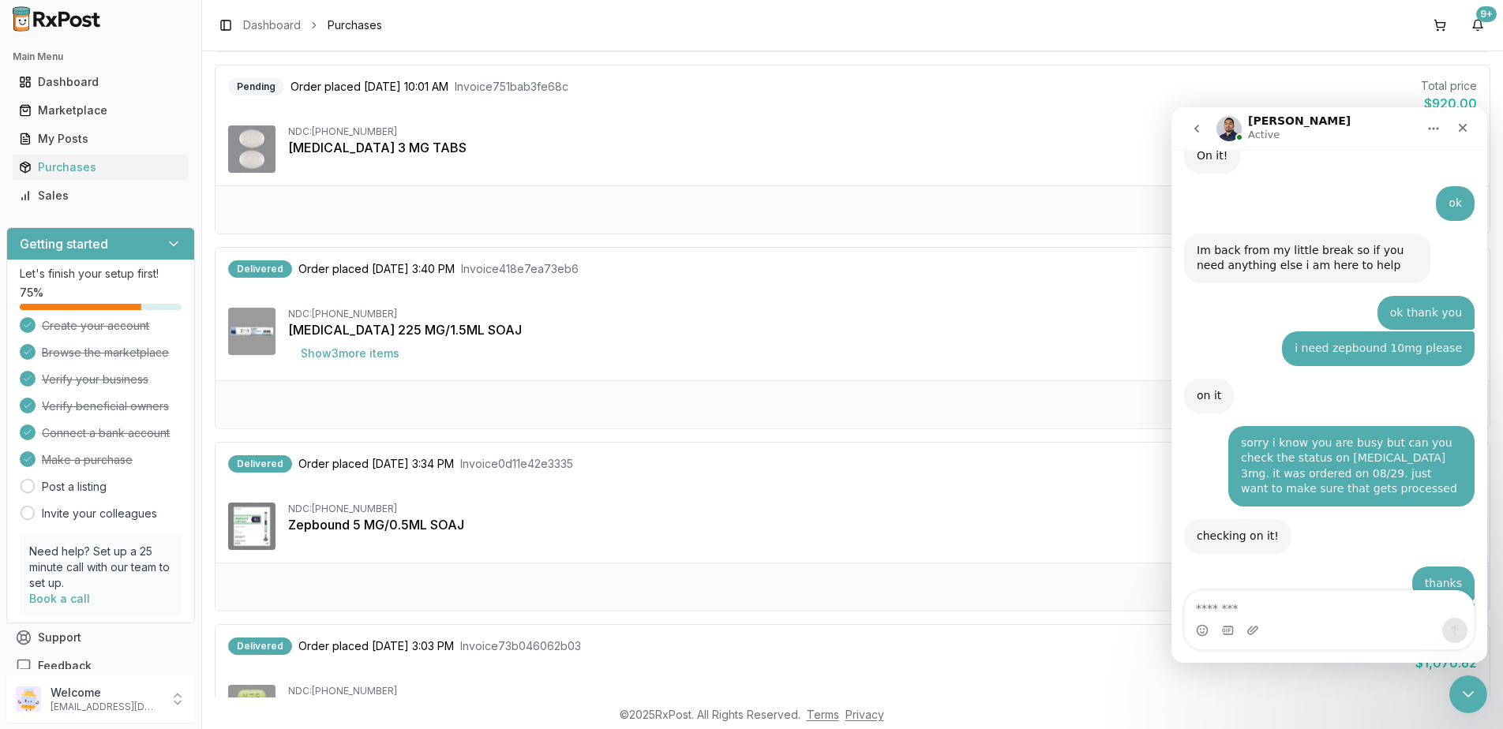
scroll to position [12036, 0]
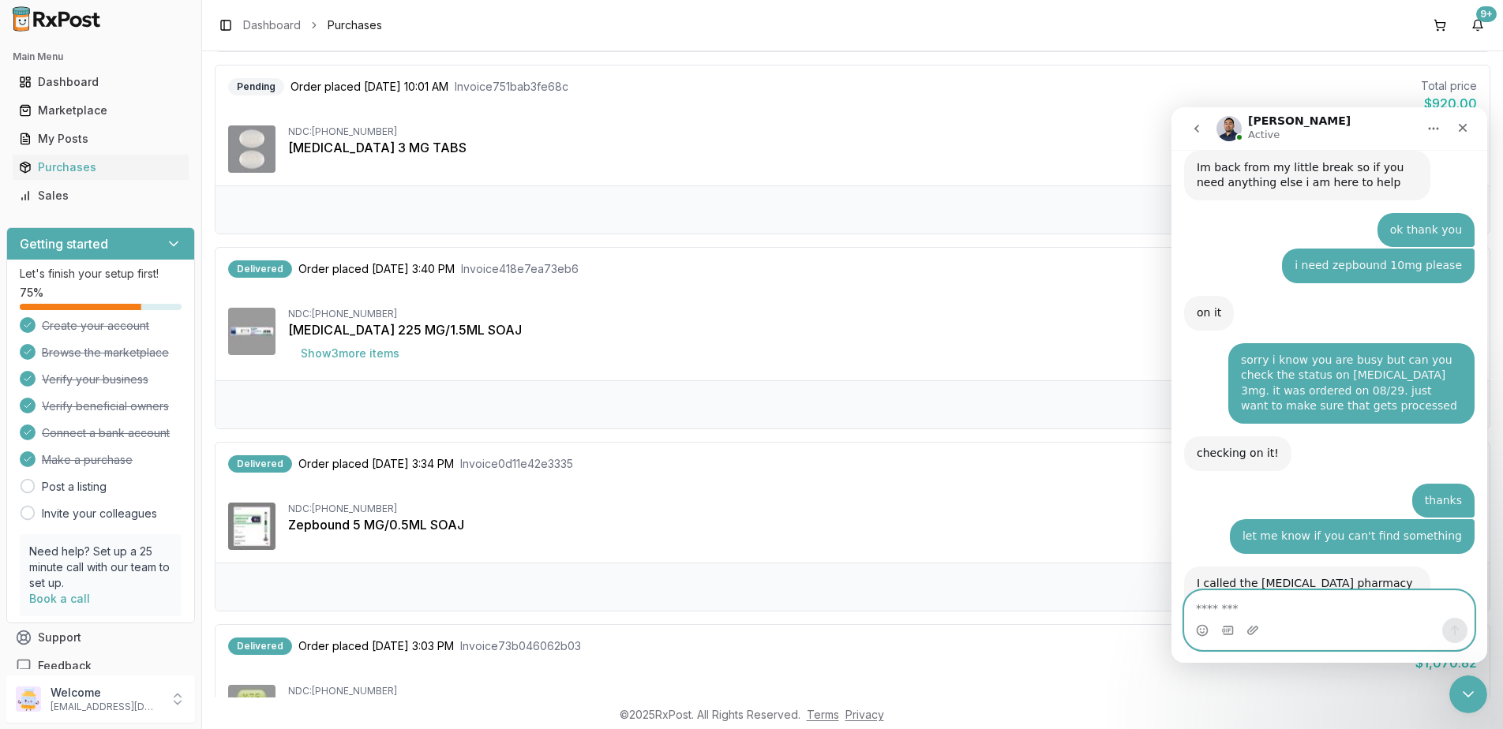
click at [1299, 605] on textarea "Message…" at bounding box center [1329, 604] width 289 height 27
type textarea "********"
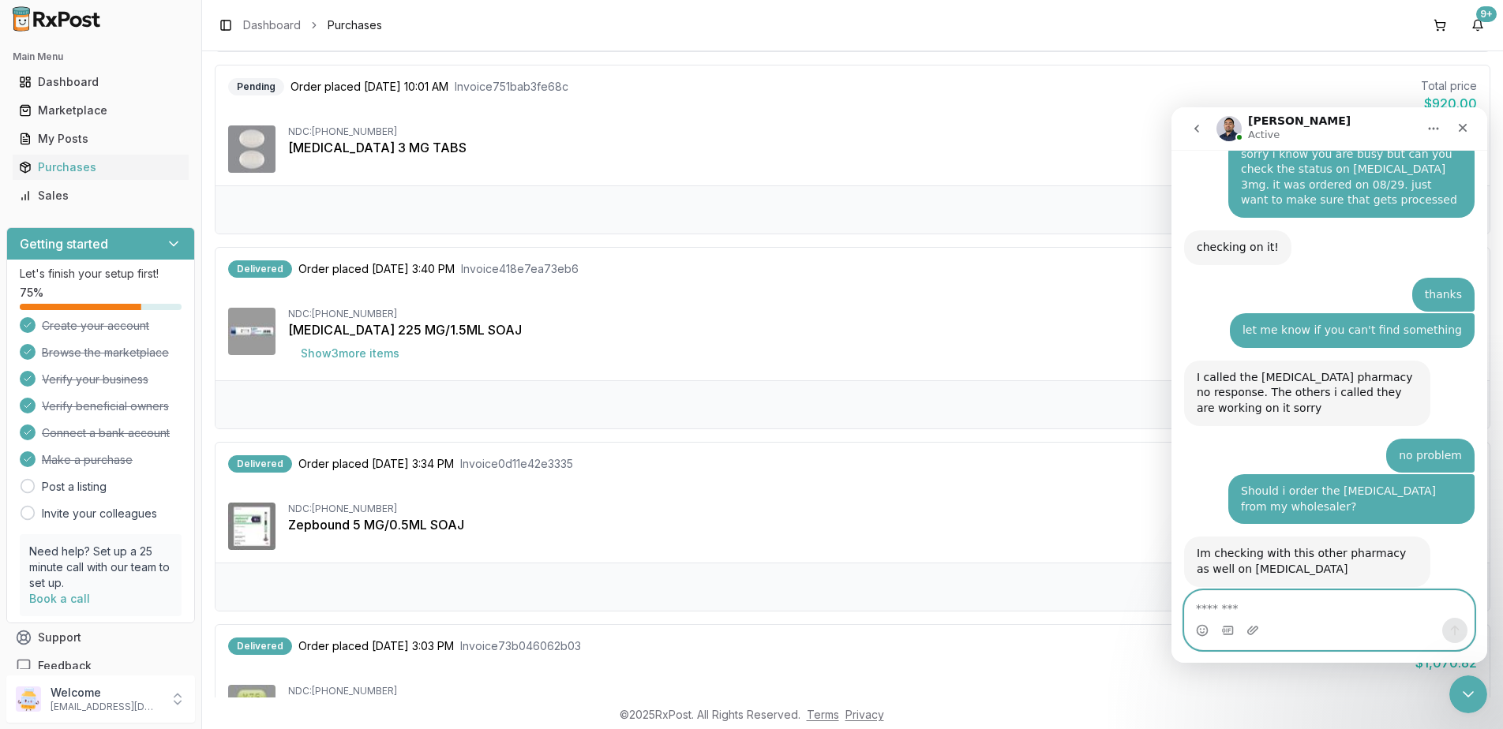
scroll to position [12217, 0]
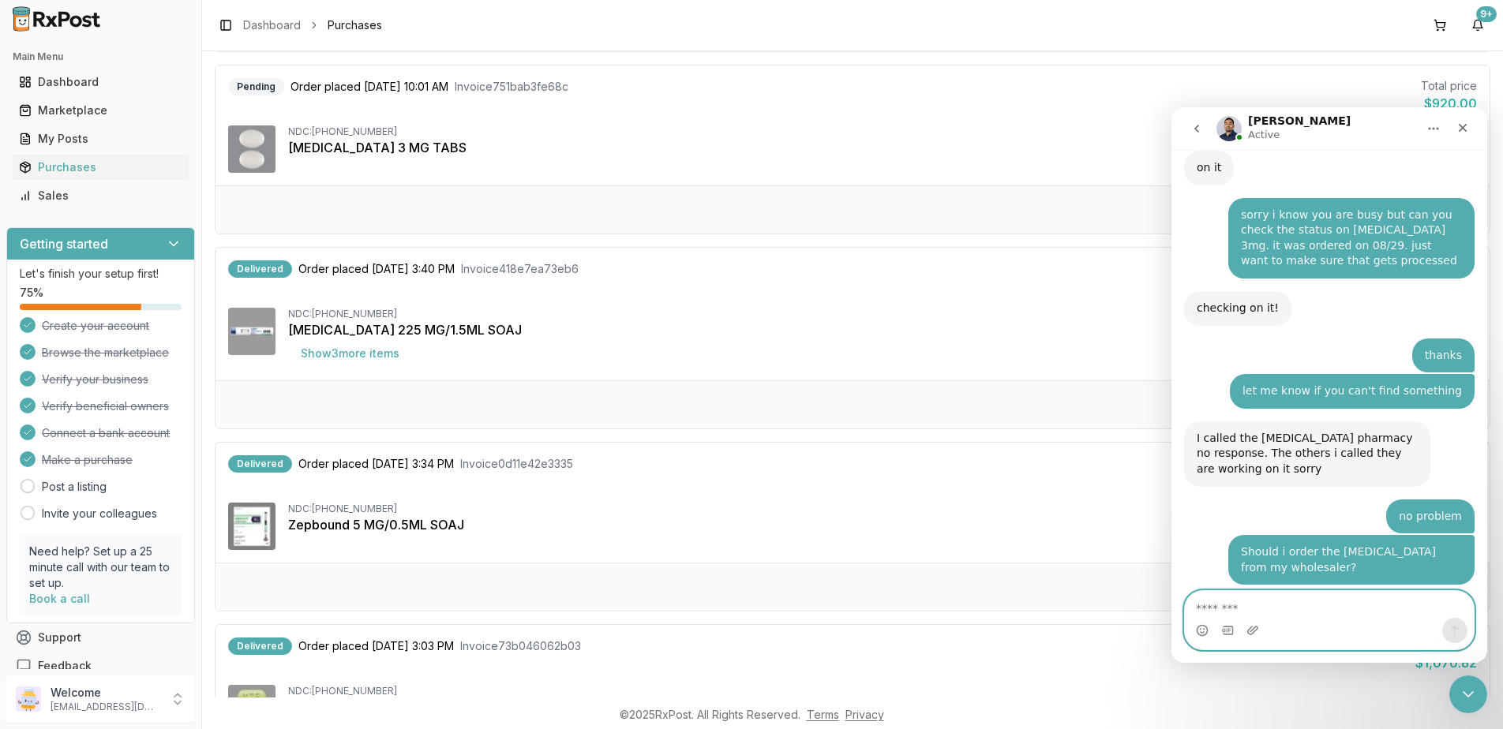
click at [1324, 601] on textarea "Message…" at bounding box center [1329, 604] width 289 height 27
type textarea "**********"
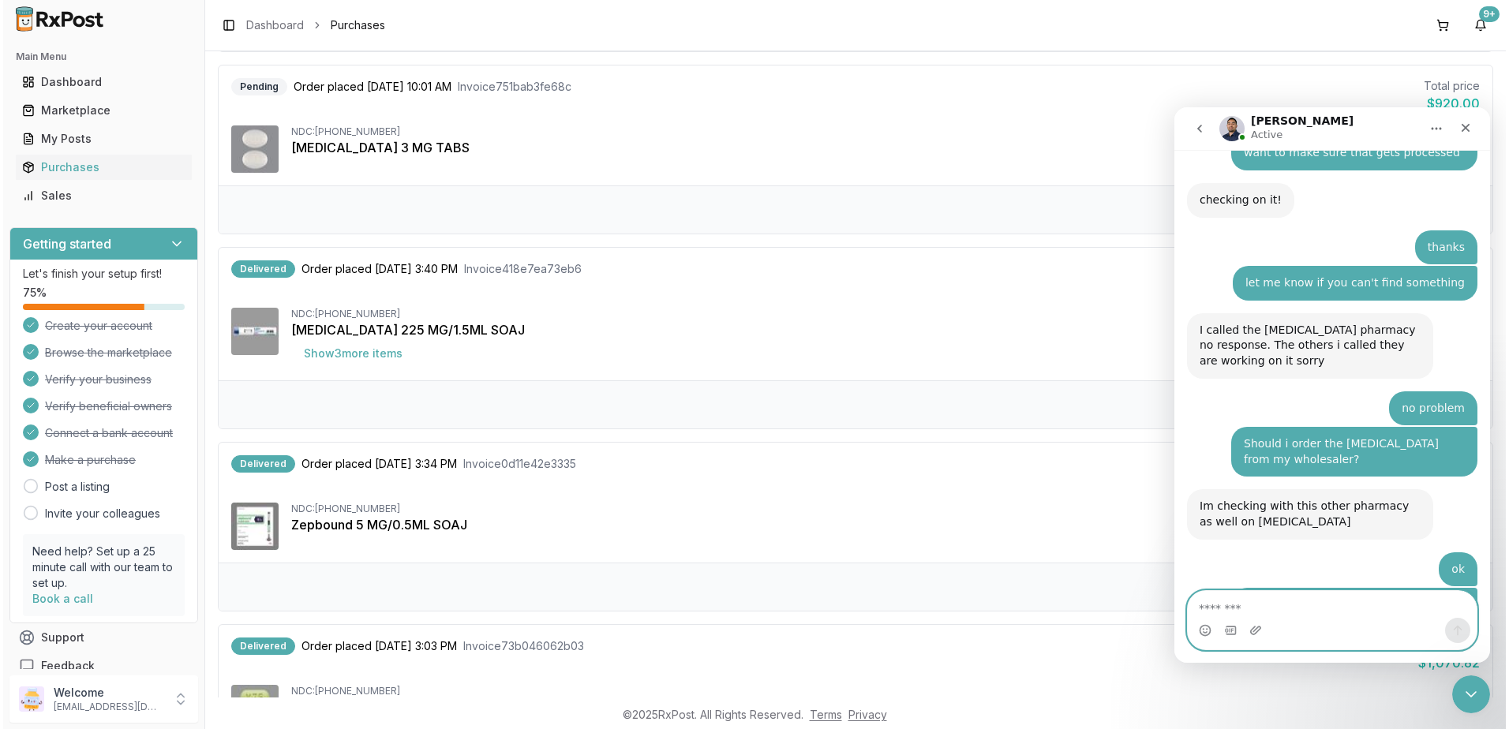
scroll to position [12348, 0]
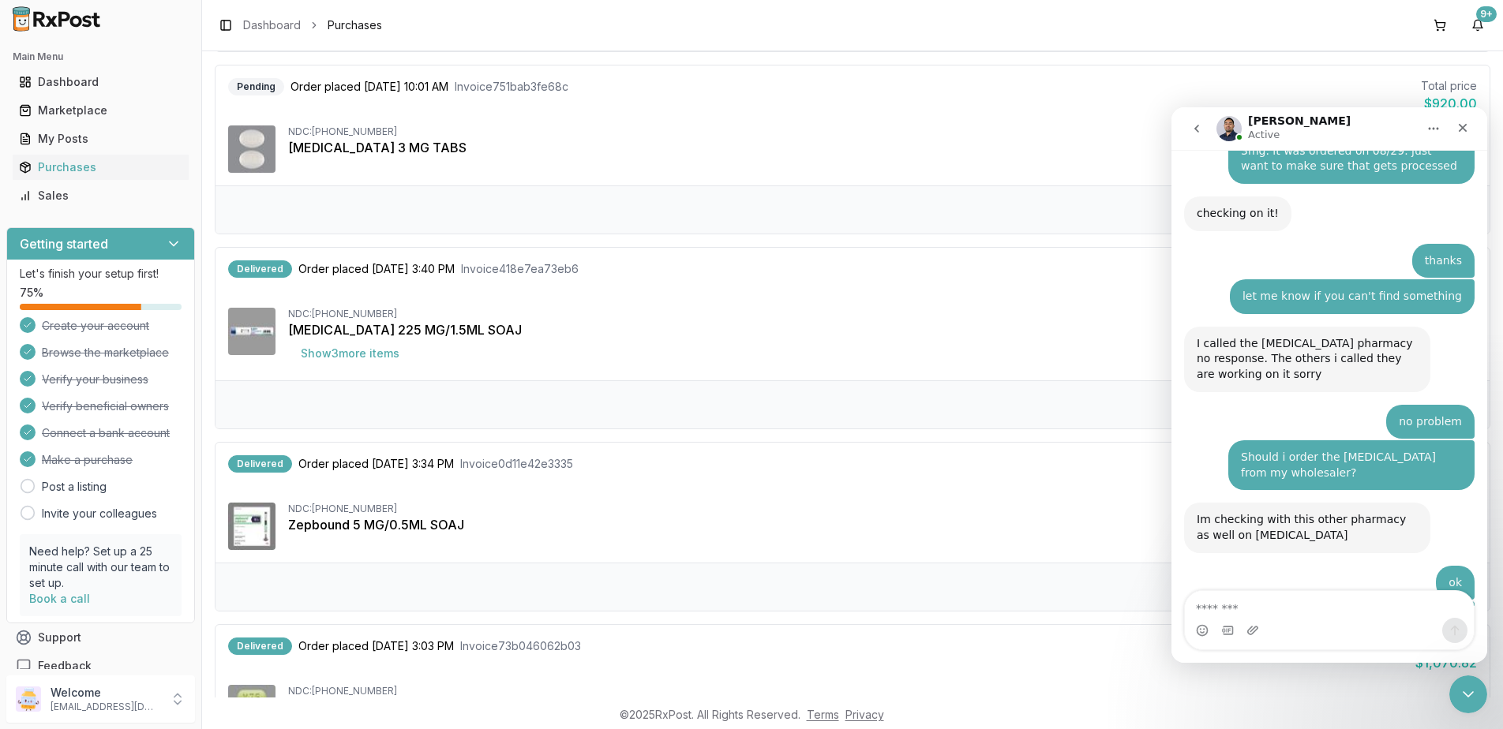
drag, startPoint x: 1436, startPoint y: 24, endPoint x: 1449, endPoint y: 48, distance: 27.5
click at [1436, 24] on button at bounding box center [1439, 25] width 25 height 25
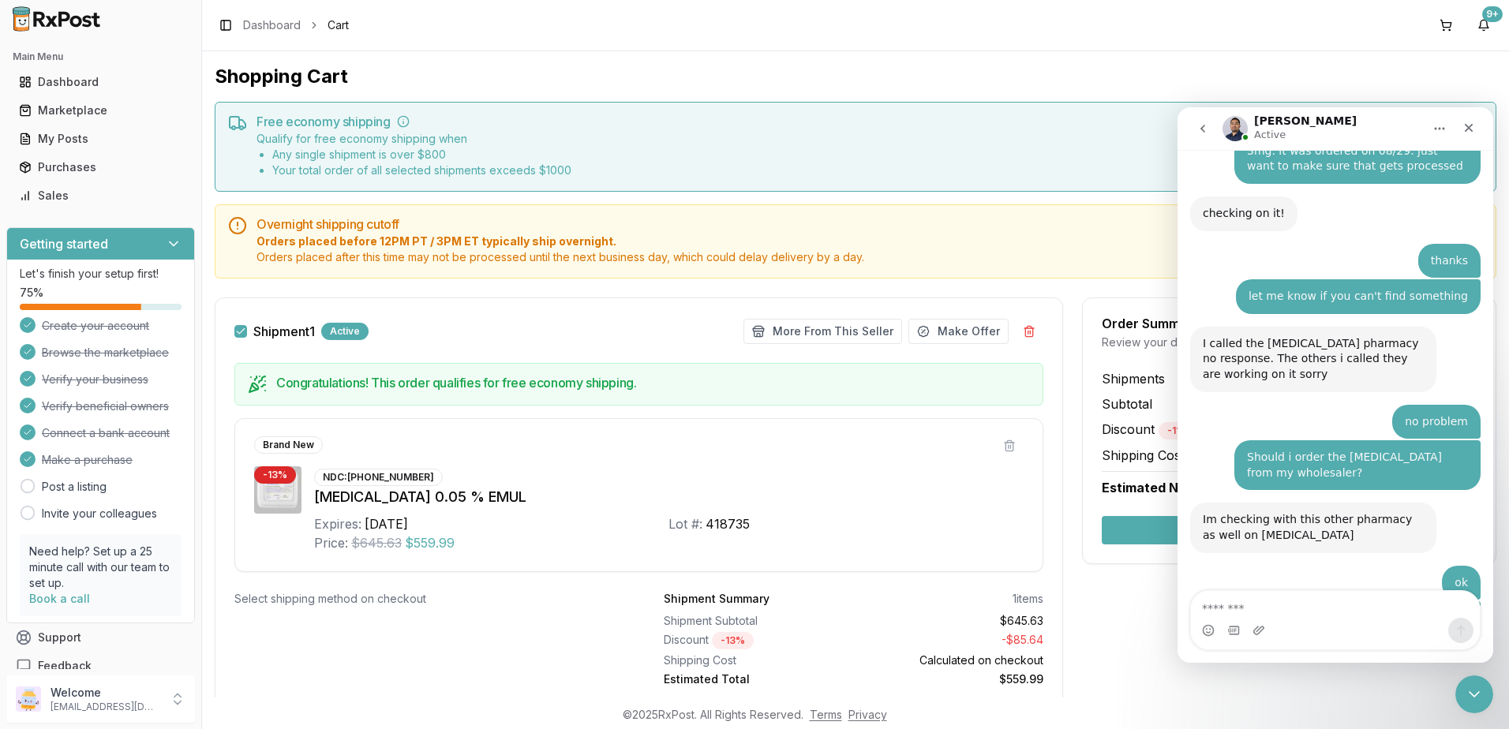
click at [1500, 700] on div "Shopping Cart Free economy shipping Qualify for free economy shipping when Any …" at bounding box center [855, 390] width 1307 height 678
click at [1459, 695] on div "Close Intercom Messenger" at bounding box center [1472, 692] width 38 height 38
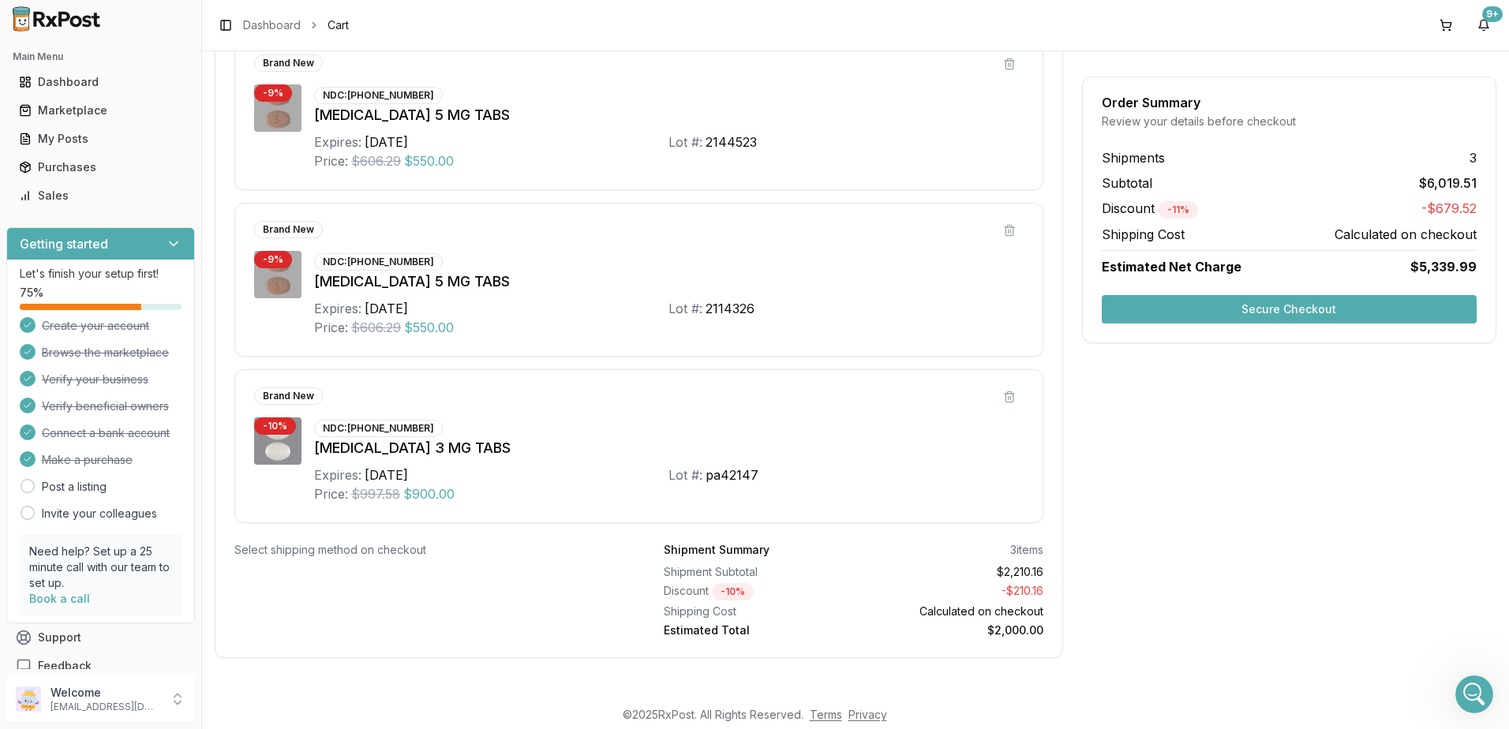
scroll to position [1522, 0]
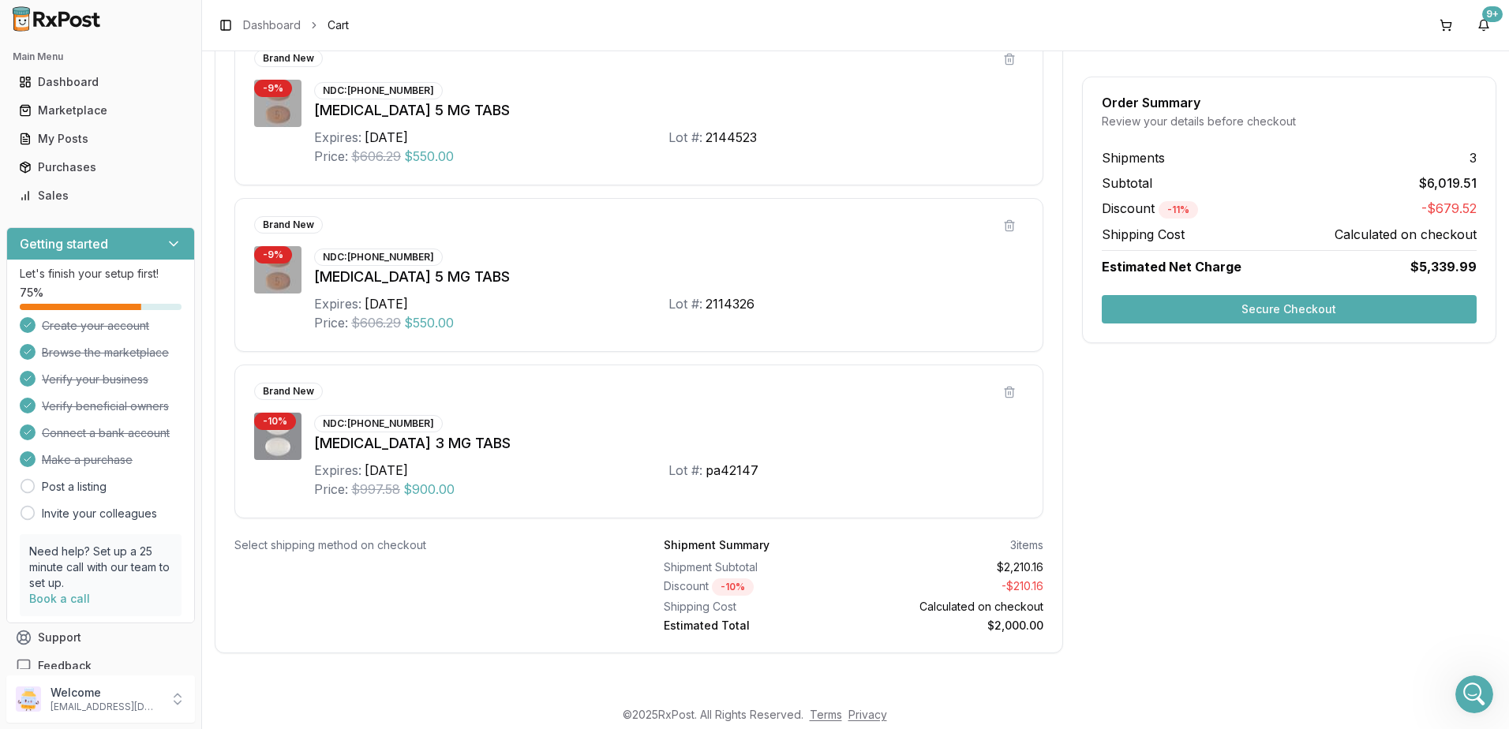
click at [1299, 308] on button "Secure Checkout" at bounding box center [1289, 309] width 375 height 28
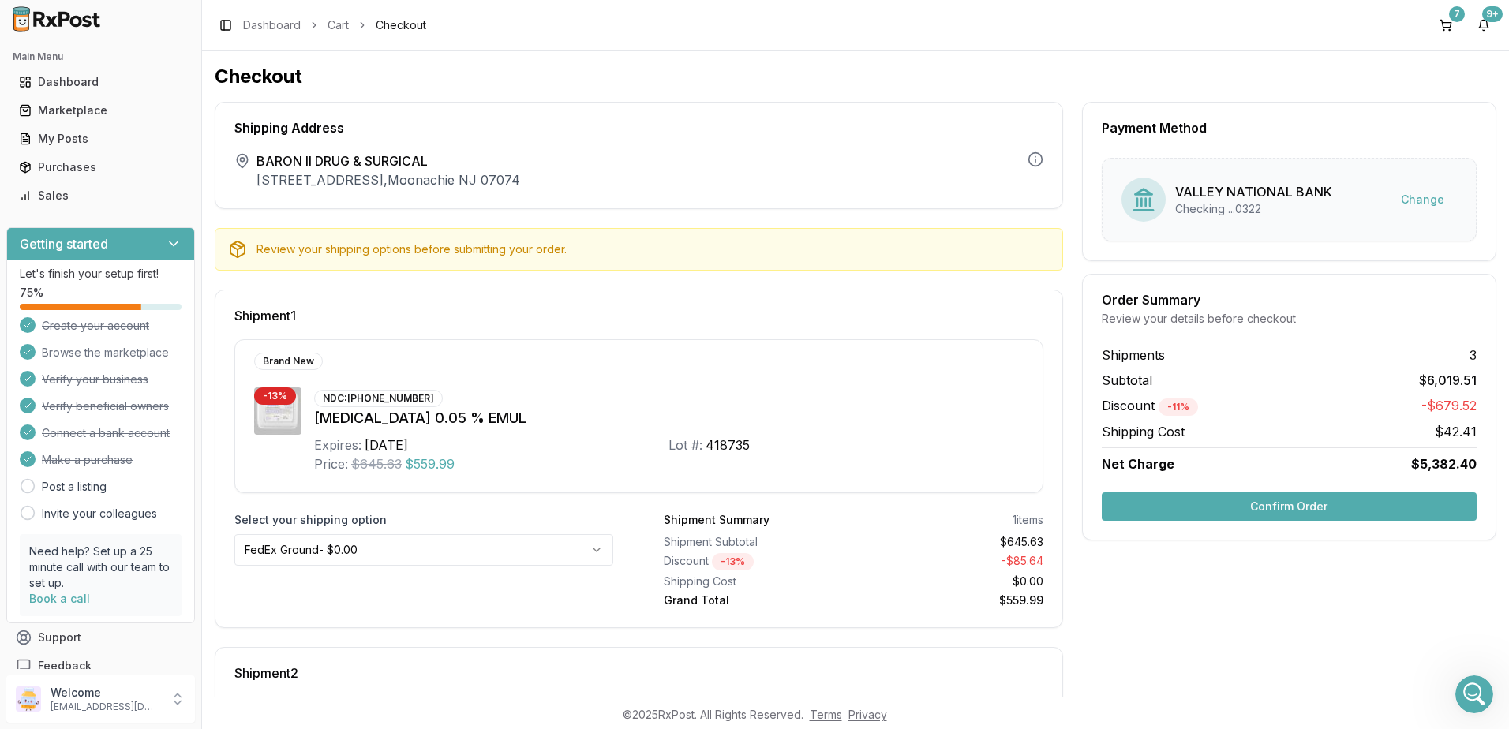
click at [1290, 504] on button "Confirm Order" at bounding box center [1289, 507] width 375 height 28
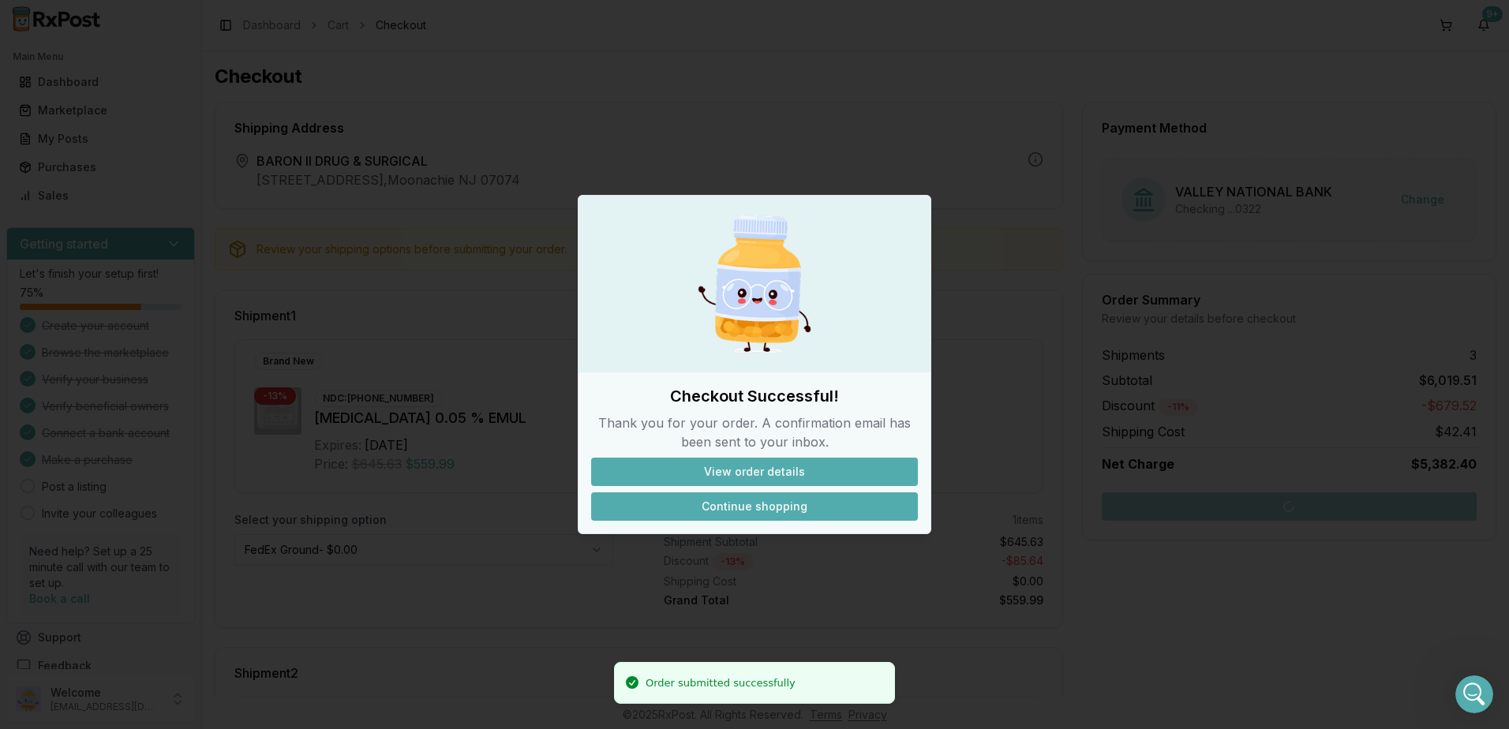
click at [785, 505] on button "Continue shopping" at bounding box center [754, 507] width 327 height 28
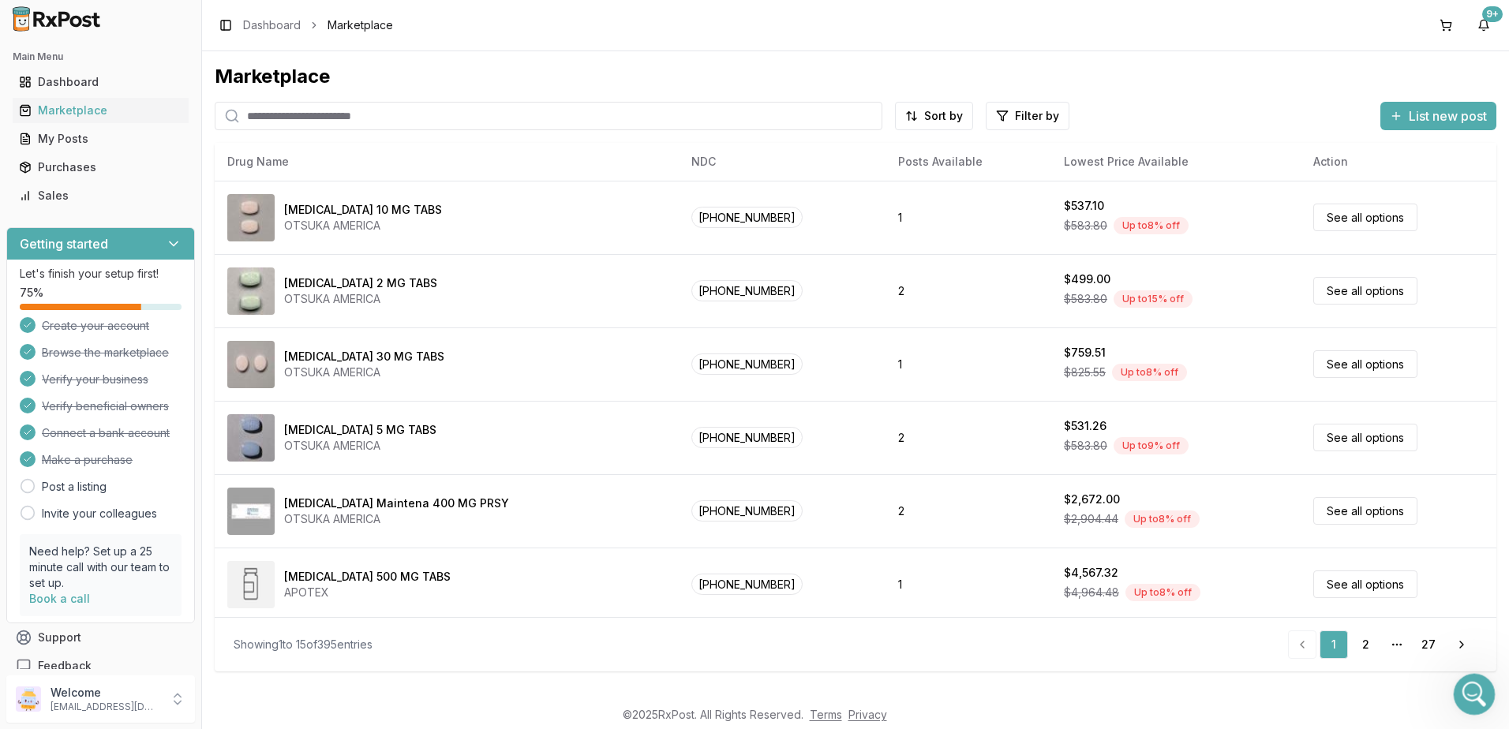
click at [1472, 690] on icon "Open Intercom Messenger" at bounding box center [1471, 692] width 11 height 13
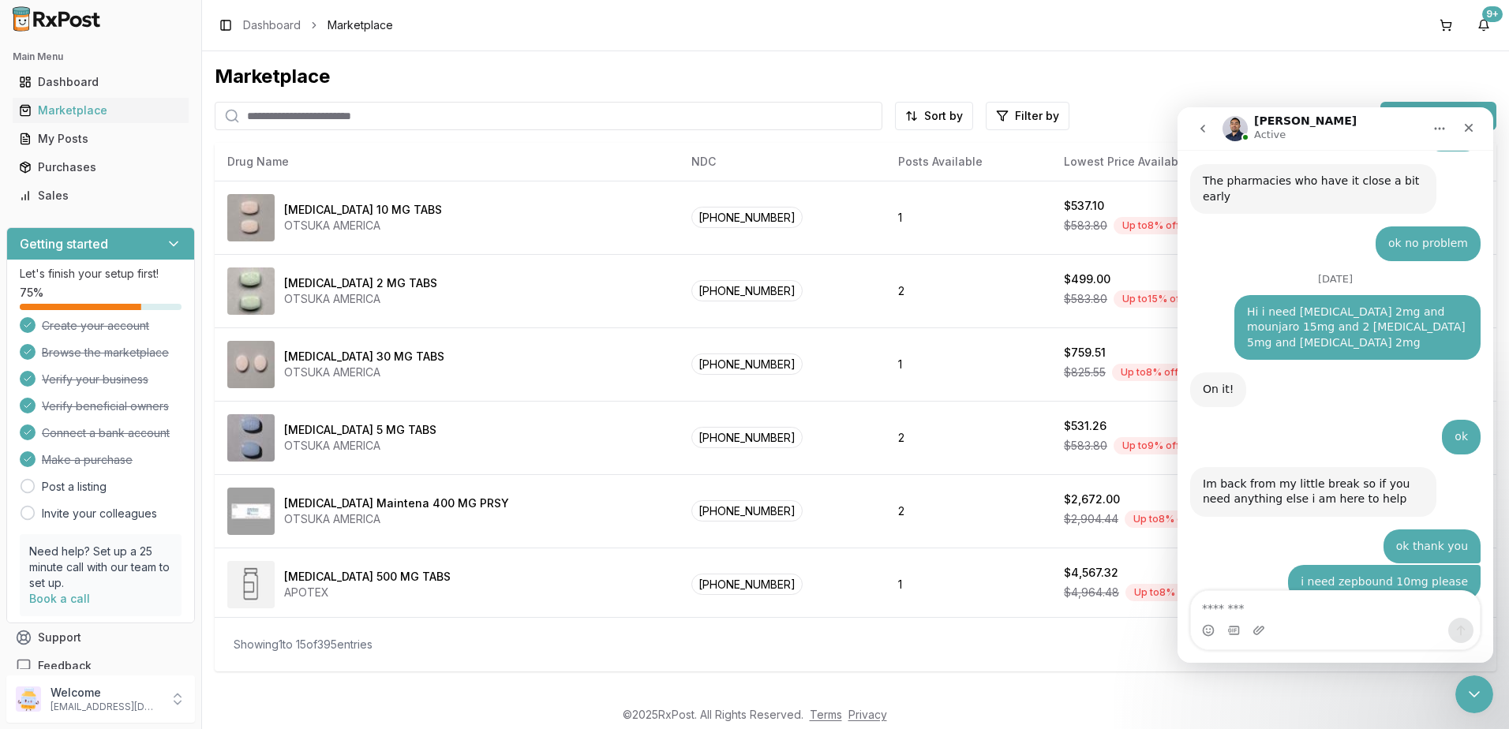
scroll to position [12348, 0]
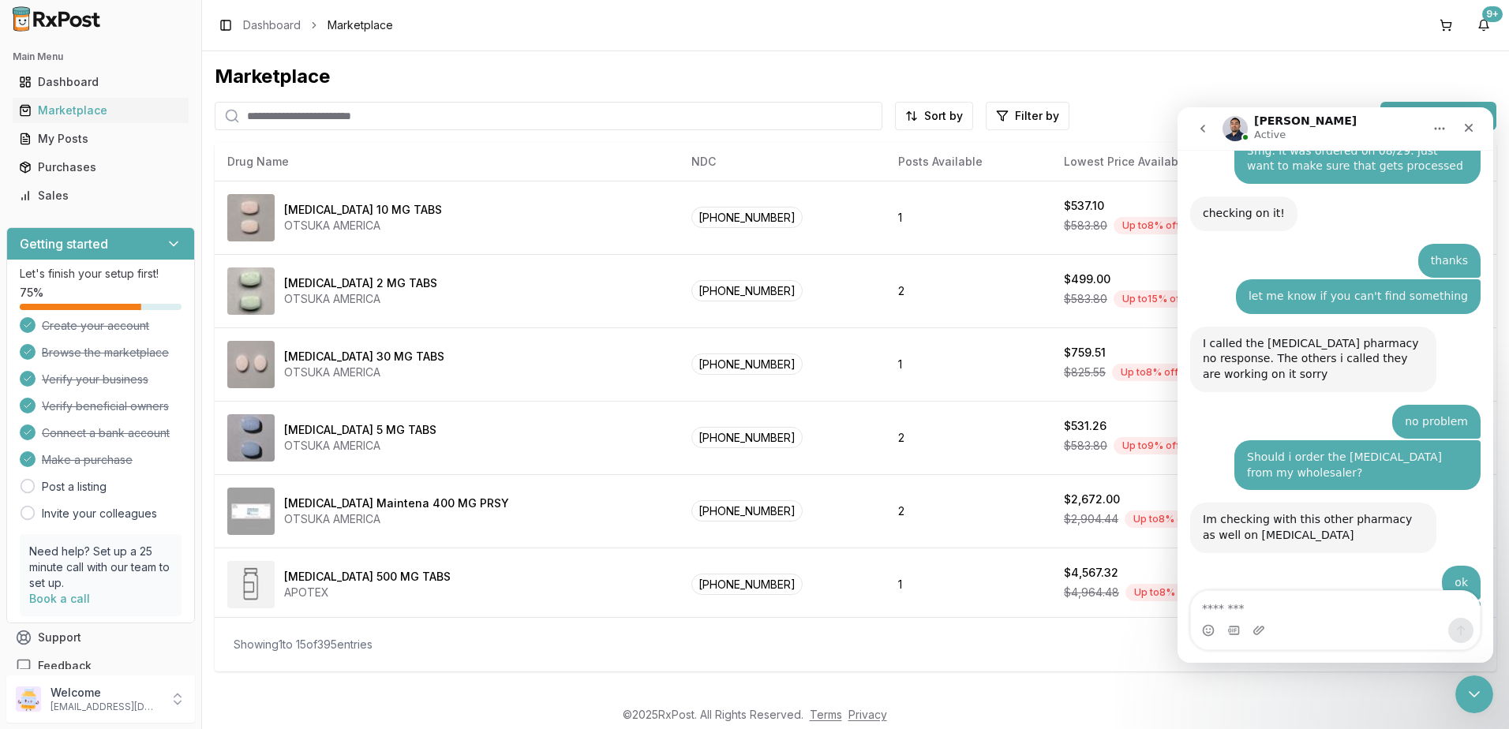
click at [1295, 607] on textarea "Message…" at bounding box center [1335, 604] width 289 height 27
type textarea "**********"
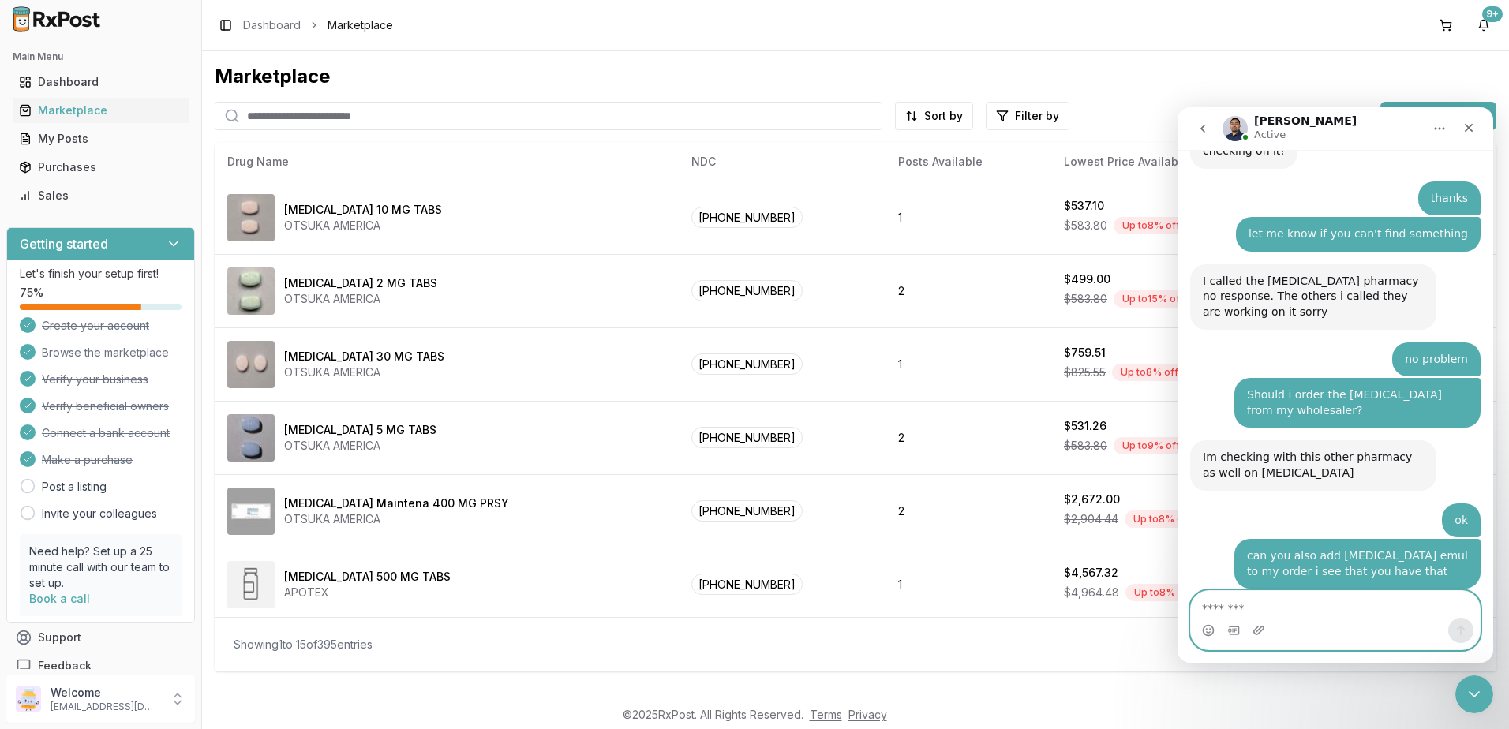
click at [1303, 602] on textarea "Message…" at bounding box center [1335, 604] width 289 height 27
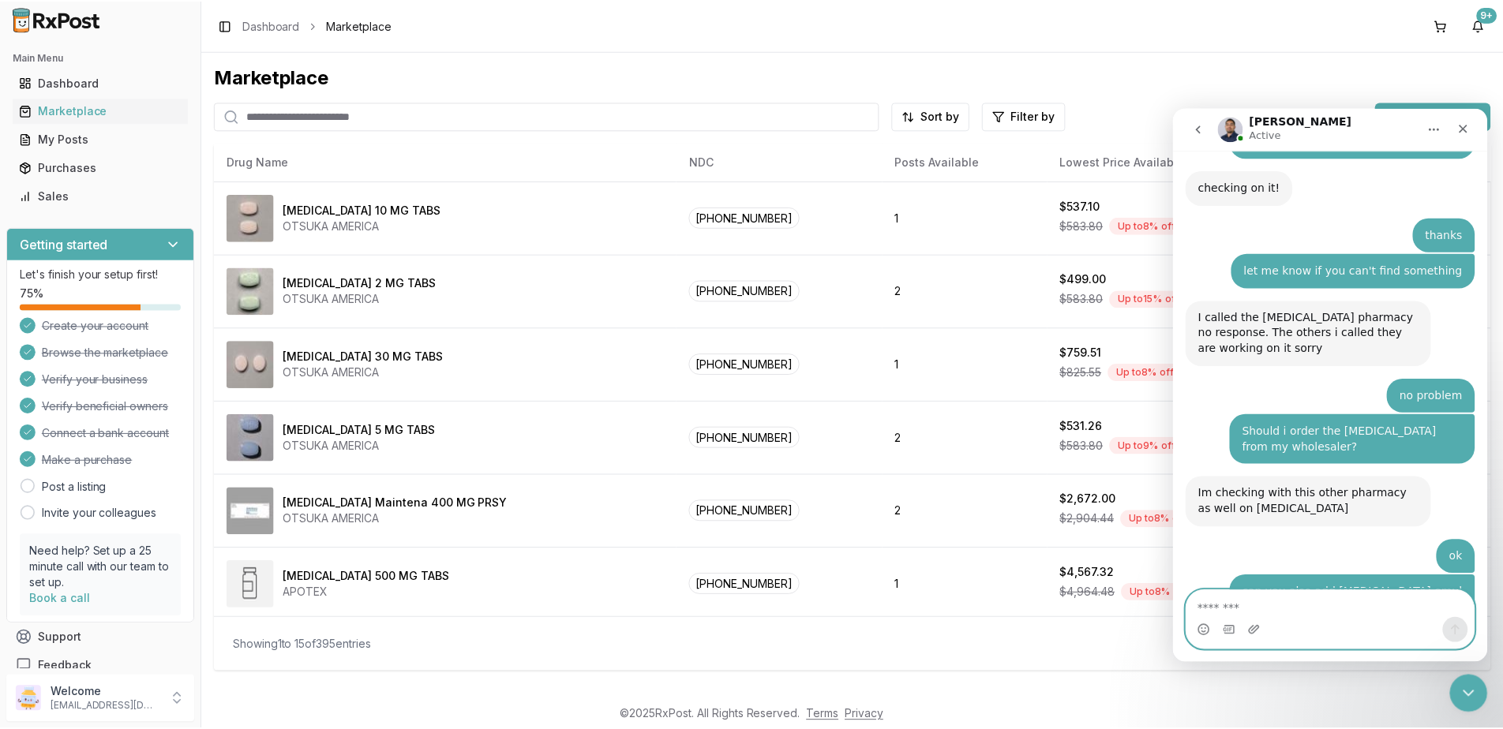
scroll to position [12447, 0]
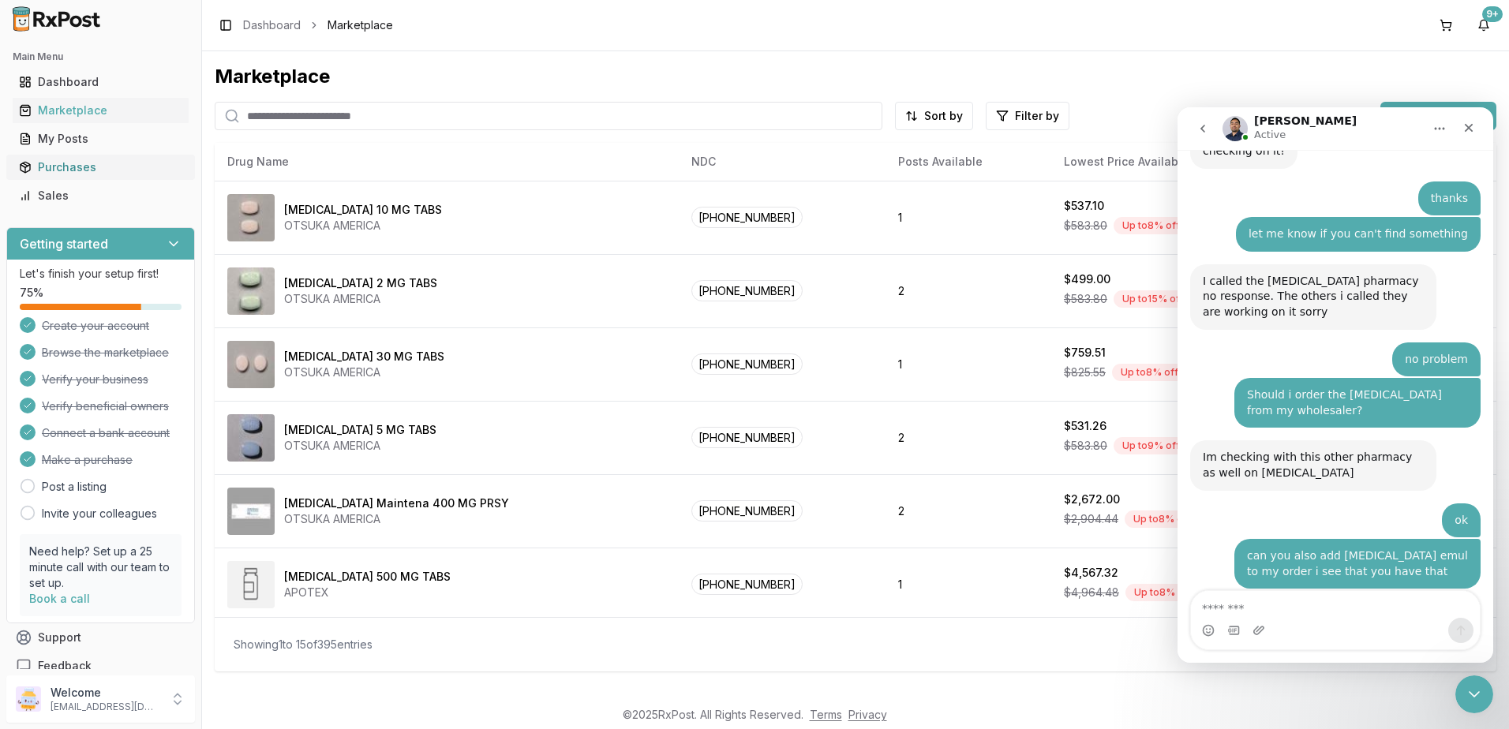
drag, startPoint x: 55, startPoint y: 166, endPoint x: 188, endPoint y: 172, distance: 132.7
click at [55, 166] on div "Purchases" at bounding box center [100, 167] width 163 height 16
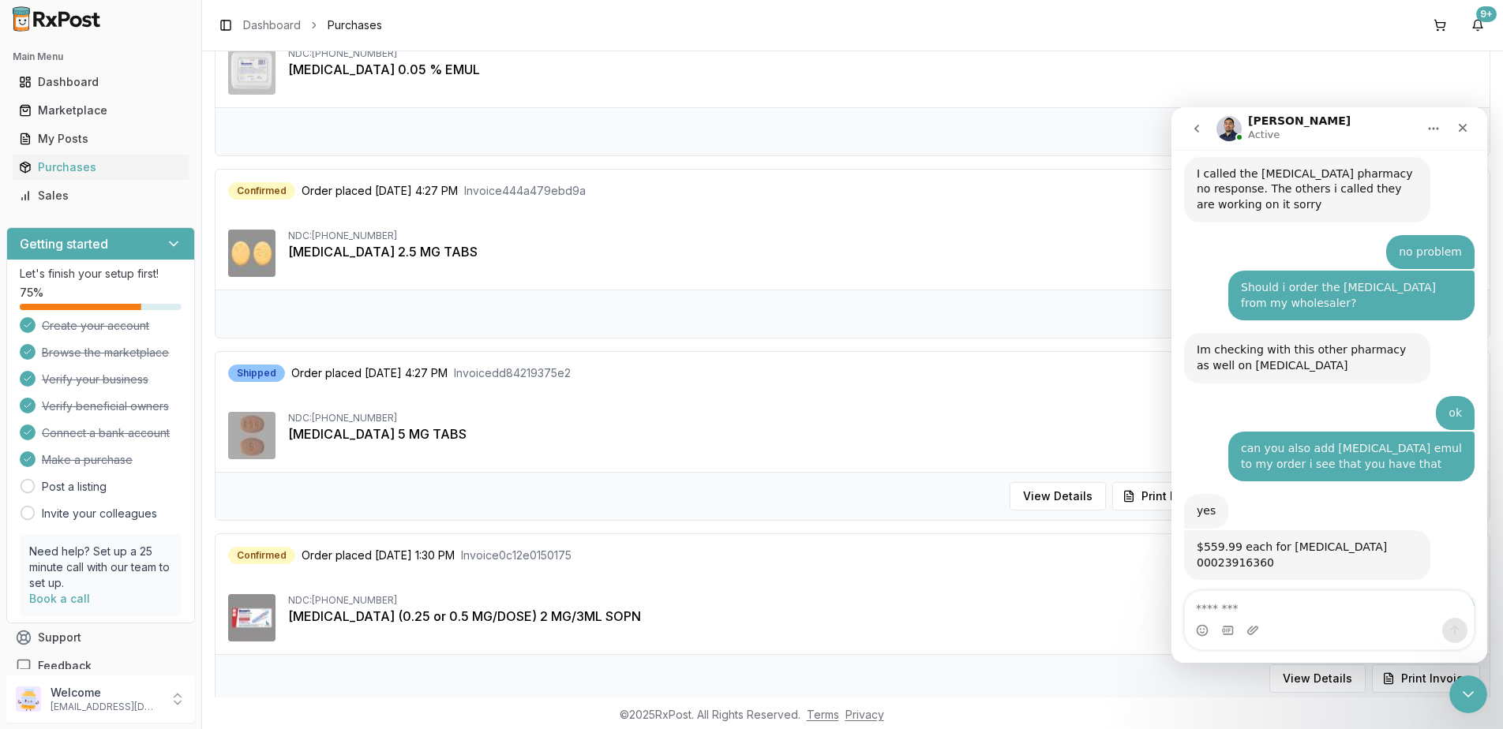
scroll to position [12493, 0]
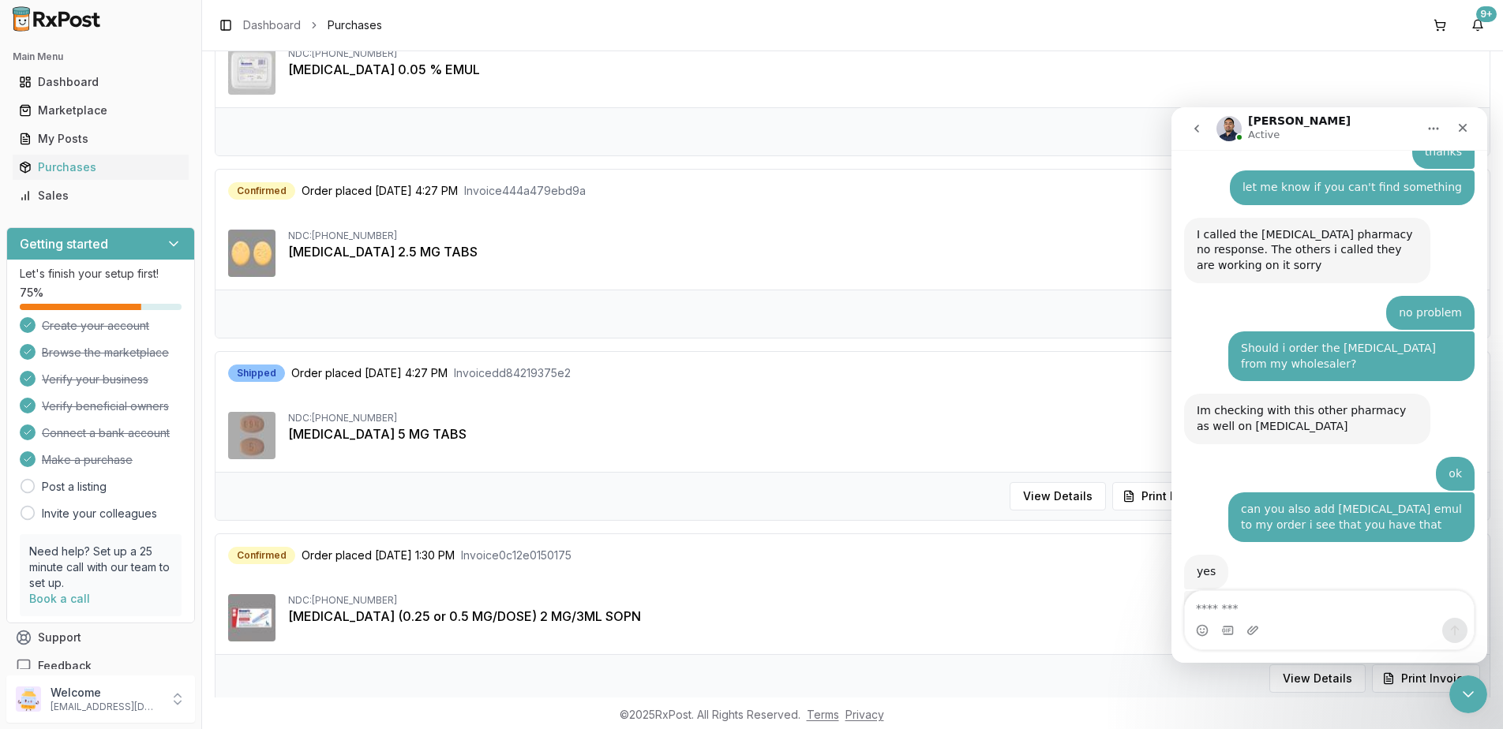
click at [1353, 631] on div "Intercom messenger" at bounding box center [1329, 630] width 289 height 25
click at [1286, 605] on textarea "Message…" at bounding box center [1329, 604] width 289 height 27
click at [1335, 616] on textarea "Message…" at bounding box center [1329, 604] width 289 height 27
click at [1310, 609] on textarea "Message…" at bounding box center [1329, 604] width 289 height 27
click at [59, 164] on div "Purchases" at bounding box center [100, 167] width 163 height 16
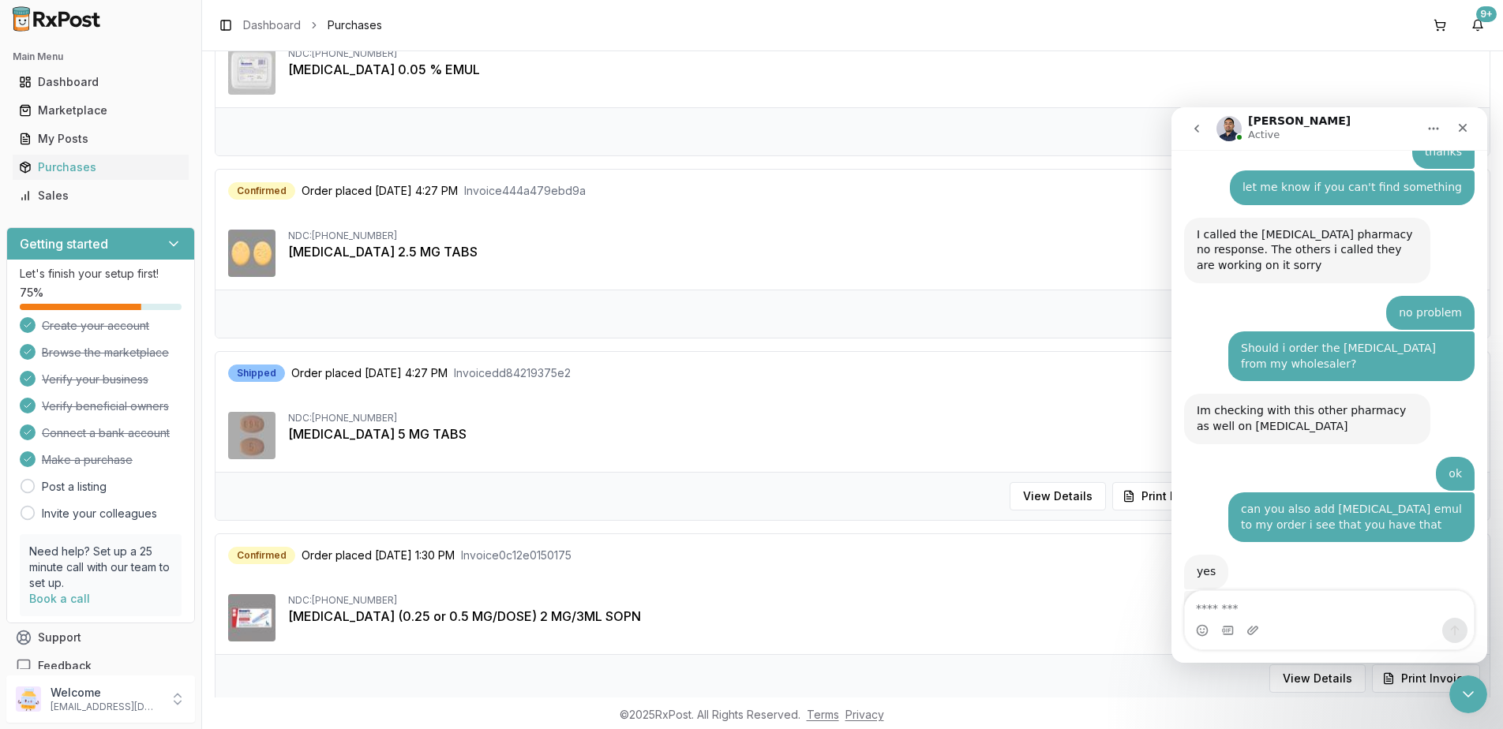
scroll to position [51, 0]
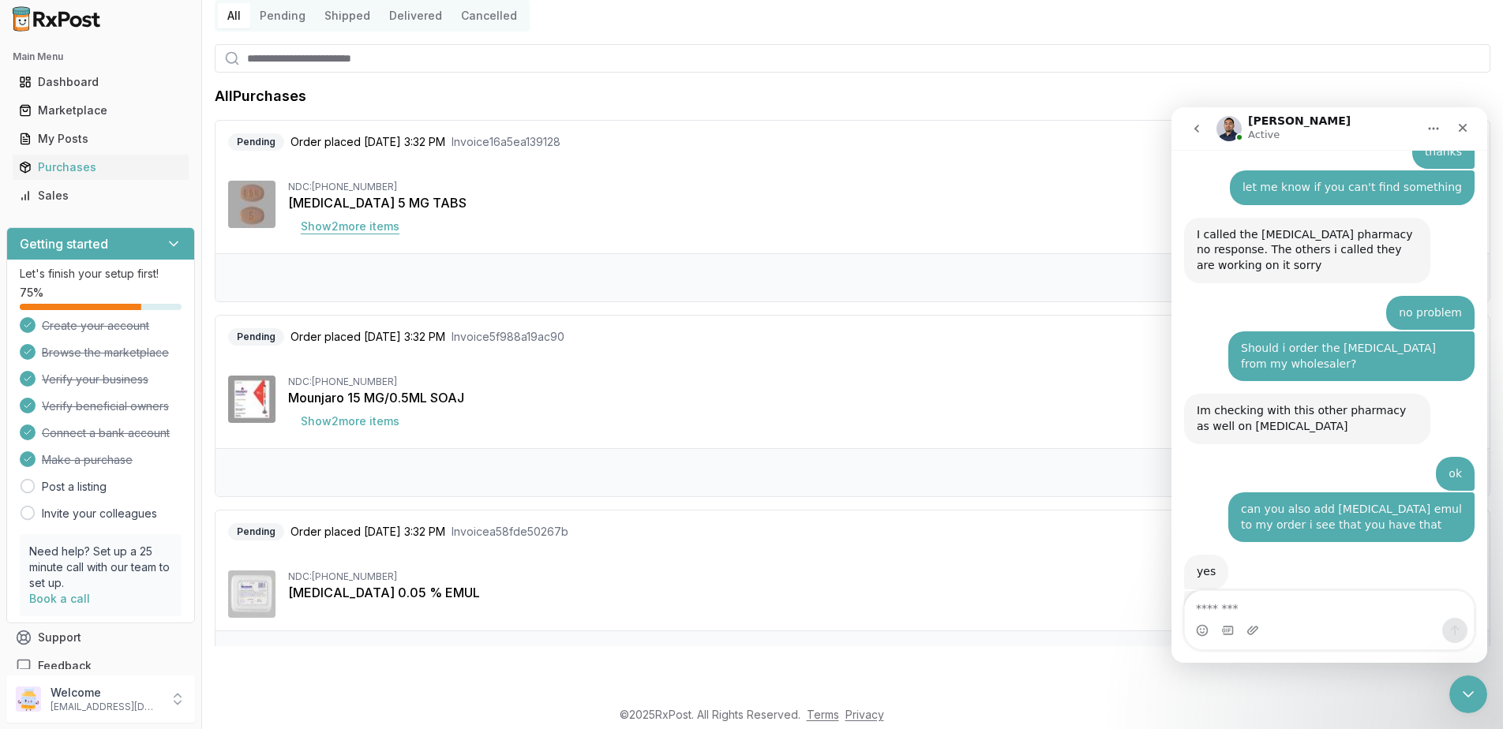
click at [345, 220] on button "Show 2 more item s" at bounding box center [350, 226] width 124 height 28
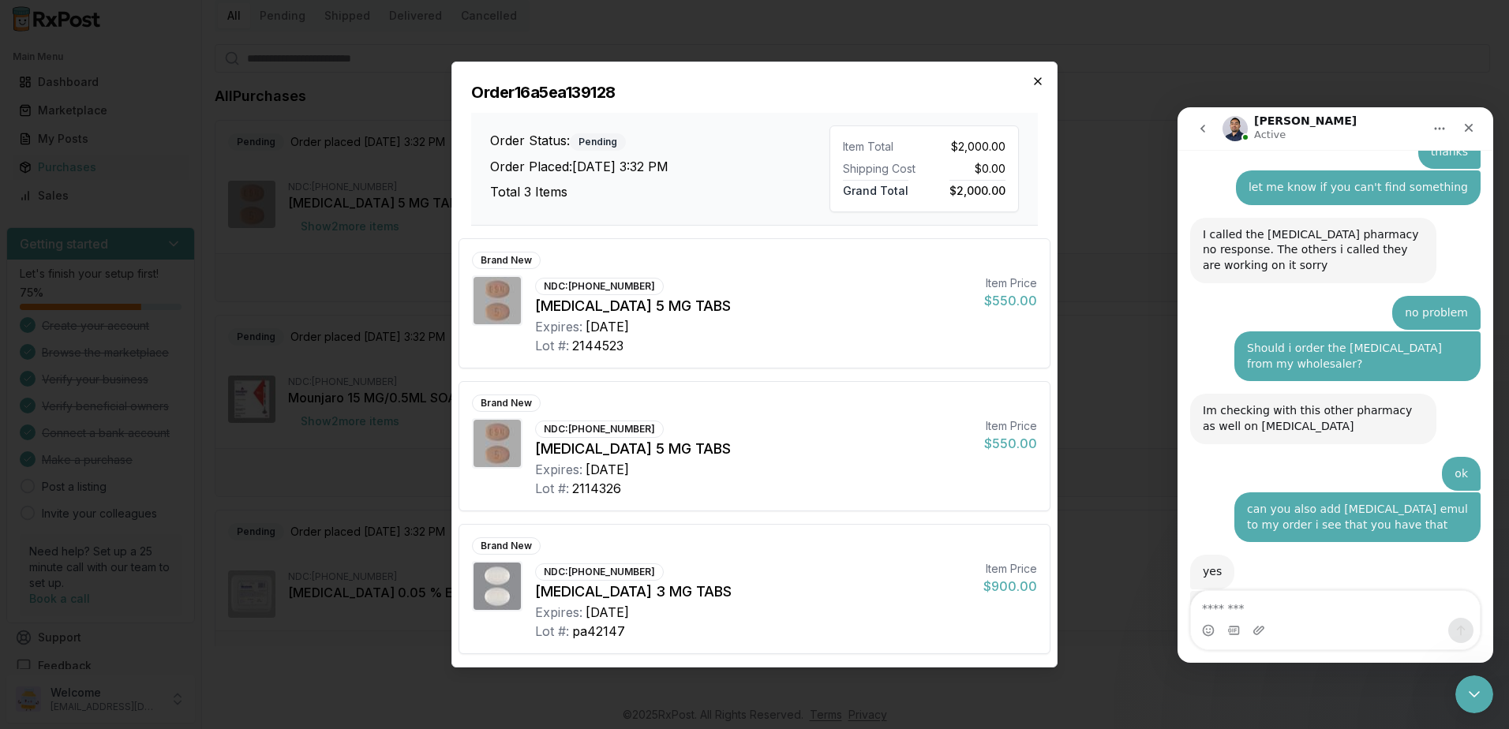
click at [1043, 82] on icon "button" at bounding box center [1038, 81] width 13 height 13
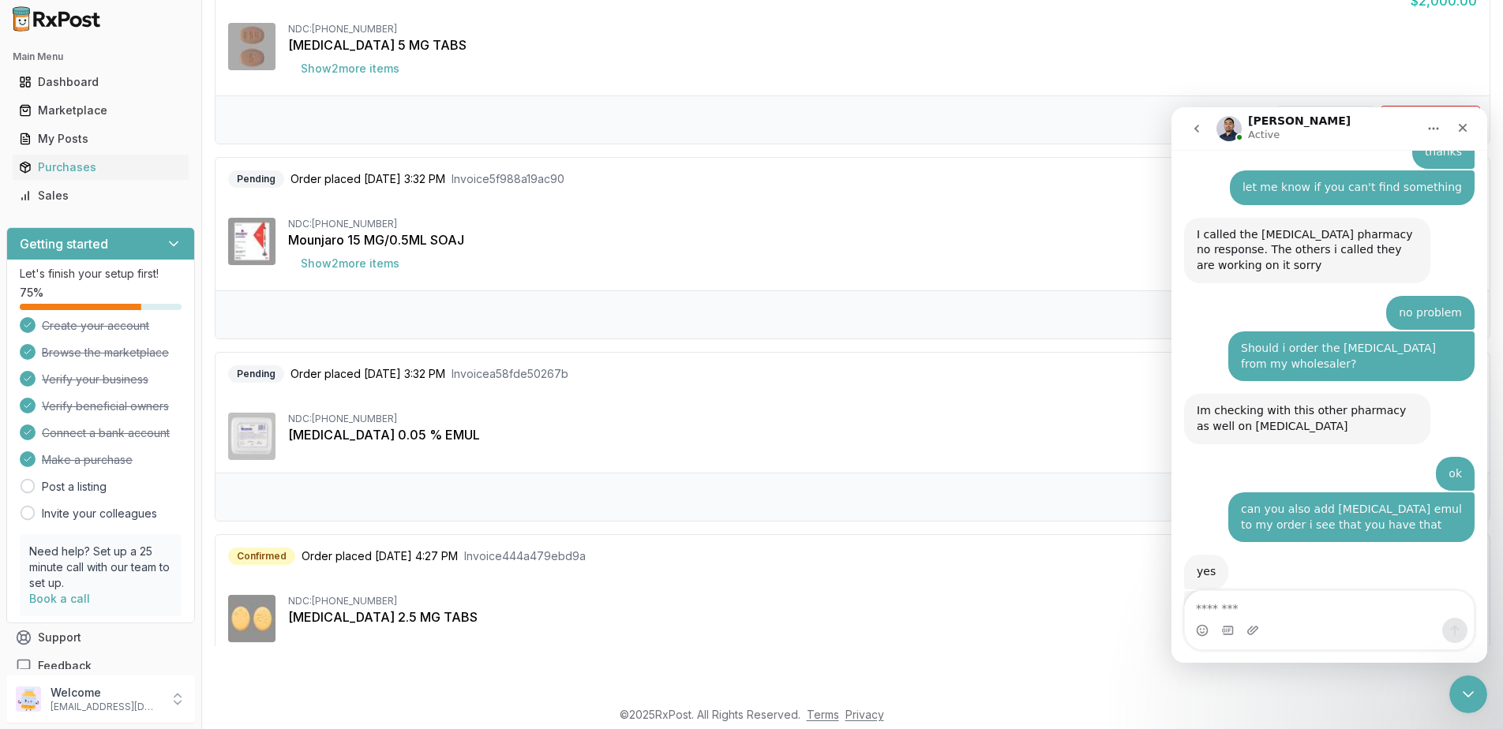
scroll to position [0, 0]
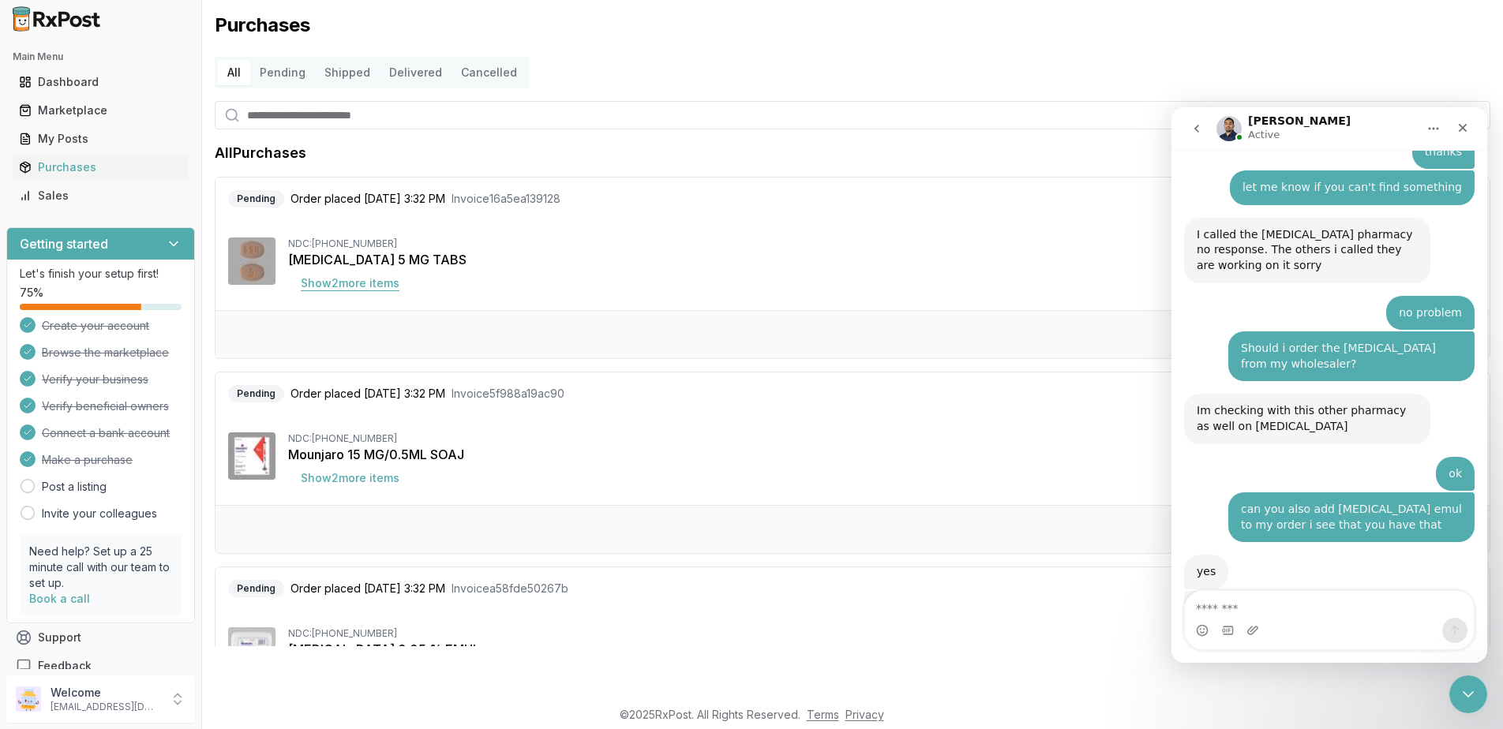
click at [369, 277] on button "Show 2 more item s" at bounding box center [350, 283] width 124 height 28
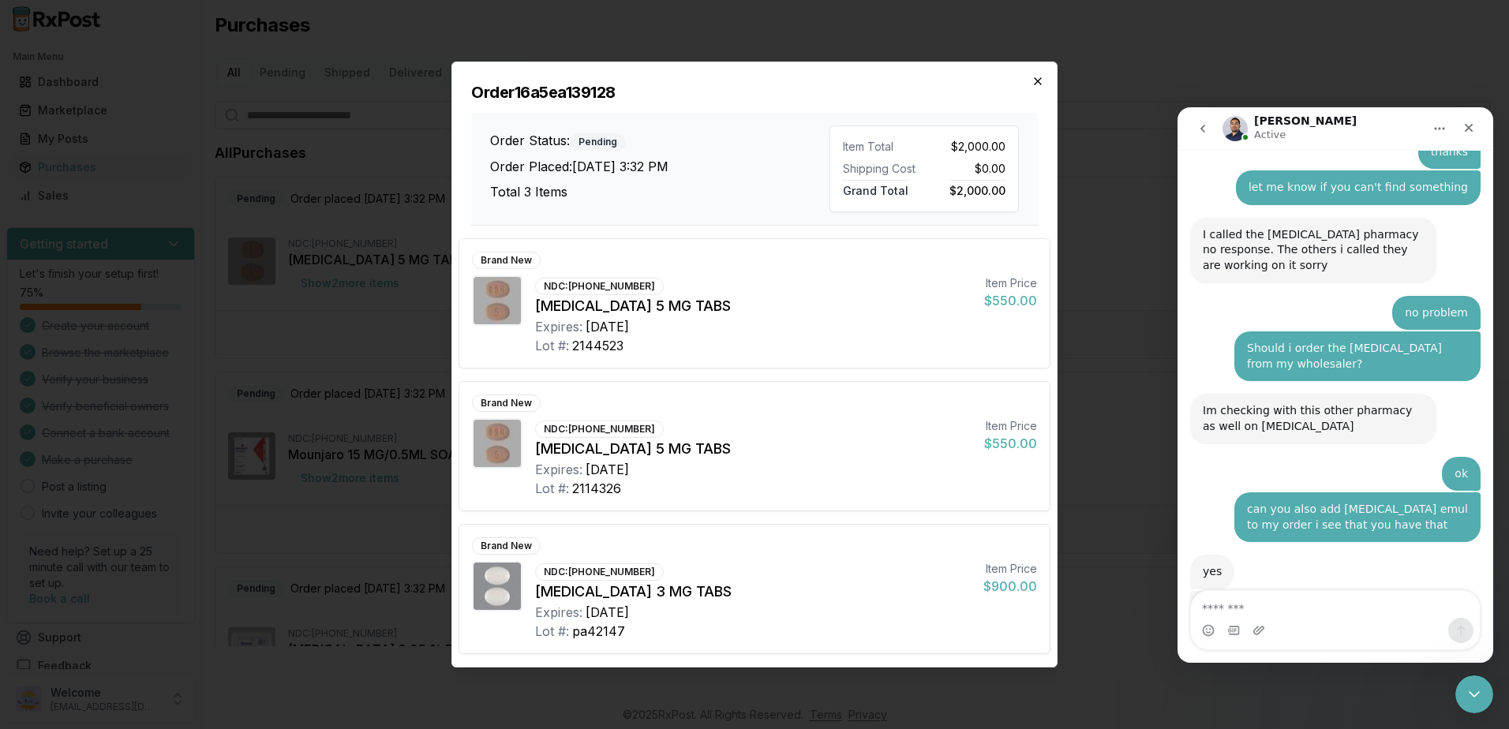
click at [1038, 78] on icon "button" at bounding box center [1038, 81] width 13 height 13
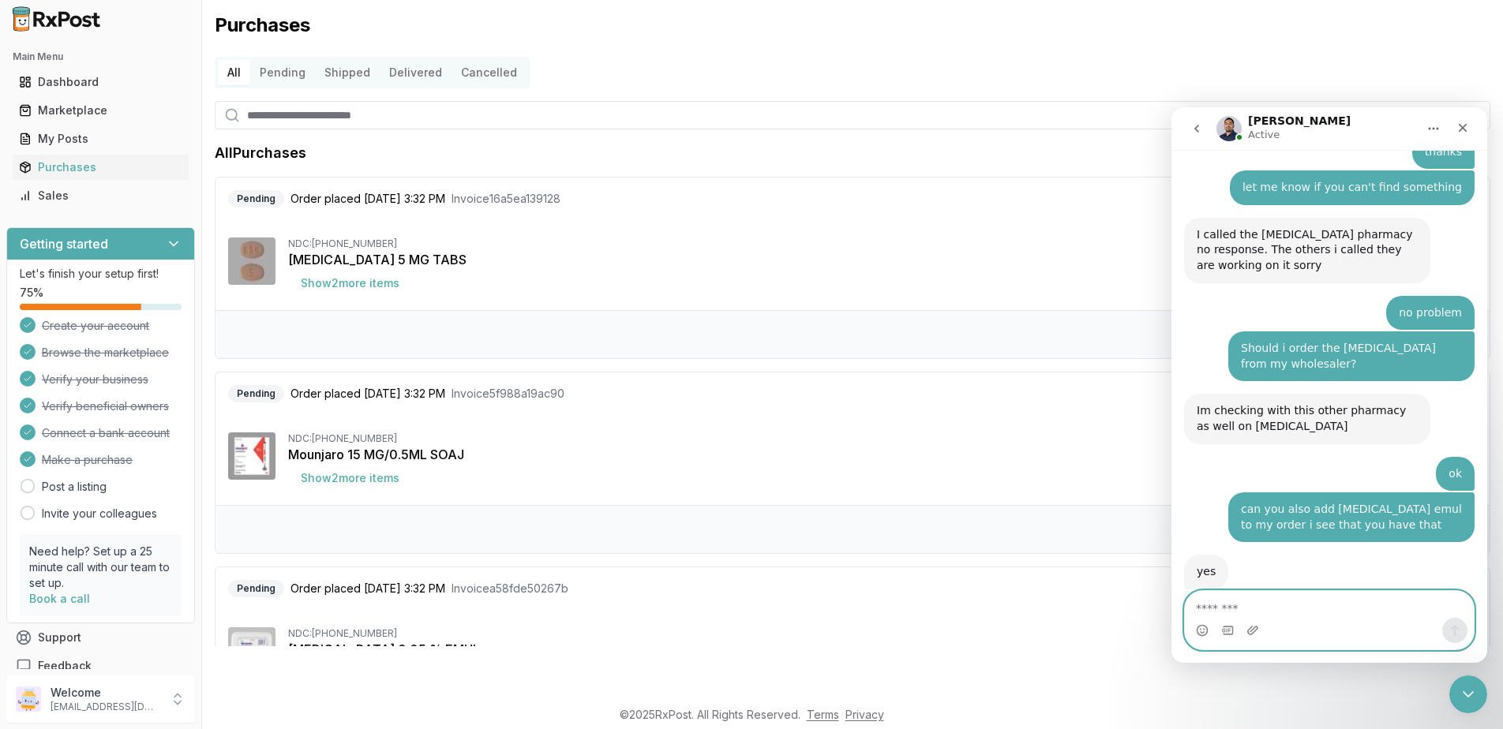
click at [1284, 608] on textarea "Message…" at bounding box center [1329, 604] width 289 height 27
click at [1350, 609] on textarea "Message…" at bounding box center [1329, 604] width 289 height 27
click at [1324, 612] on textarea "Message…" at bounding box center [1329, 604] width 289 height 27
click at [1335, 596] on textarea "Message…" at bounding box center [1329, 604] width 289 height 27
drag, startPoint x: 69, startPoint y: 110, endPoint x: 93, endPoint y: 122, distance: 26.5
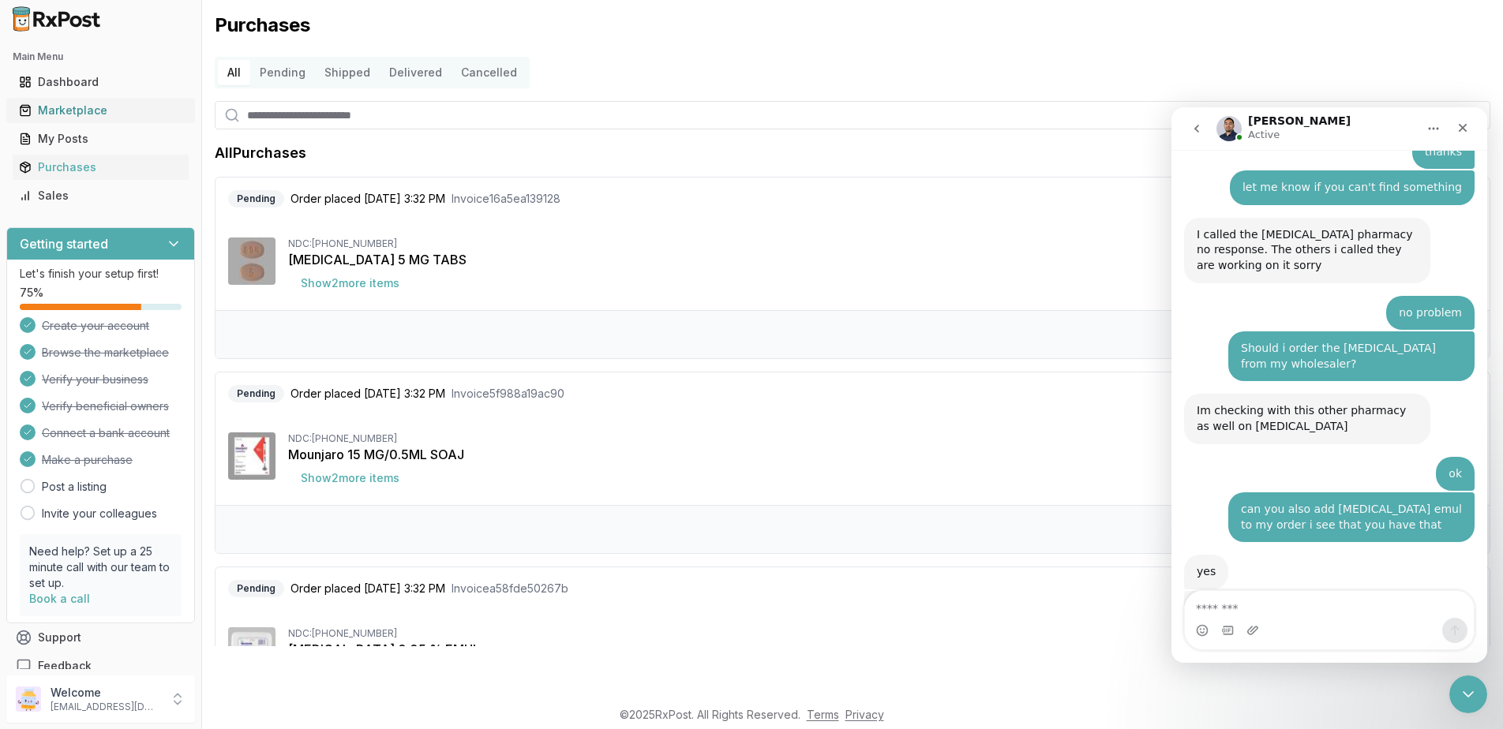
click at [69, 110] on div "Marketplace" at bounding box center [100, 111] width 163 height 16
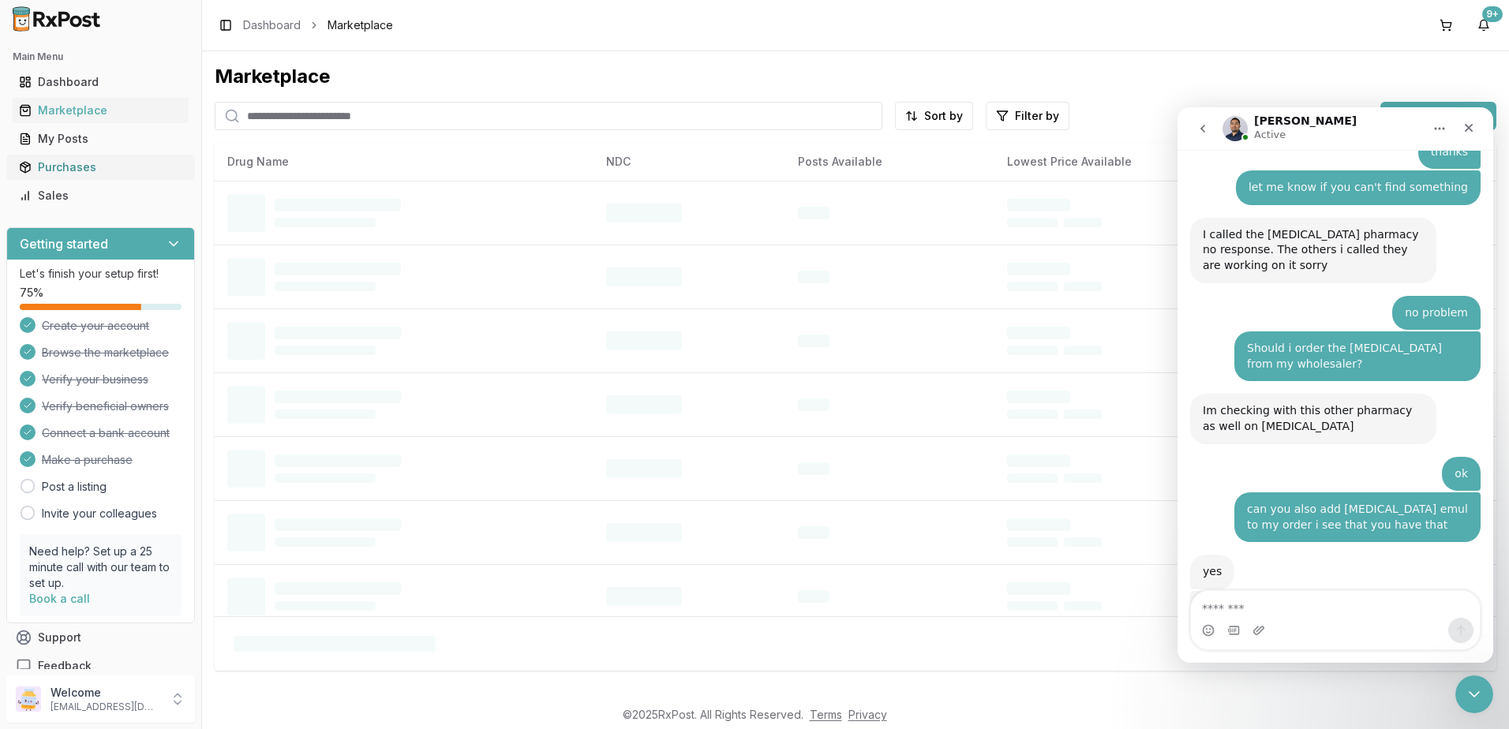
click at [53, 162] on div "Purchases" at bounding box center [100, 167] width 163 height 16
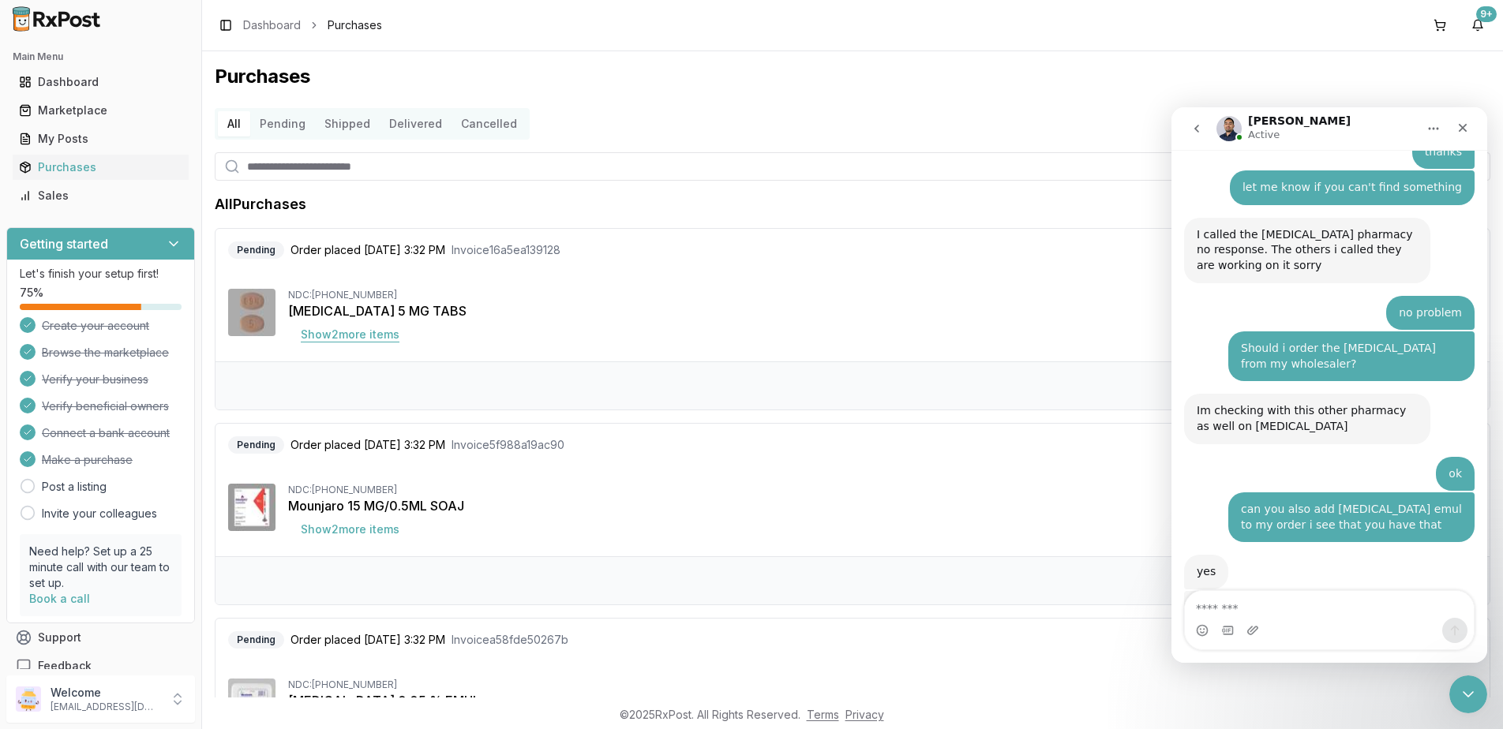
click at [358, 340] on button "Show 2 more item s" at bounding box center [350, 334] width 124 height 28
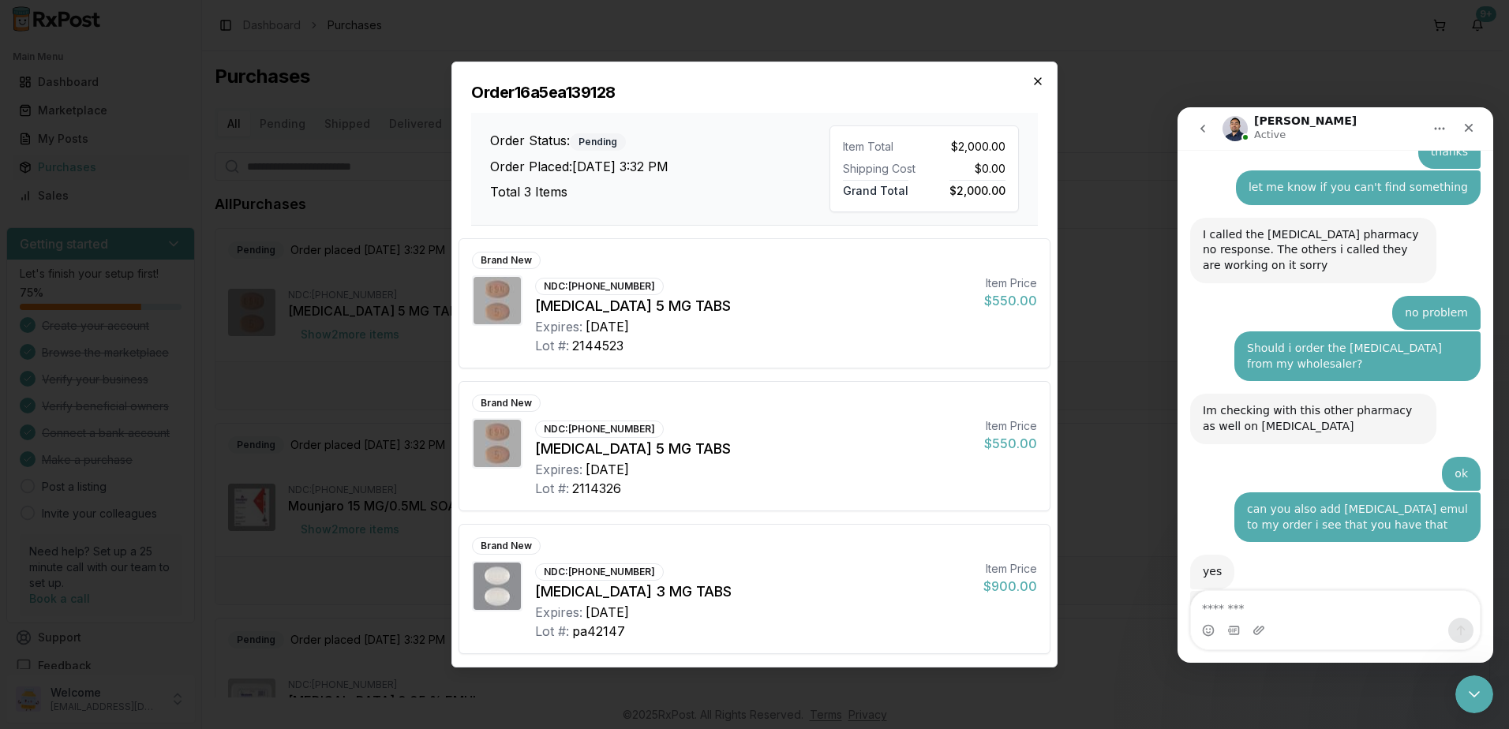
click at [1039, 76] on icon "button" at bounding box center [1038, 81] width 13 height 13
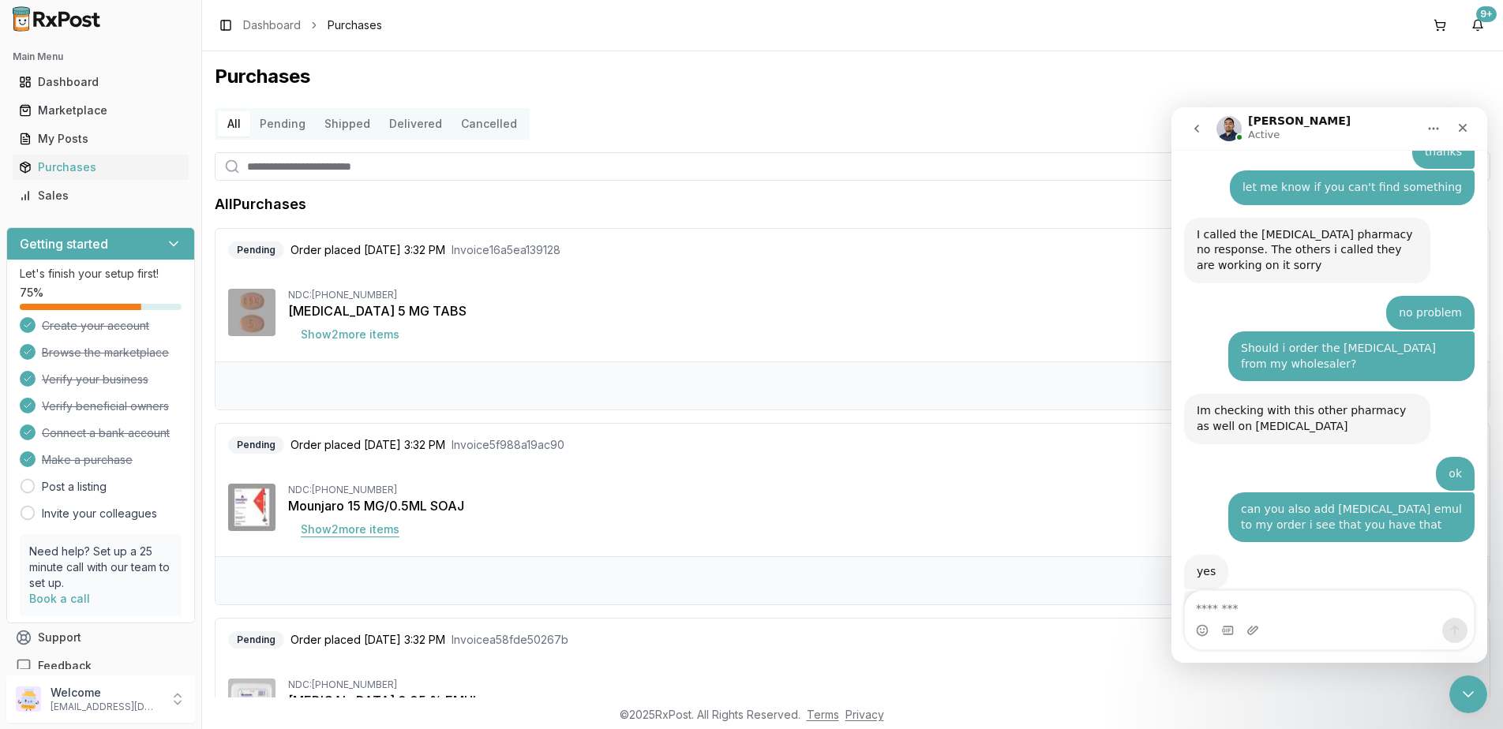
click at [373, 531] on button "Show 2 more item s" at bounding box center [350, 529] width 124 height 28
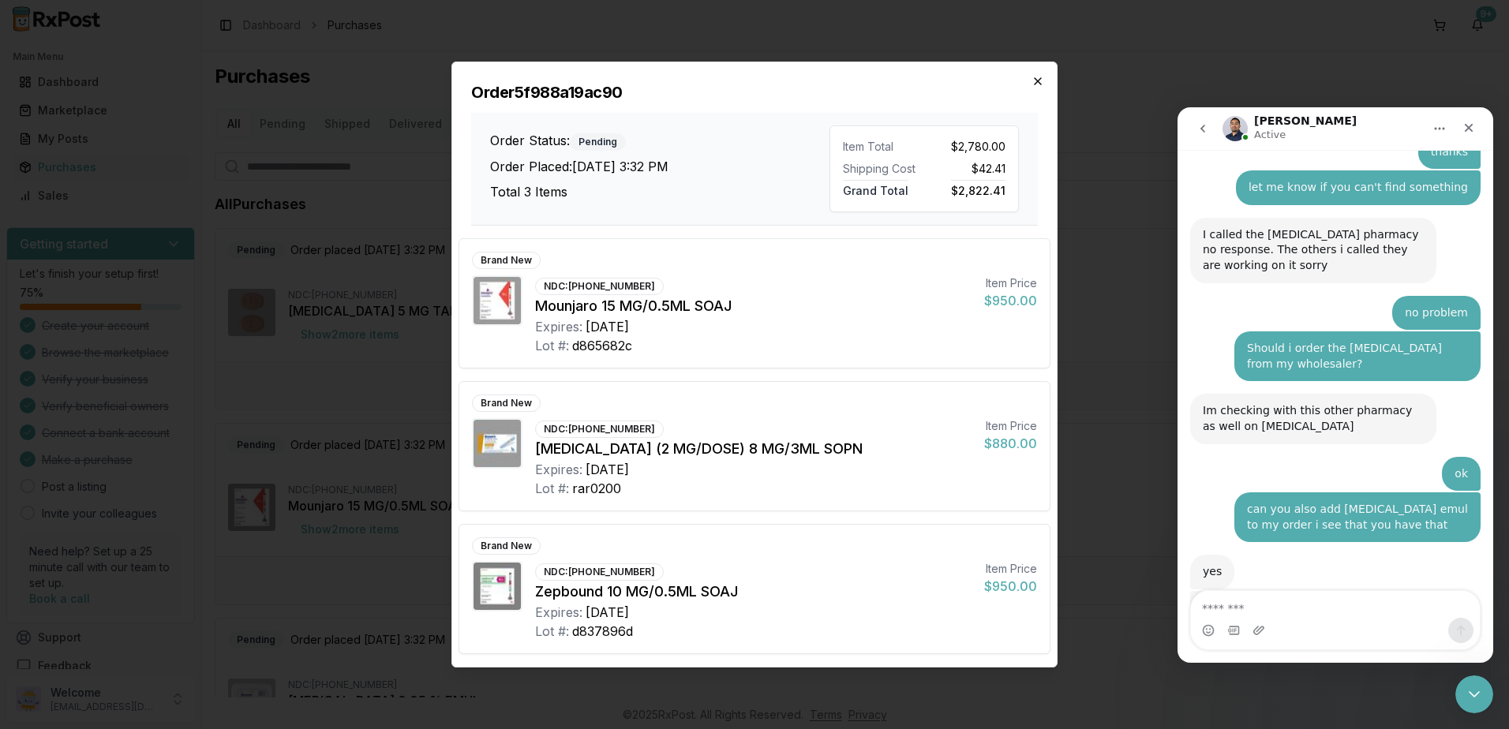
click at [1036, 81] on icon "button" at bounding box center [1038, 81] width 13 height 13
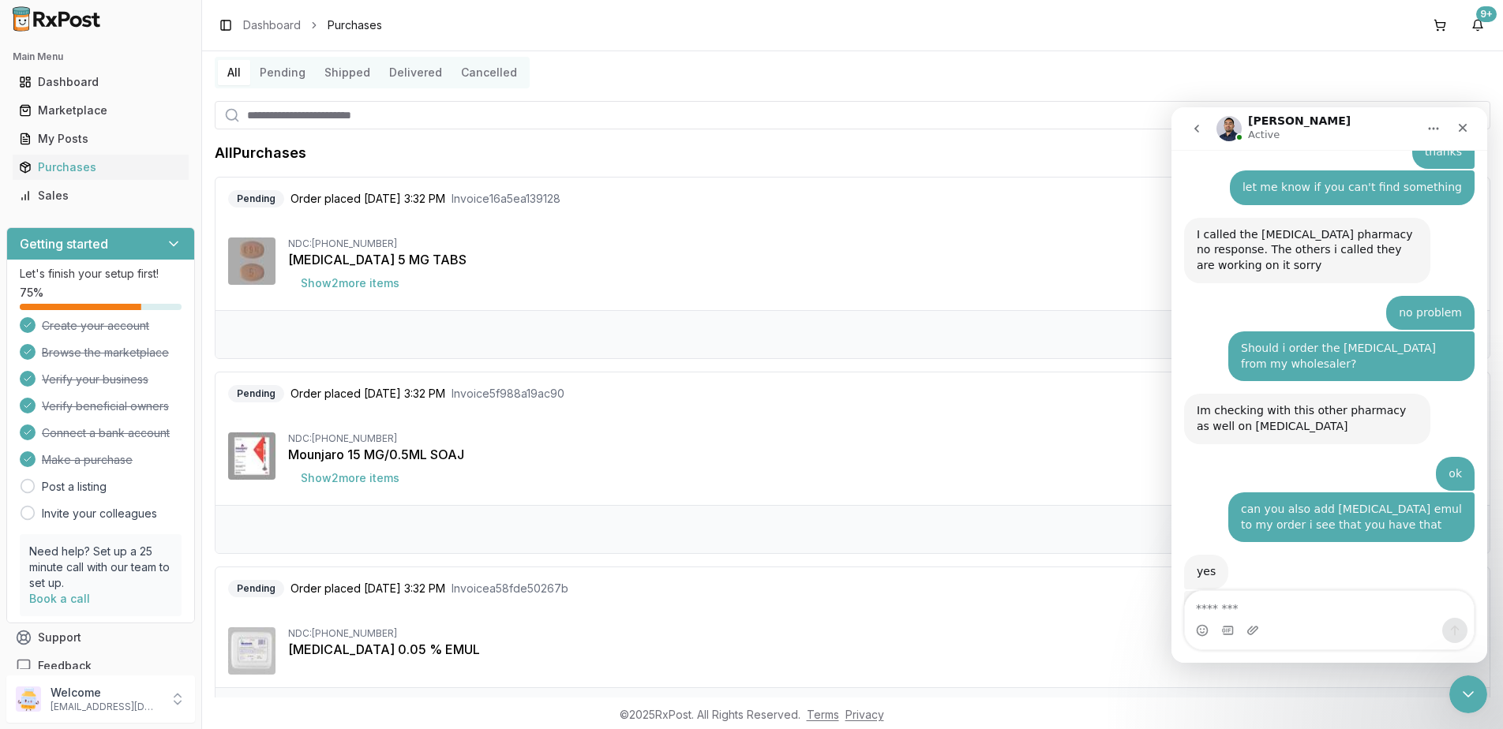
scroll to position [79, 0]
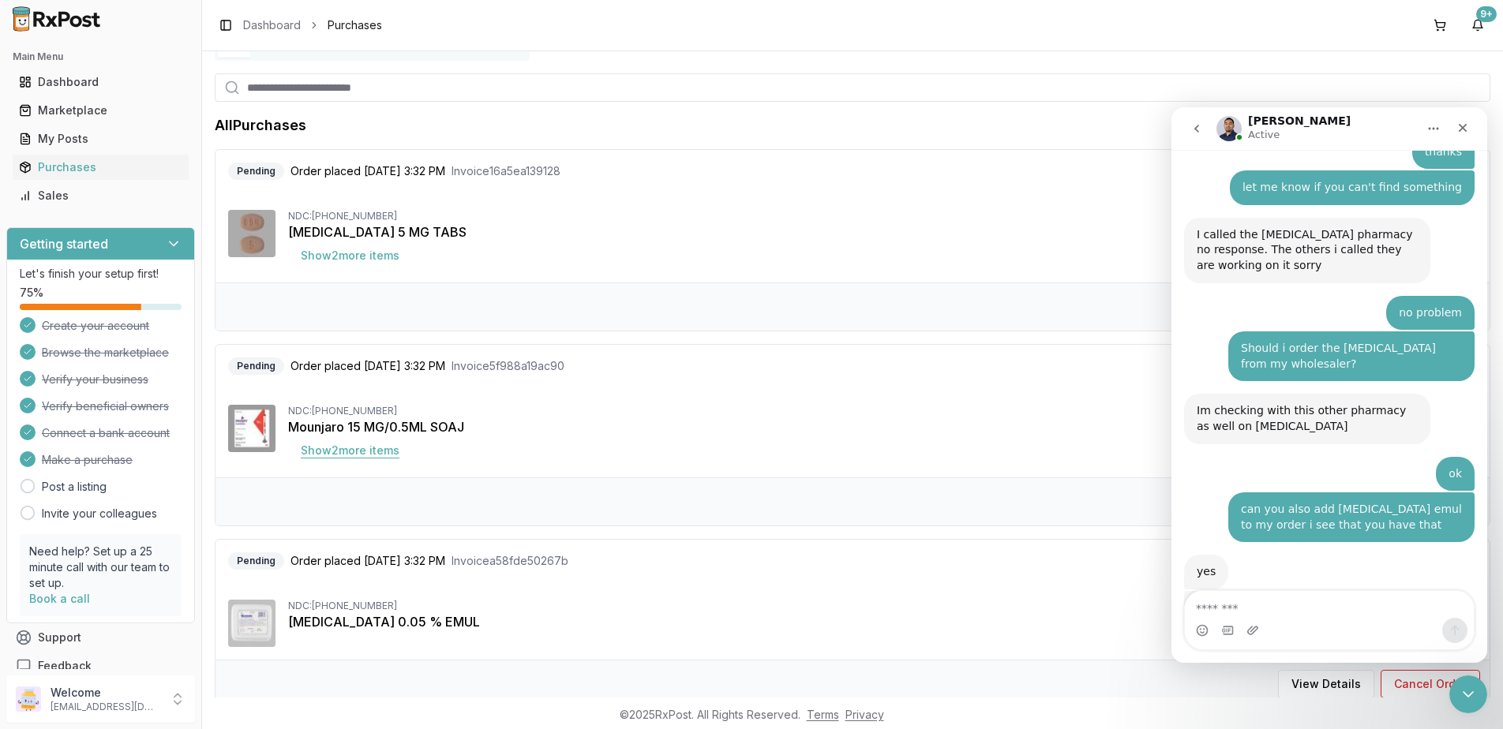
click at [371, 450] on button "Show 2 more item s" at bounding box center [350, 450] width 124 height 28
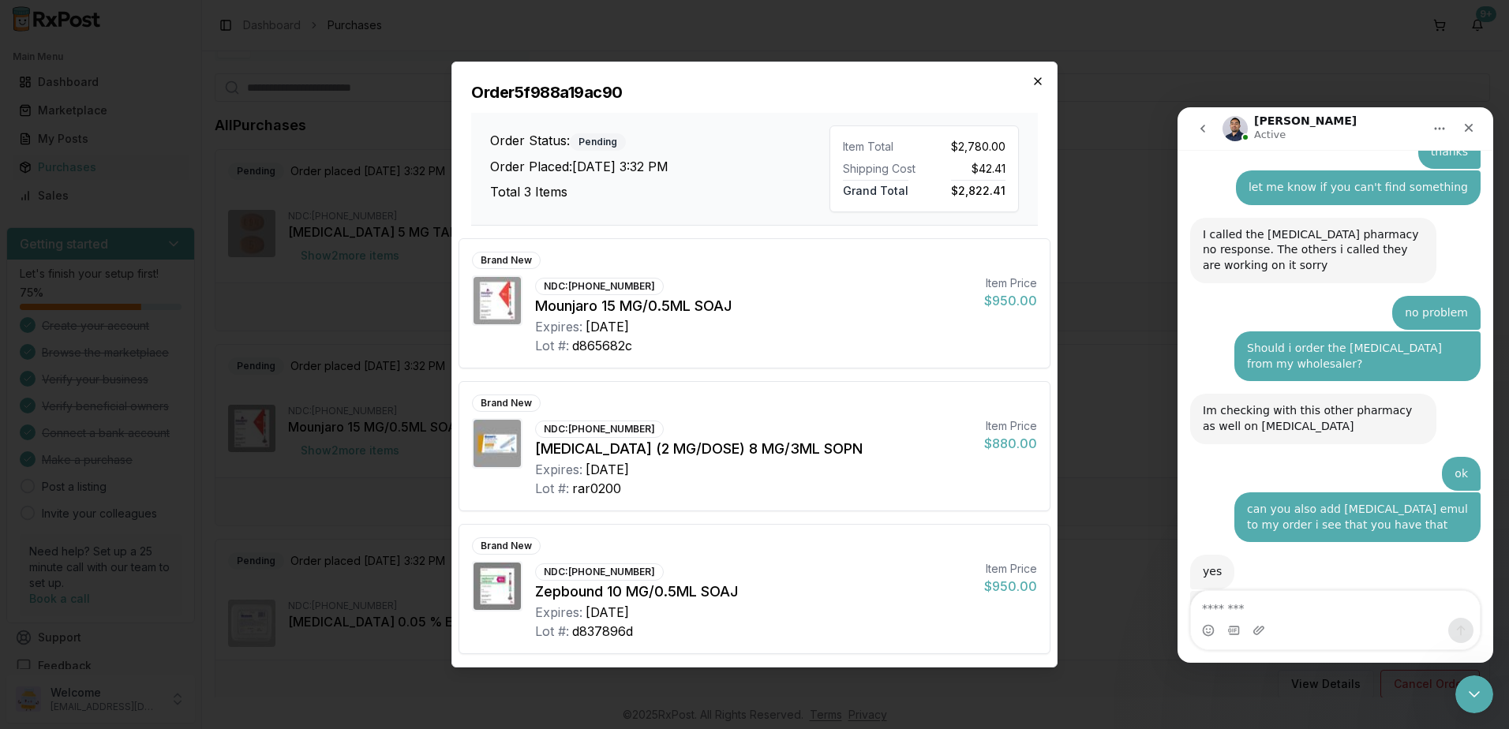
click at [1039, 75] on icon "button" at bounding box center [1038, 81] width 13 height 13
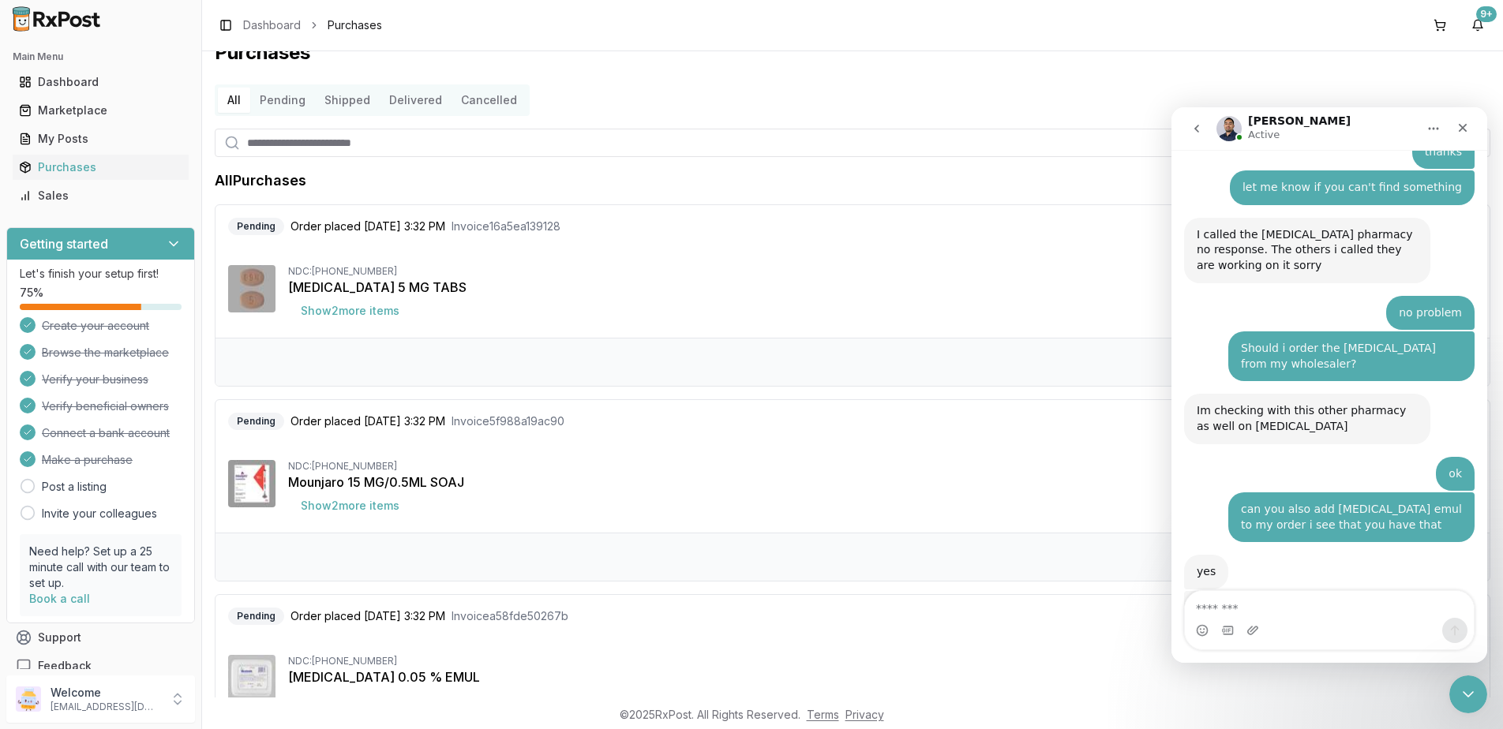
scroll to position [0, 0]
